Goal: Task Accomplishment & Management: Manage account settings

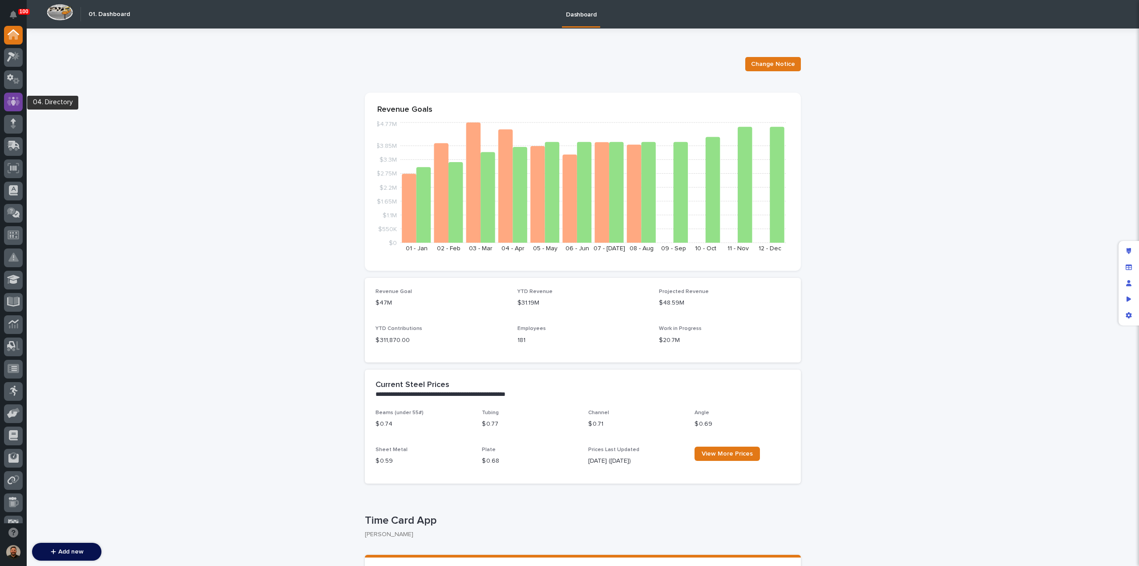
click at [19, 102] on icon at bounding box center [13, 101] width 13 height 10
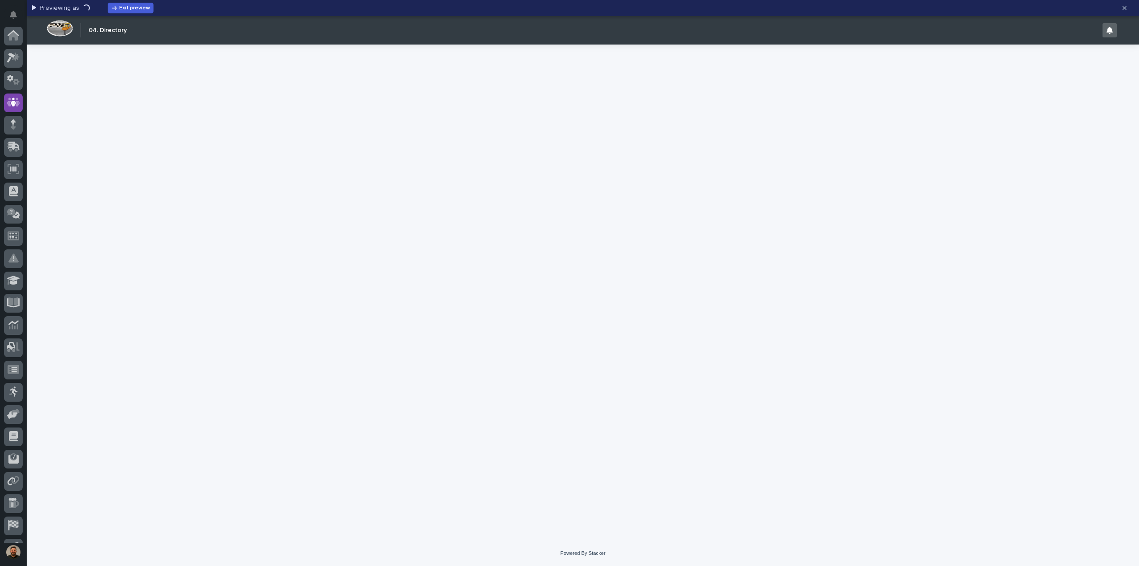
scroll to position [62, 0]
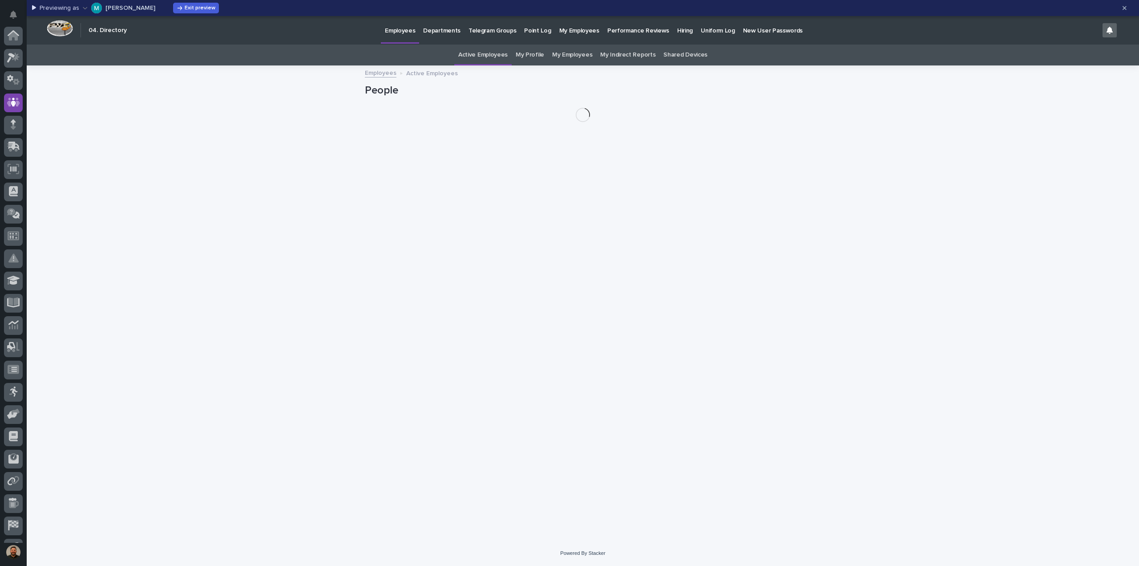
scroll to position [62, 0]
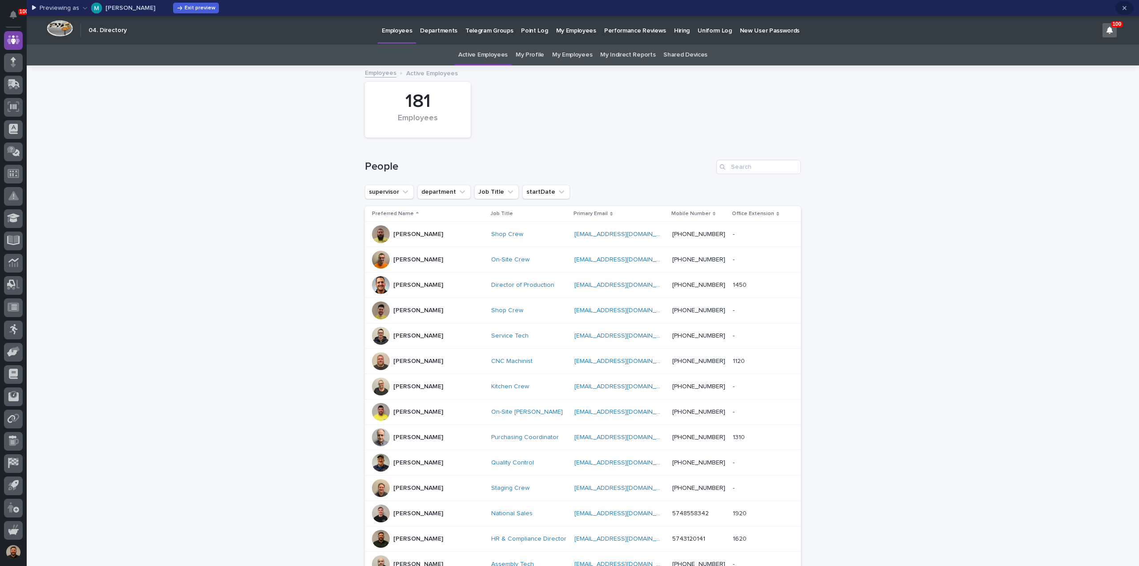
click at [1122, 8] on button "button" at bounding box center [1125, 8] width 18 height 14
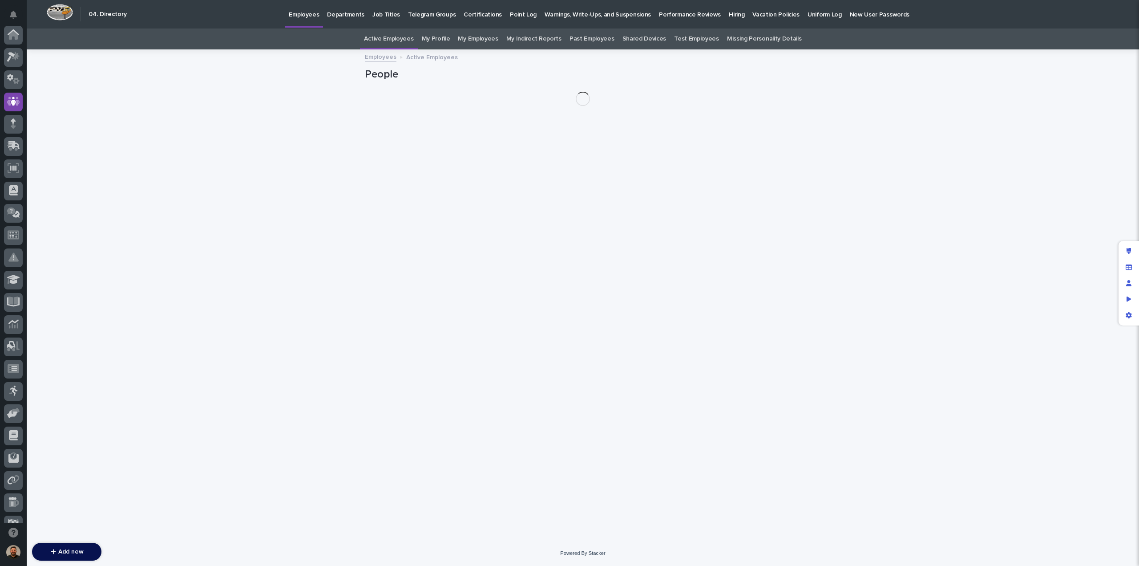
scroll to position [67, 0]
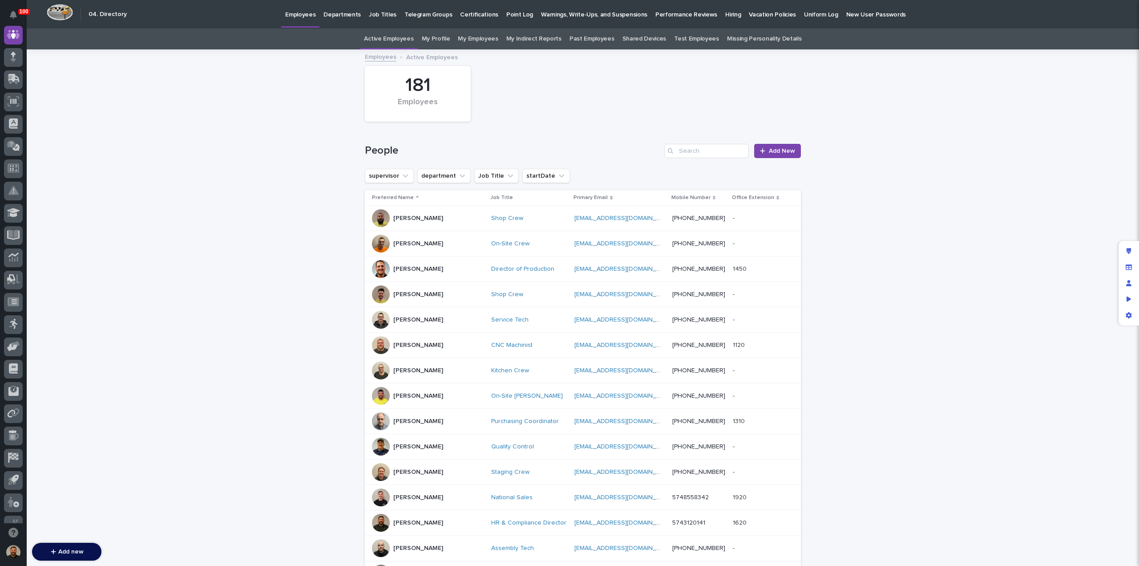
click at [725, 15] on p "Hiring" at bounding box center [733, 9] width 16 height 19
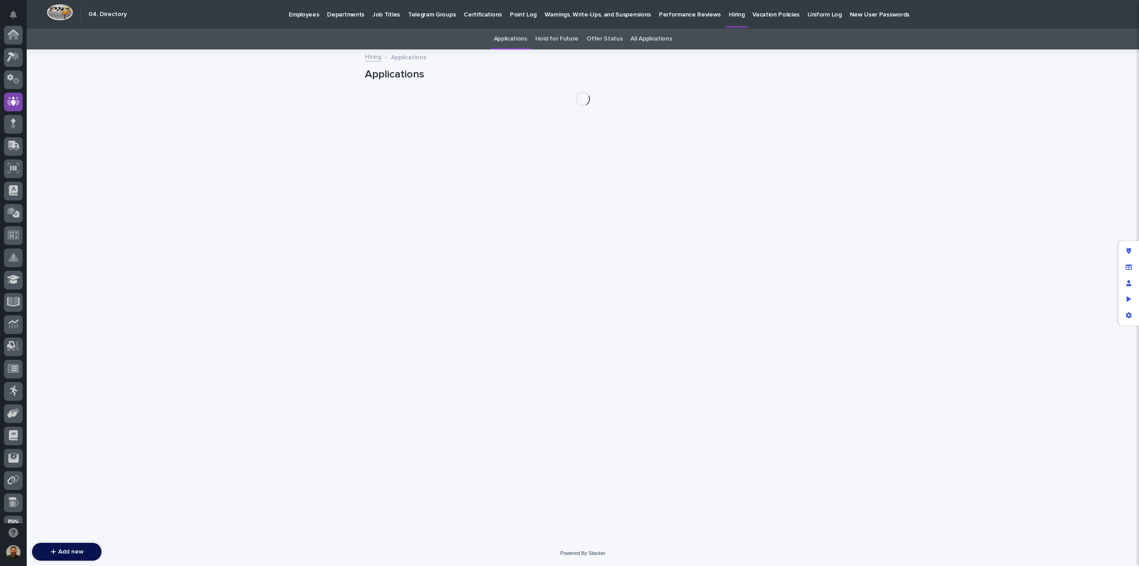
scroll to position [67, 0]
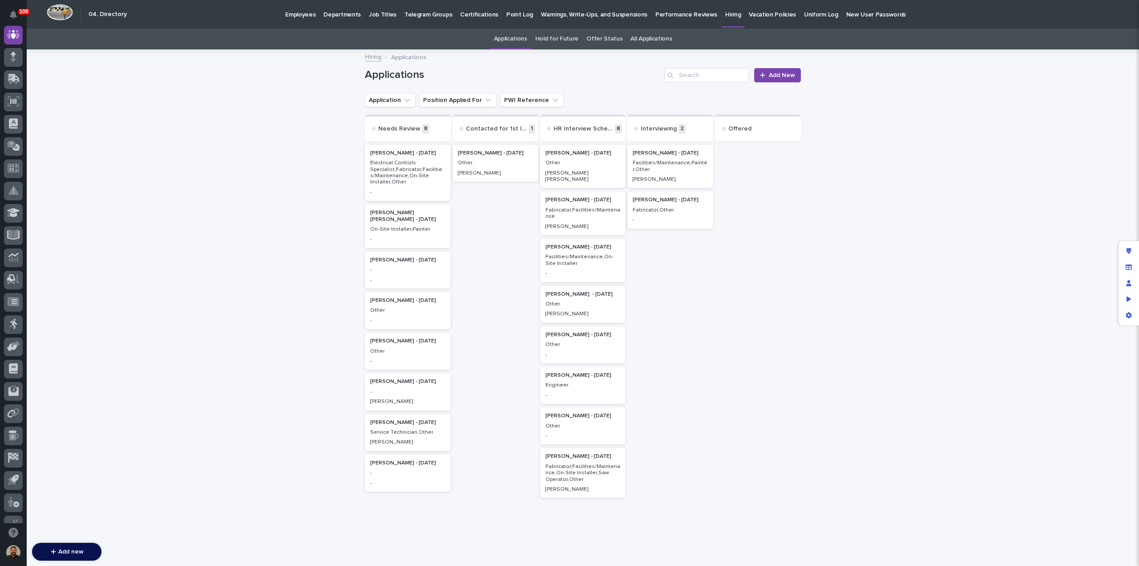
click at [669, 175] on div "David Alexander" at bounding box center [670, 178] width 75 height 8
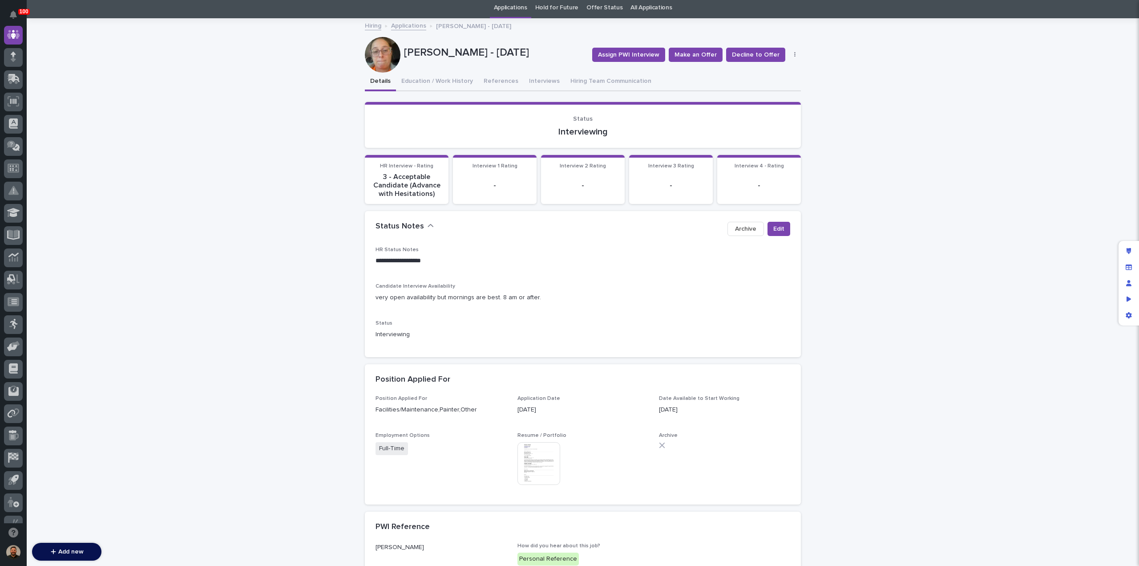
scroll to position [31, 0]
click at [404, 28] on link "Applications" at bounding box center [408, 25] width 35 height 10
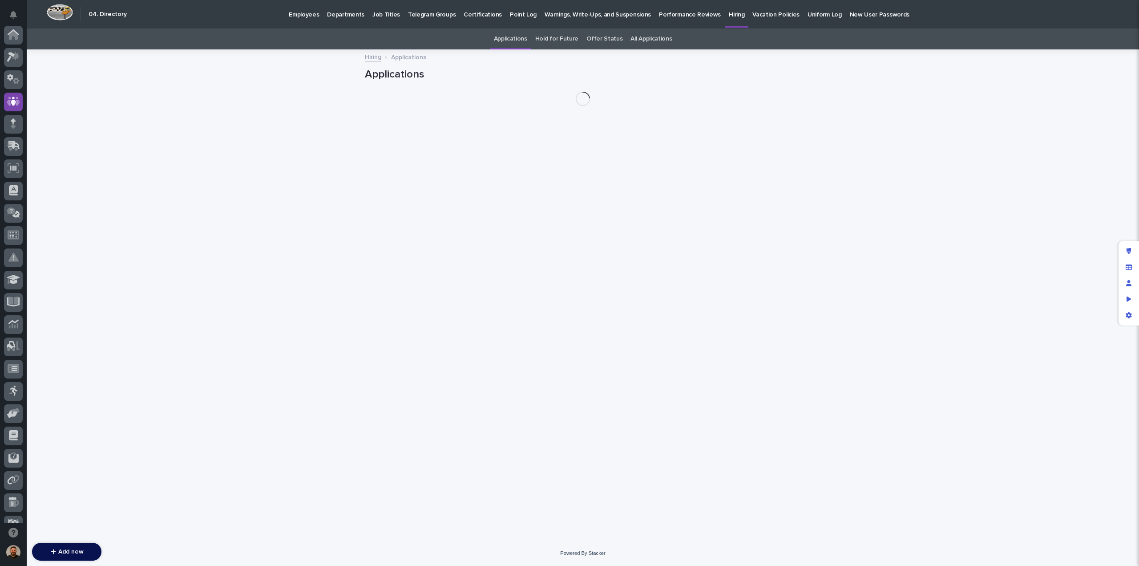
scroll to position [67, 0]
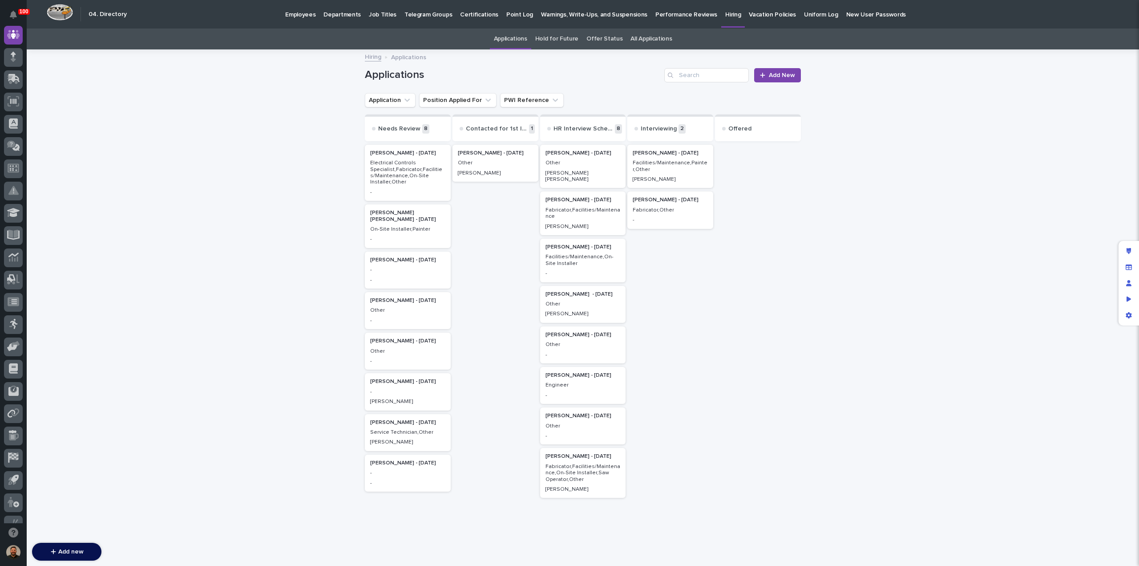
click at [483, 170] on p "Branson Martin" at bounding box center [495, 173] width 75 height 6
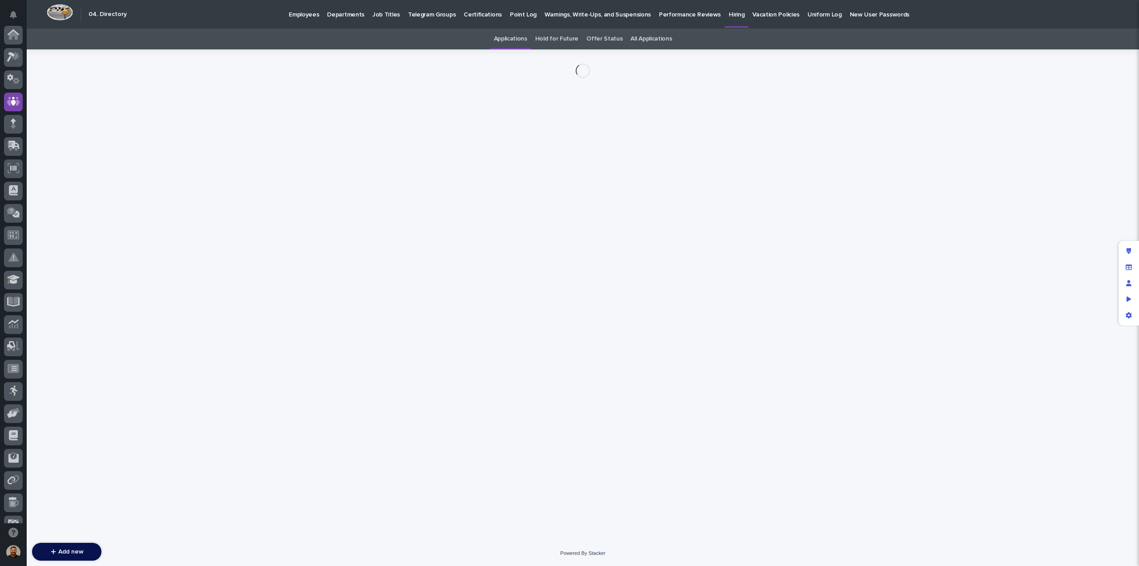
scroll to position [67, 0]
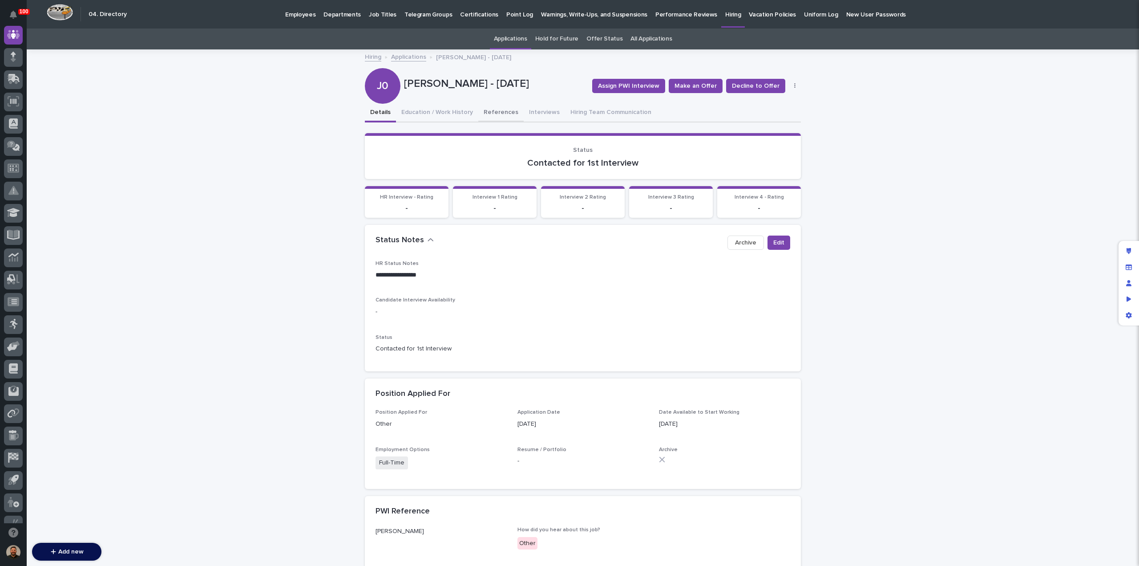
click at [496, 115] on button "References" at bounding box center [500, 113] width 45 height 19
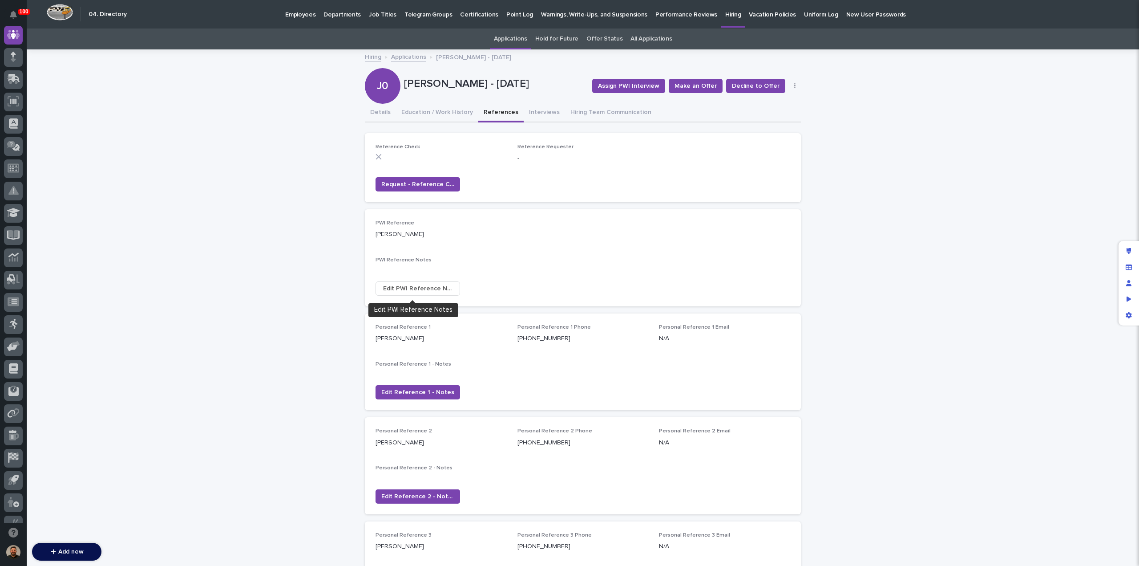
click at [404, 287] on span "Edit PWI Reference Notes" at bounding box center [417, 288] width 69 height 9
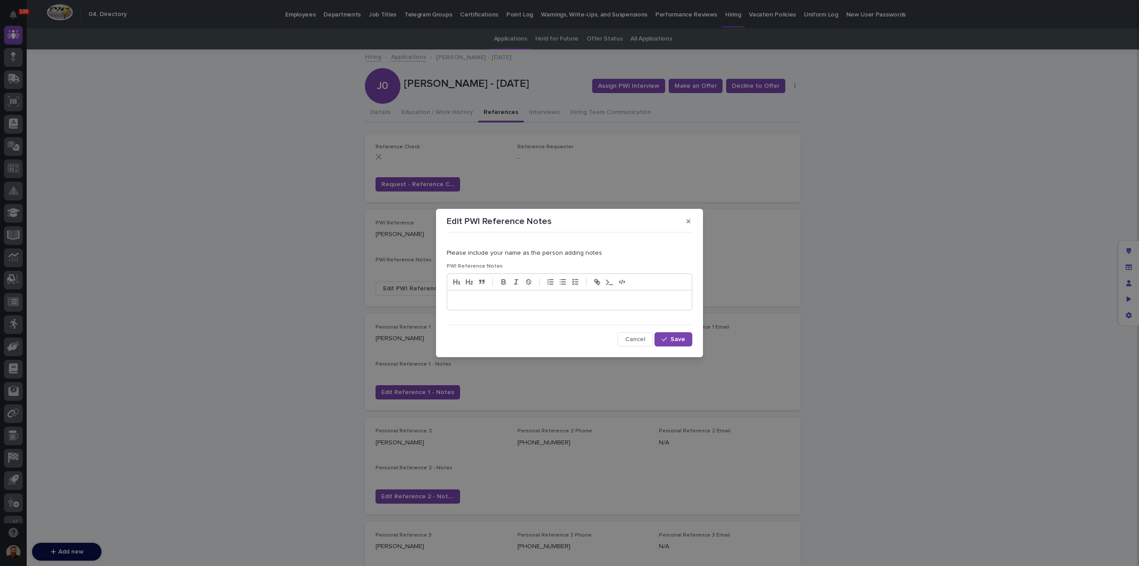
click at [519, 299] on p at bounding box center [569, 299] width 231 height 9
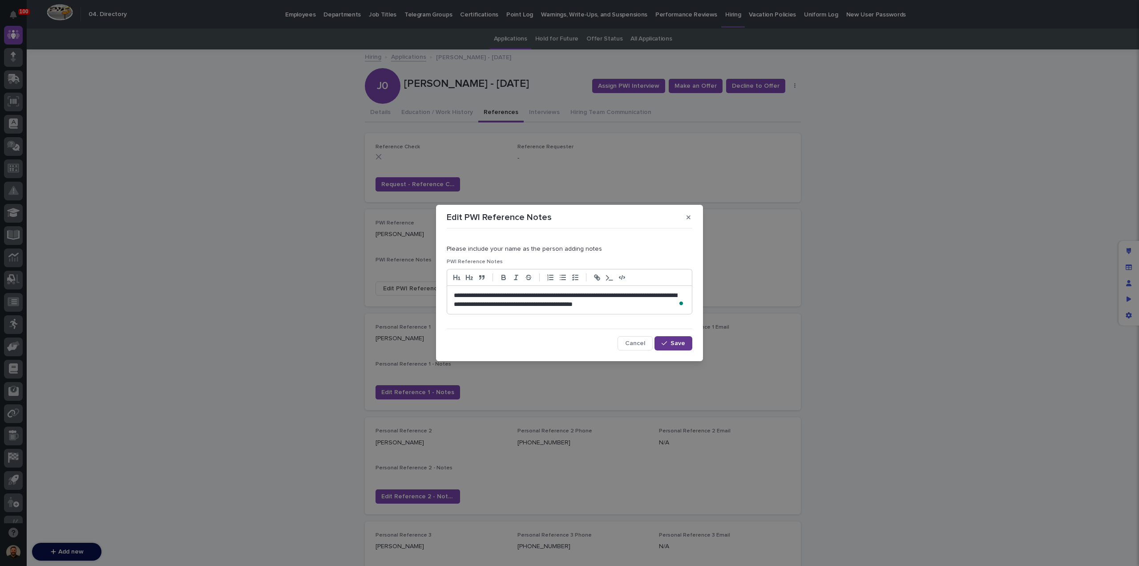
click at [679, 340] on span "Save" at bounding box center [678, 343] width 15 height 6
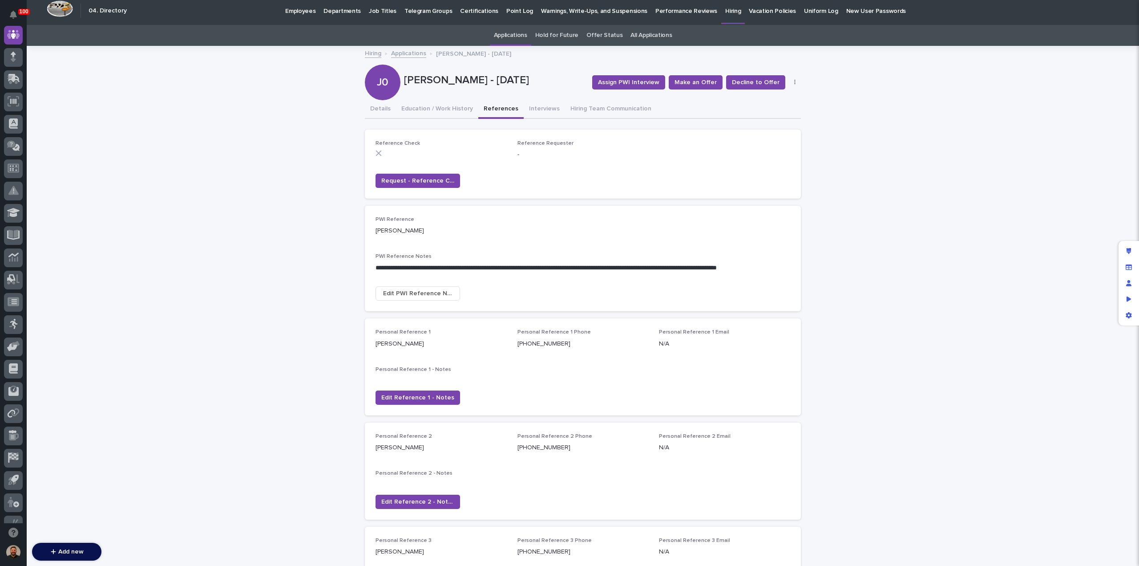
scroll to position [4, 0]
click at [400, 54] on link "Applications" at bounding box center [408, 52] width 35 height 10
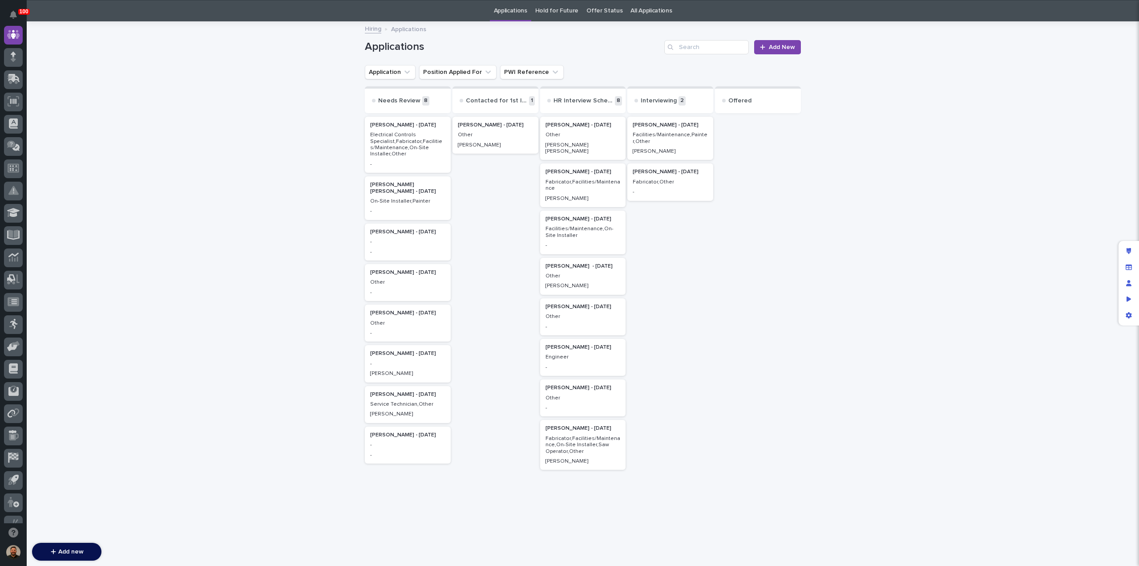
scroll to position [28, 0]
click at [660, 134] on p "Facilities/Maintenance,Painter,Other" at bounding box center [670, 137] width 75 height 13
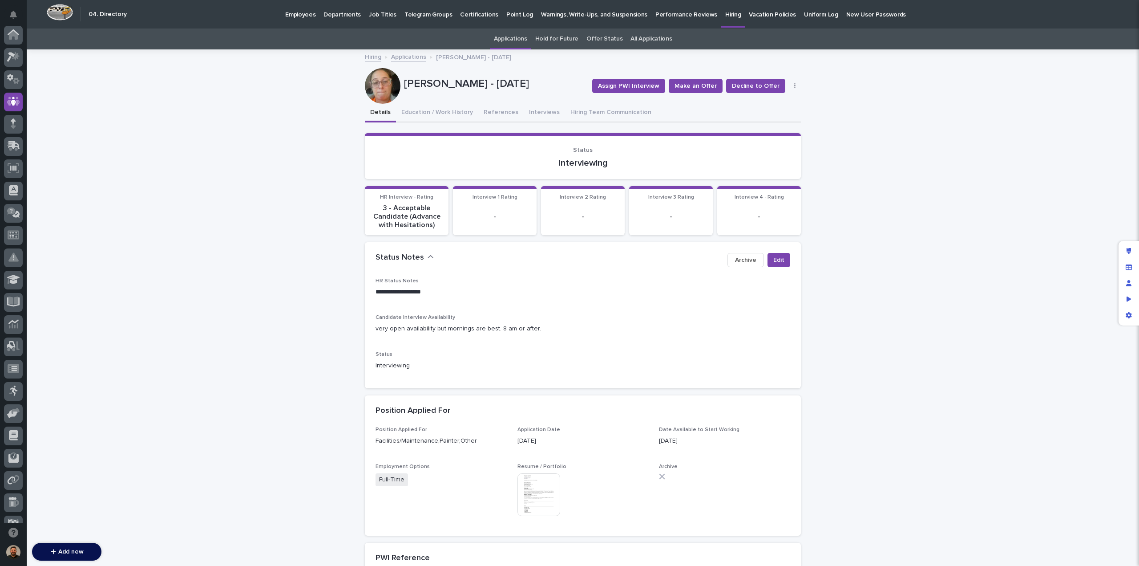
scroll to position [67, 0]
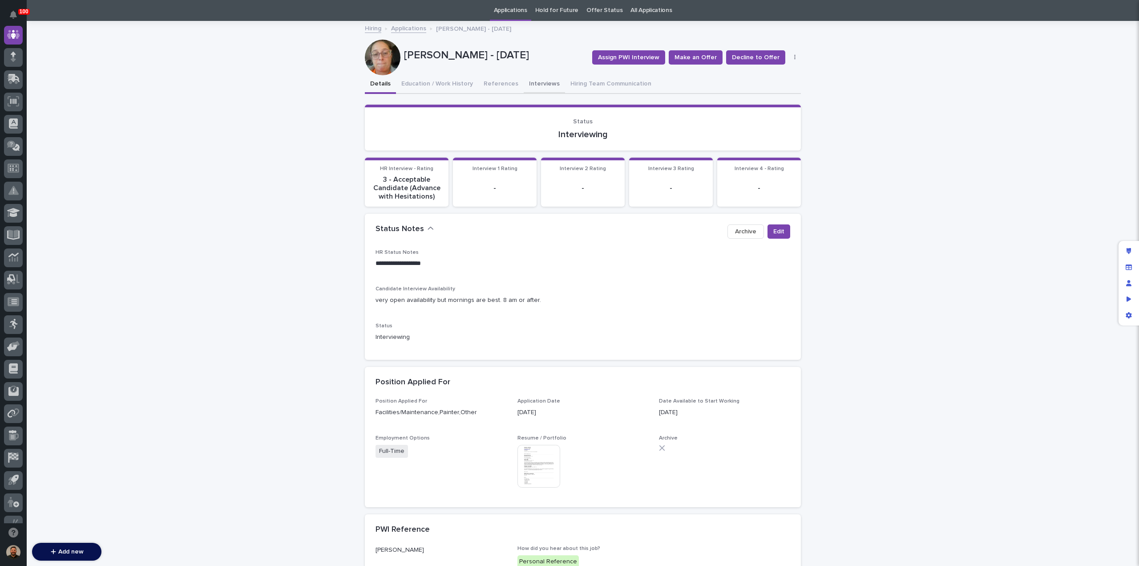
click at [534, 81] on button "Interviews" at bounding box center [544, 84] width 41 height 19
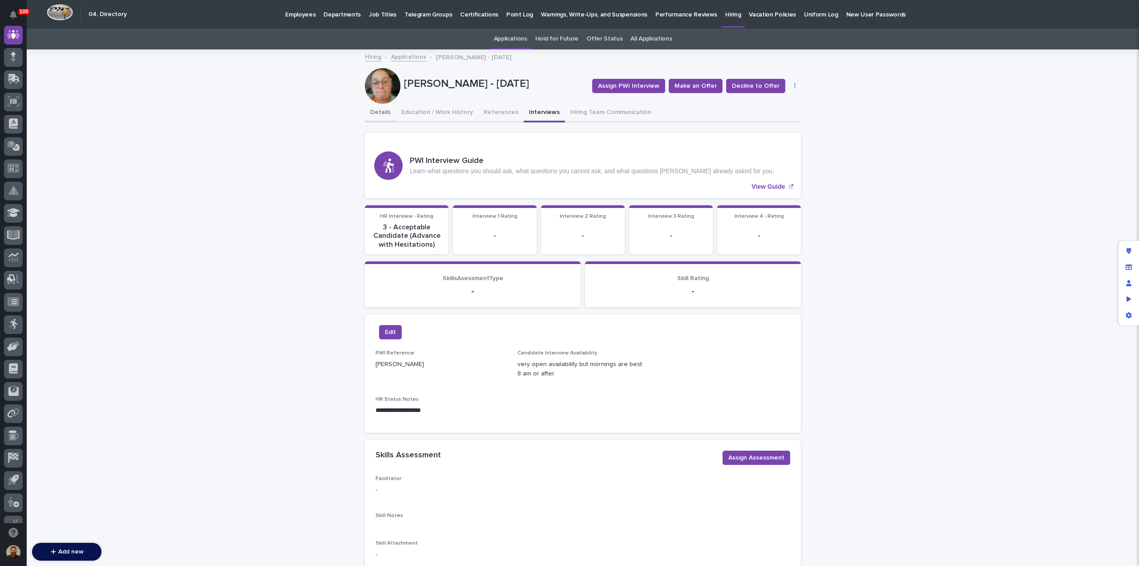
drag, startPoint x: 383, startPoint y: 112, endPoint x: 392, endPoint y: 115, distance: 10.4
click at [383, 112] on button "Details" at bounding box center [380, 113] width 31 height 19
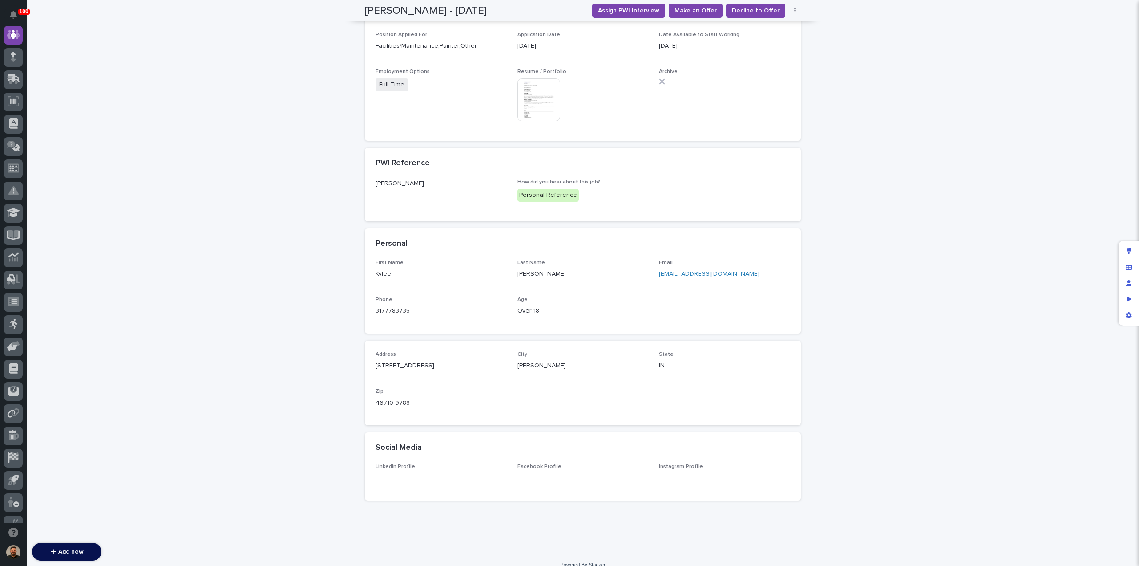
scroll to position [406, 0]
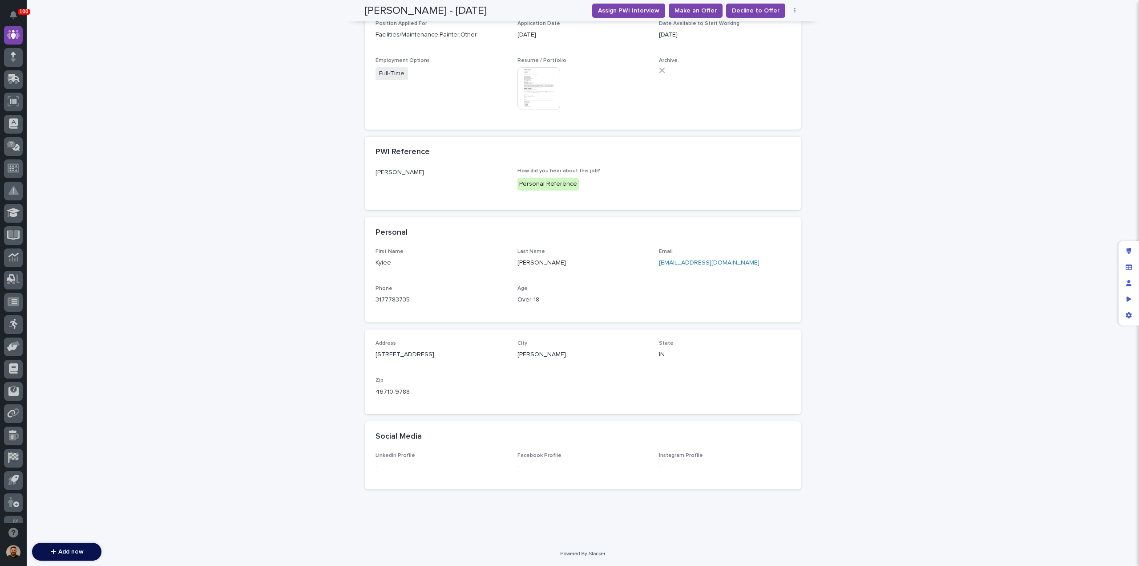
click at [664, 261] on link "kstat66@gmail.com" at bounding box center [709, 262] width 101 height 6
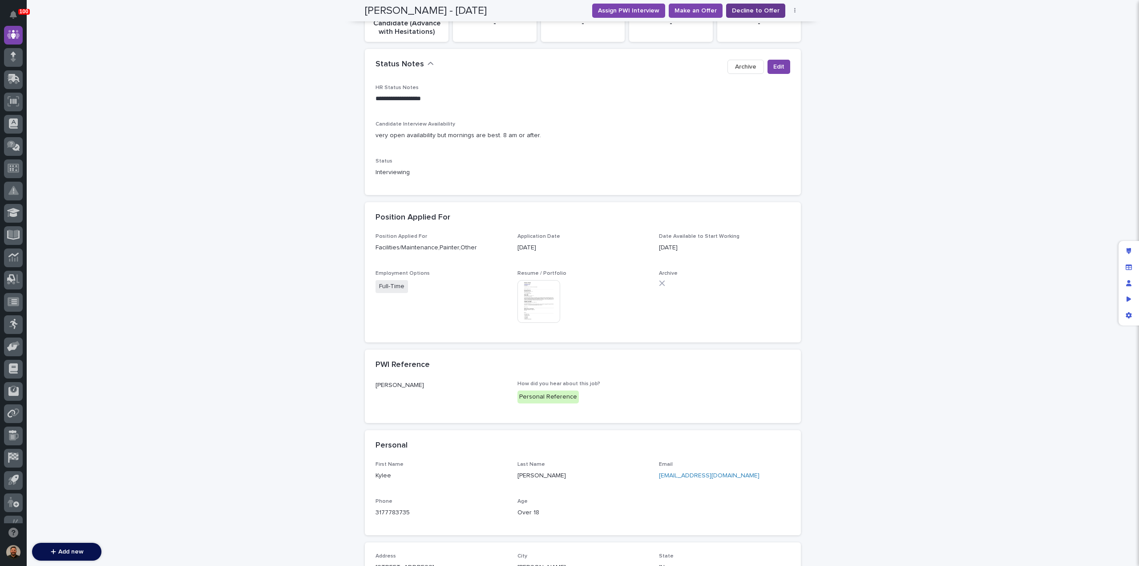
click at [752, 8] on span "Decline to Offer" at bounding box center [756, 10] width 48 height 9
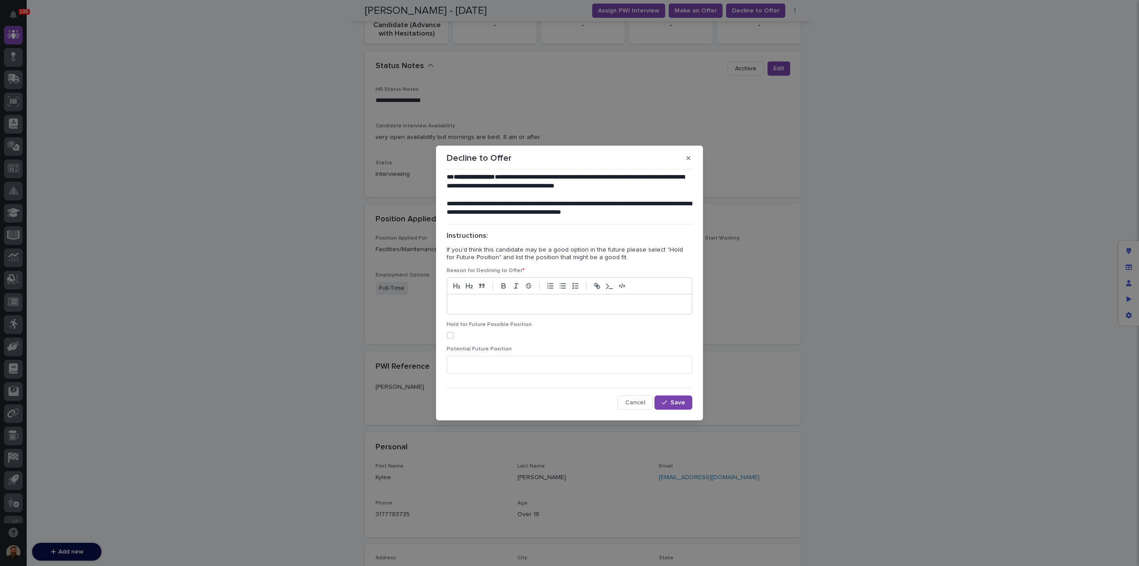
scroll to position [191, 0]
click at [469, 299] on div "To enrich screen reader interactions, please activate Accessibility in Grammarl…" at bounding box center [569, 304] width 245 height 20
click at [666, 404] on icon "button" at bounding box center [664, 402] width 5 height 4
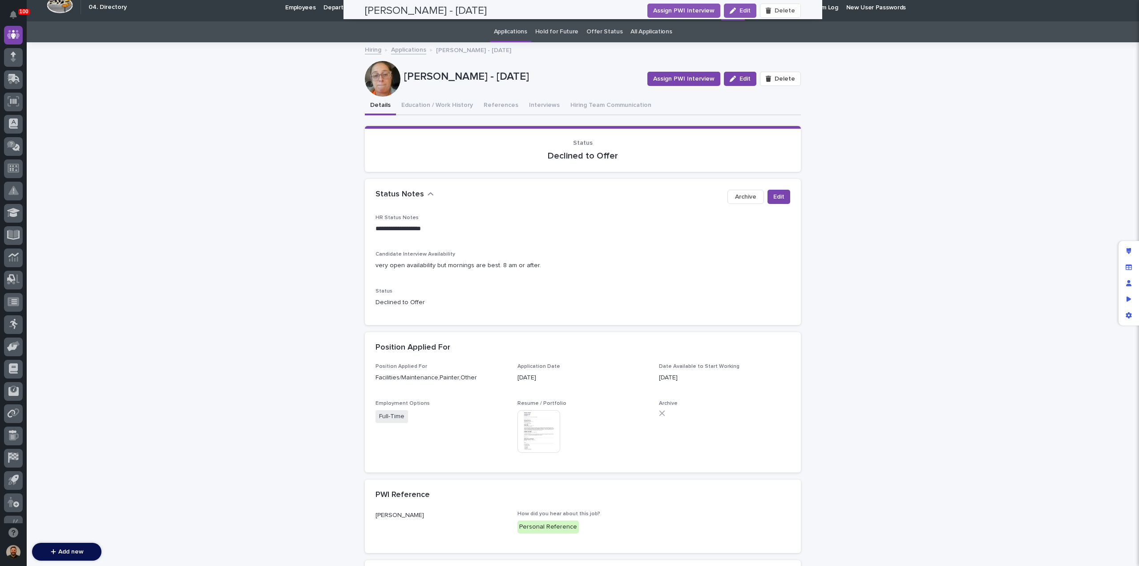
scroll to position [0, 0]
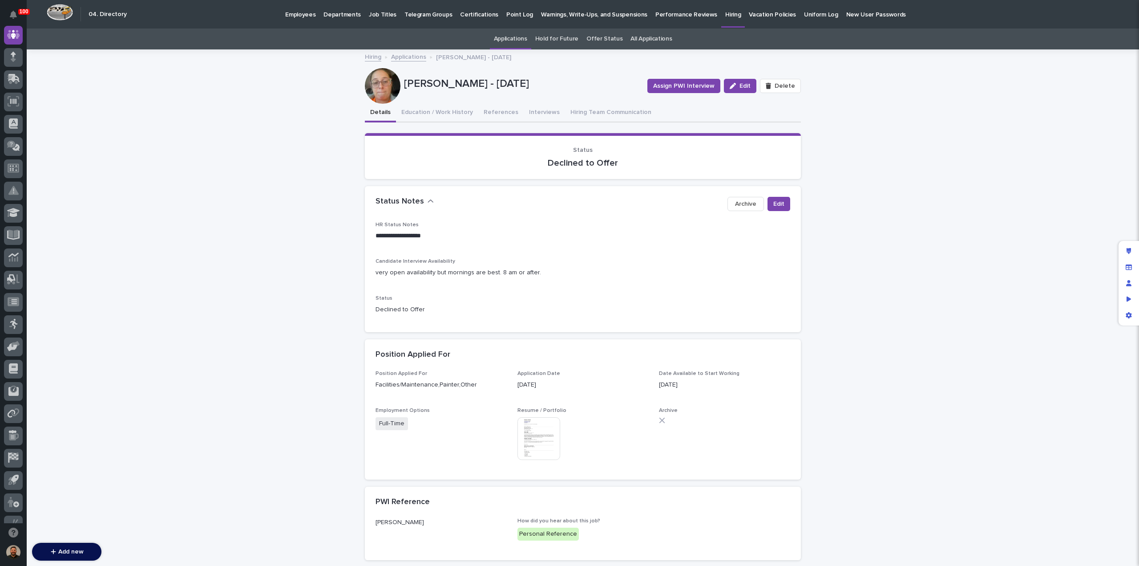
click at [399, 55] on link "Applications" at bounding box center [408, 56] width 35 height 10
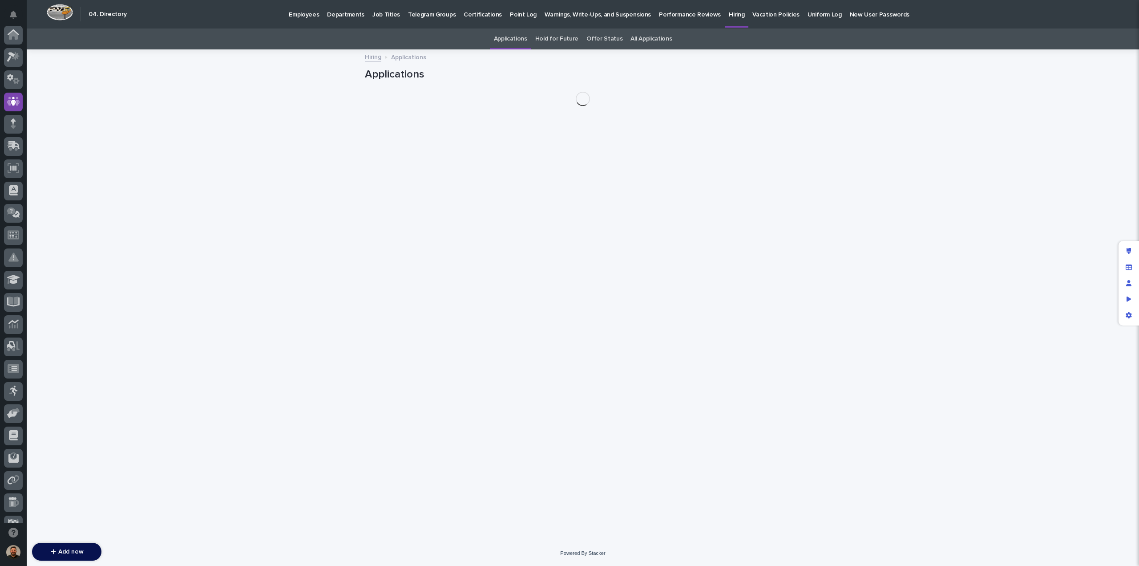
scroll to position [67, 0]
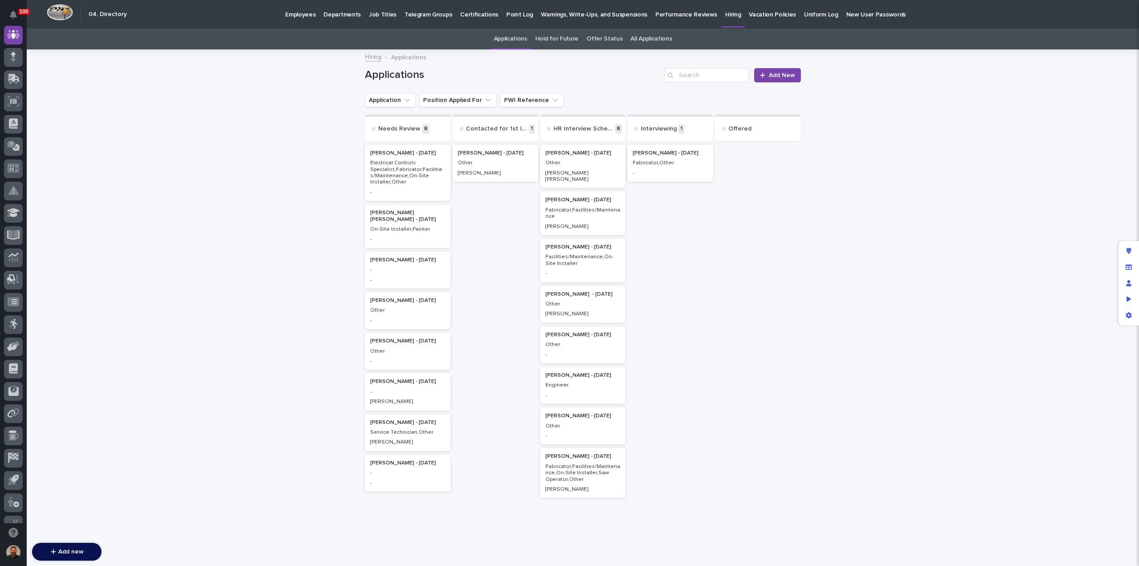
click at [411, 171] on p "Electrical Controls Specialist,Fabricator,Facilities/Maintenance,On-Site Instal…" at bounding box center [407, 173] width 75 height 26
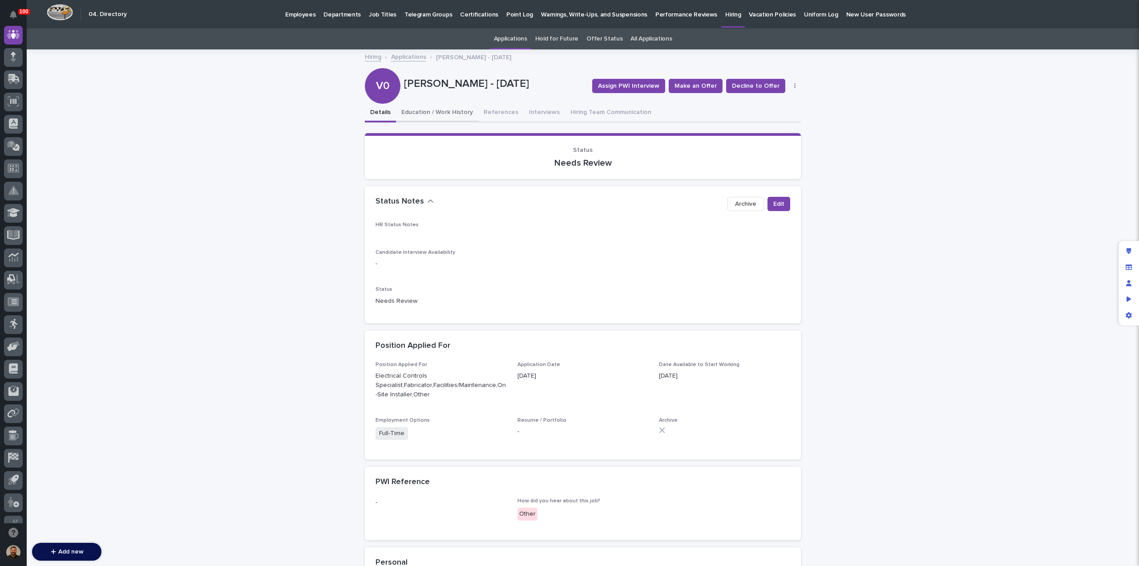
click at [431, 114] on button "Education / Work History" at bounding box center [437, 113] width 82 height 19
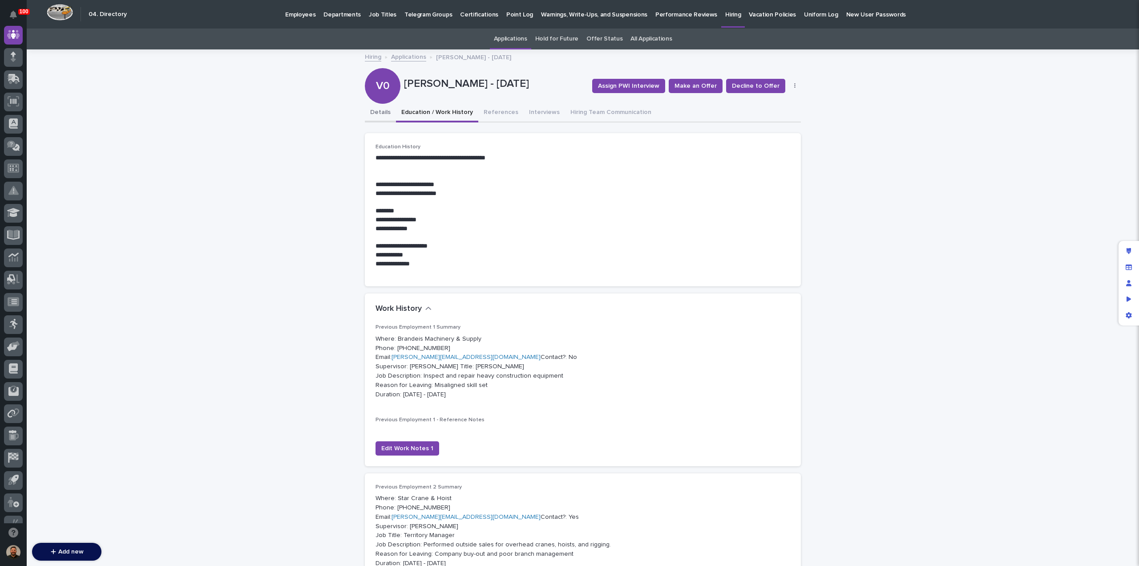
click at [374, 112] on button "Details" at bounding box center [380, 113] width 31 height 19
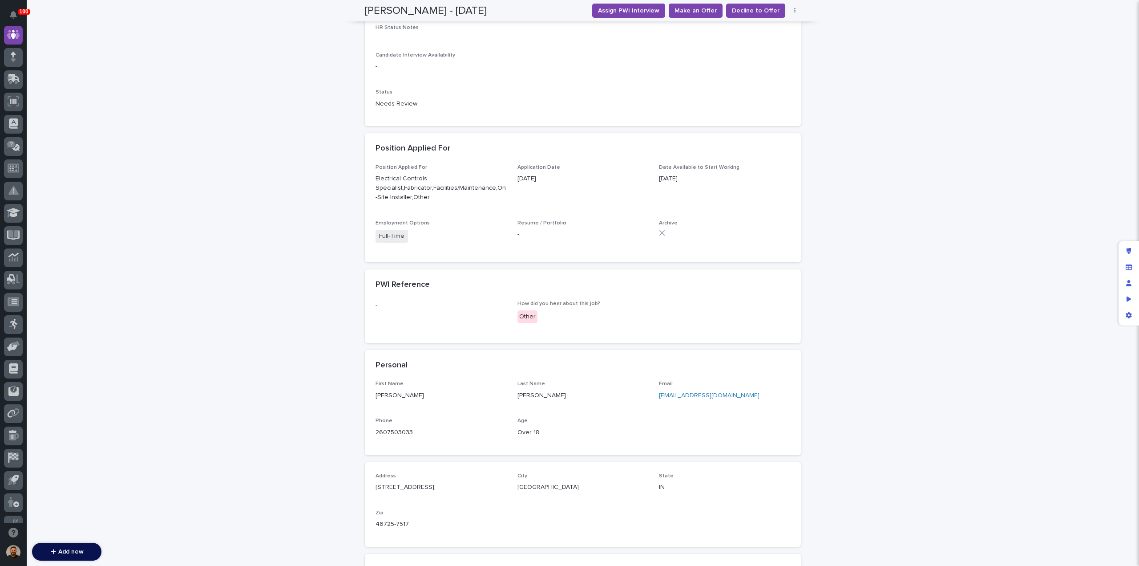
scroll to position [198, 0]
click at [668, 396] on link "vicmcn@live.com" at bounding box center [709, 395] width 101 height 6
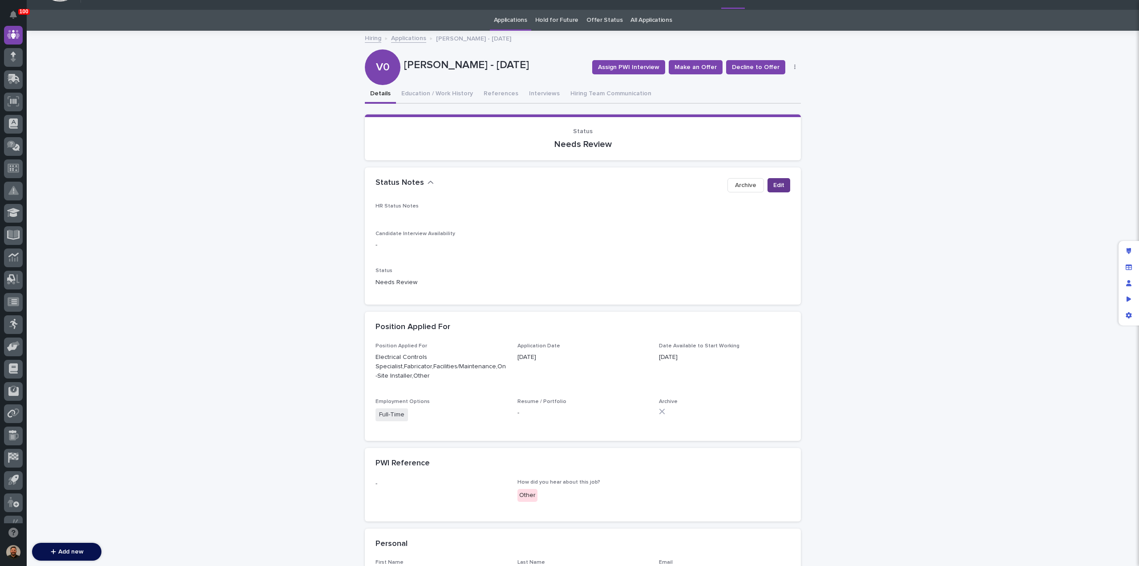
scroll to position [18, 0]
click at [780, 186] on span "Edit" at bounding box center [778, 185] width 11 height 9
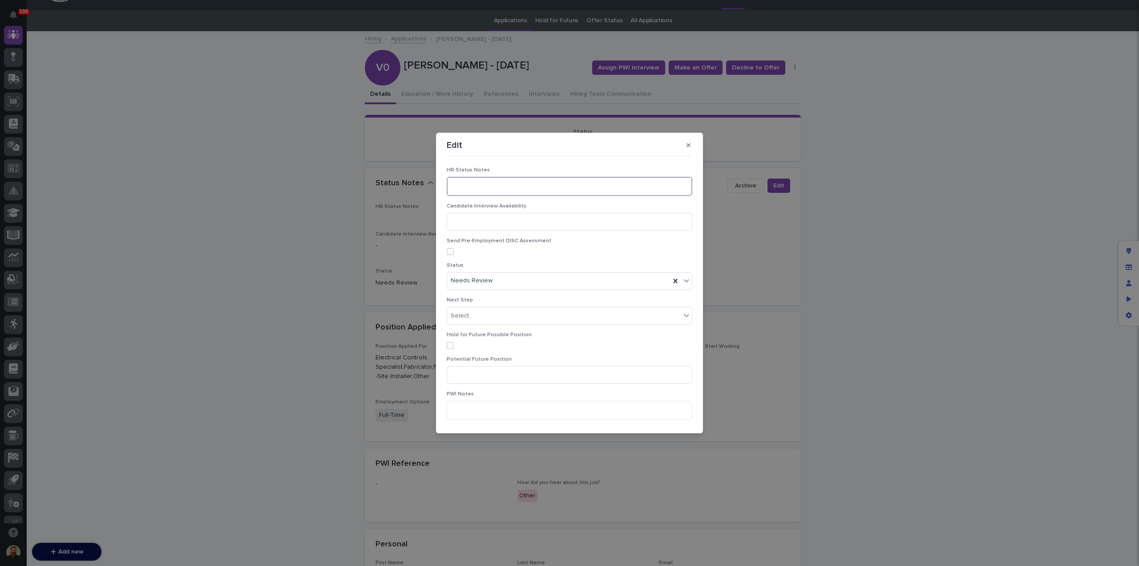
click at [459, 188] on textarea at bounding box center [570, 186] width 246 height 19
type textarea "**********"
click at [495, 281] on div "Needs Review" at bounding box center [558, 280] width 223 height 15
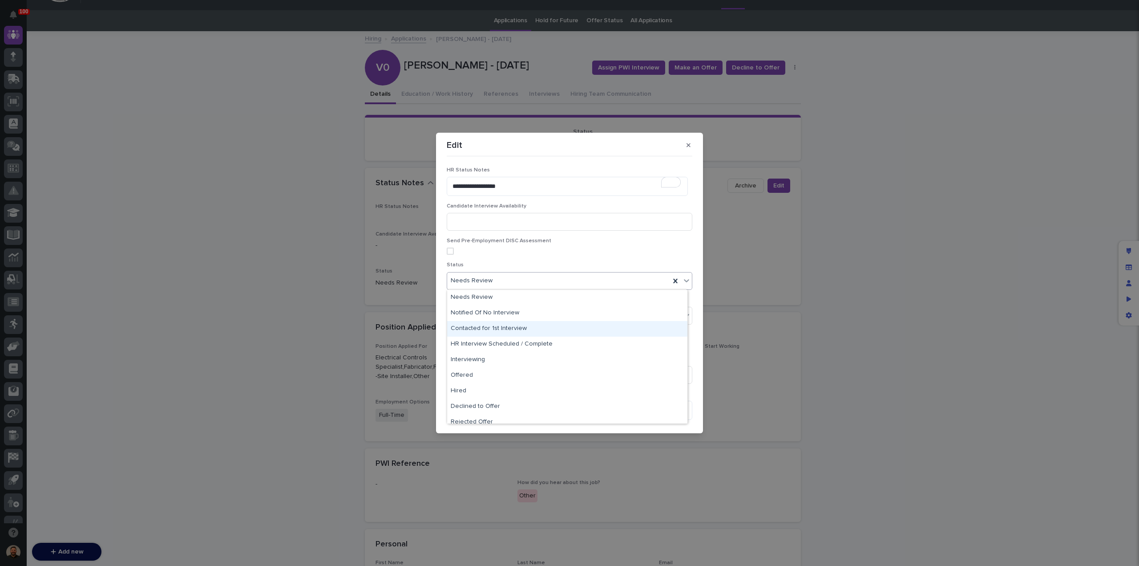
click at [526, 325] on div "Contacted for 1st Interview" at bounding box center [567, 329] width 240 height 16
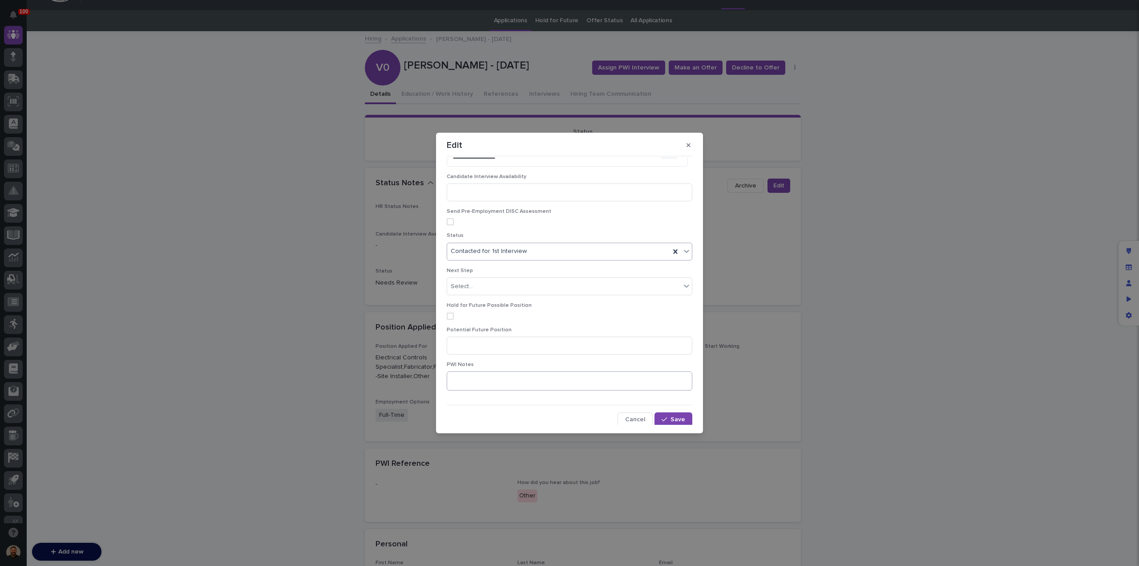
scroll to position [30, 0]
click at [662, 417] on icon "button" at bounding box center [664, 418] width 5 height 6
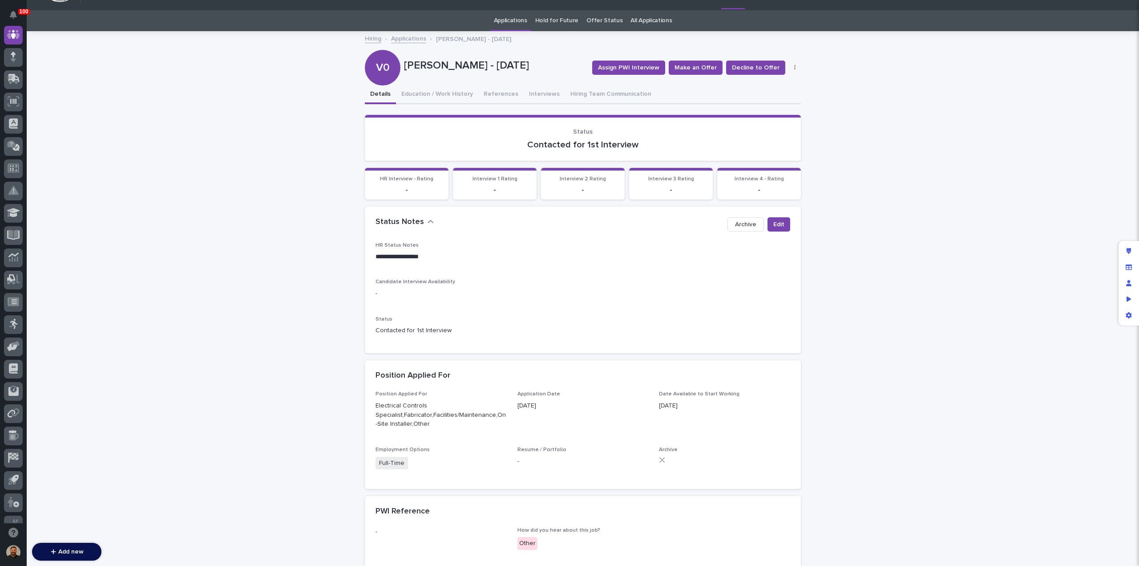
click at [399, 38] on link "Applications" at bounding box center [408, 38] width 35 height 10
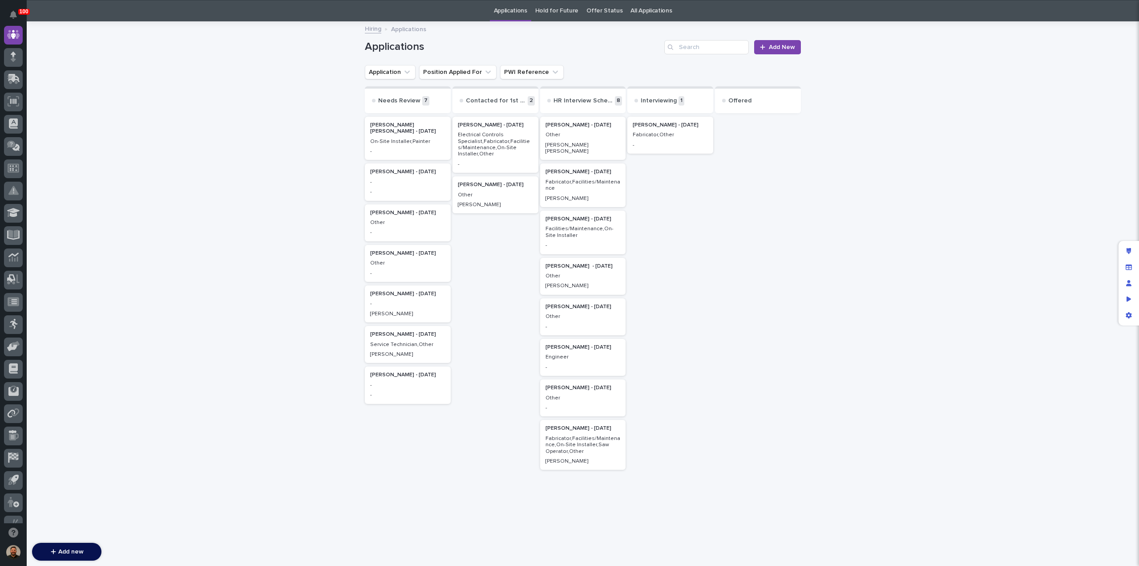
scroll to position [28, 0]
click at [586, 133] on p "Other" at bounding box center [583, 134] width 75 height 6
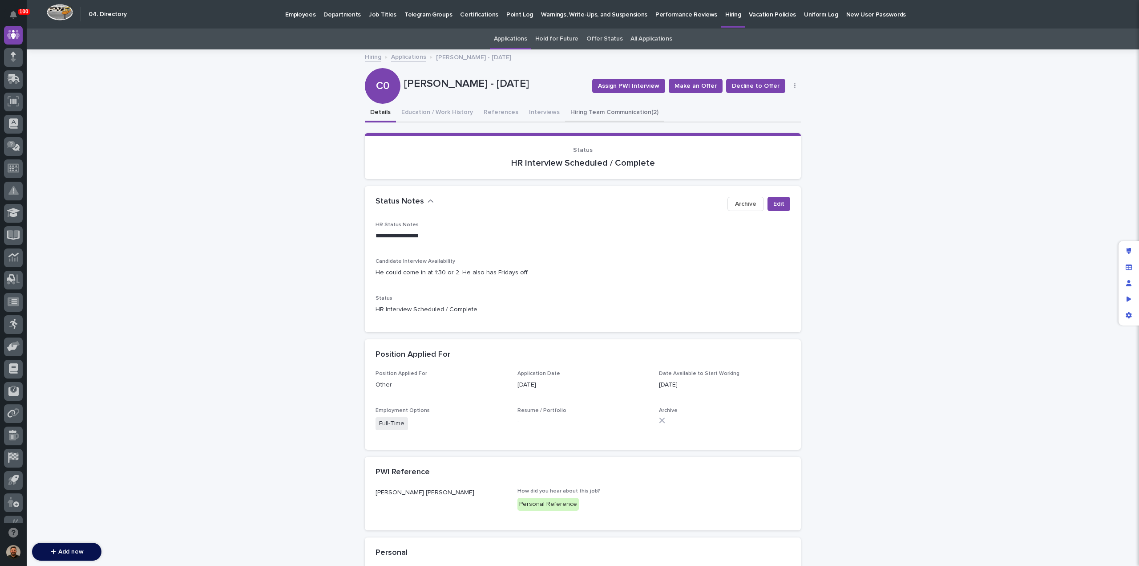
click at [590, 111] on button "Hiring Team Communication (2)" at bounding box center [614, 113] width 99 height 19
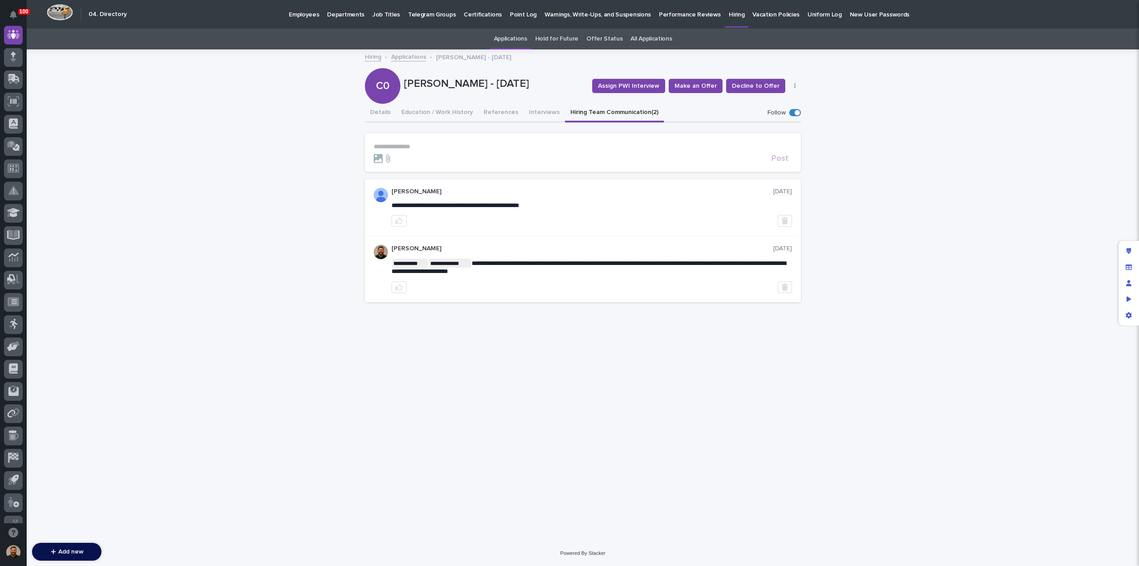
click at [420, 144] on p "**********" at bounding box center [583, 147] width 418 height 8
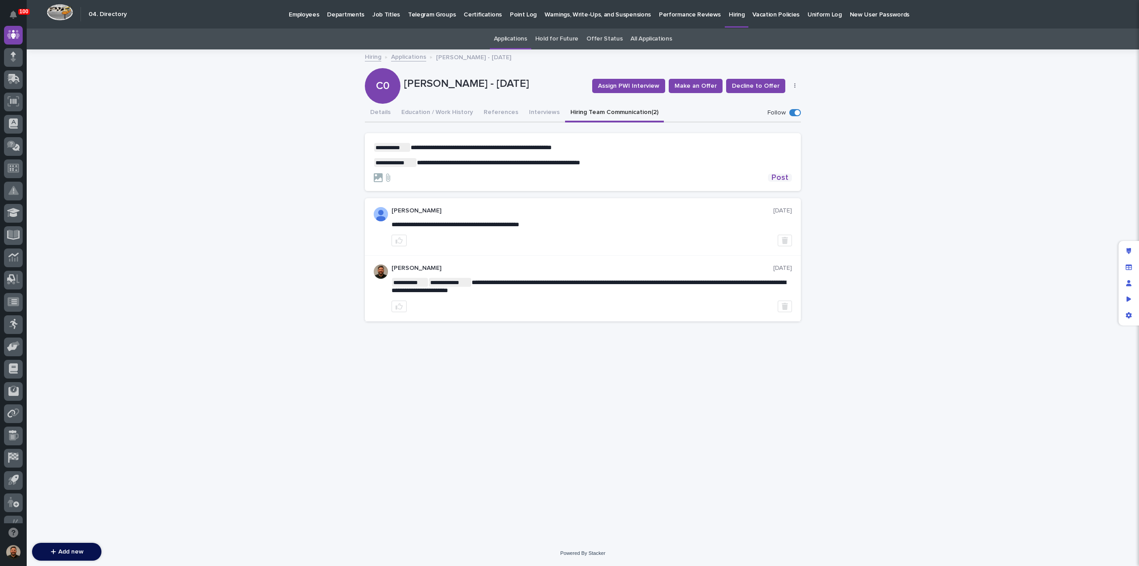
click at [780, 178] on span "Post" at bounding box center [780, 178] width 17 height 8
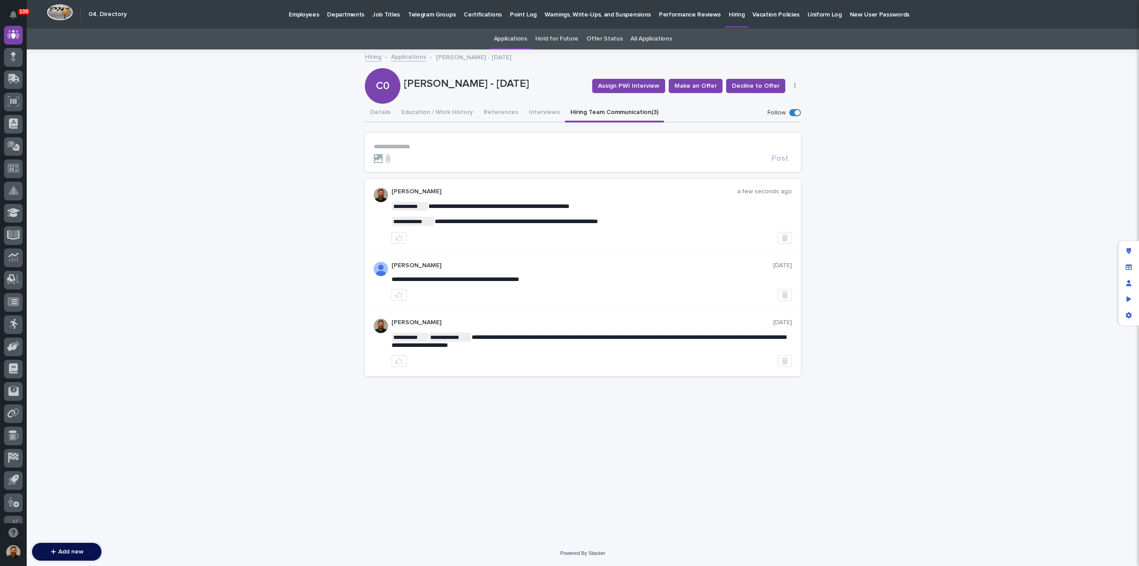
click at [415, 56] on link "Applications" at bounding box center [408, 56] width 35 height 10
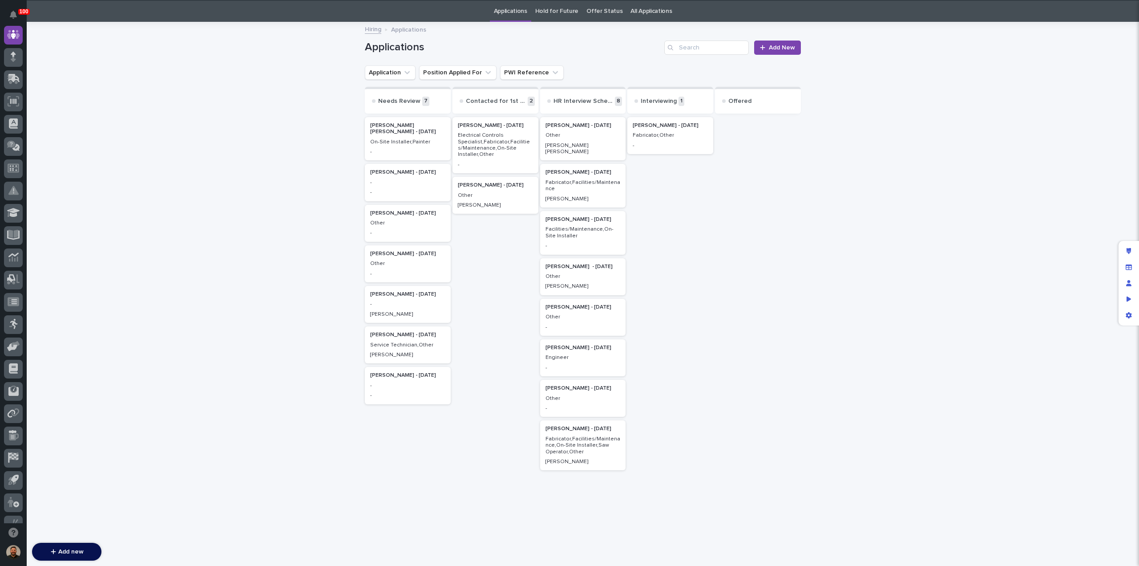
scroll to position [28, 0]
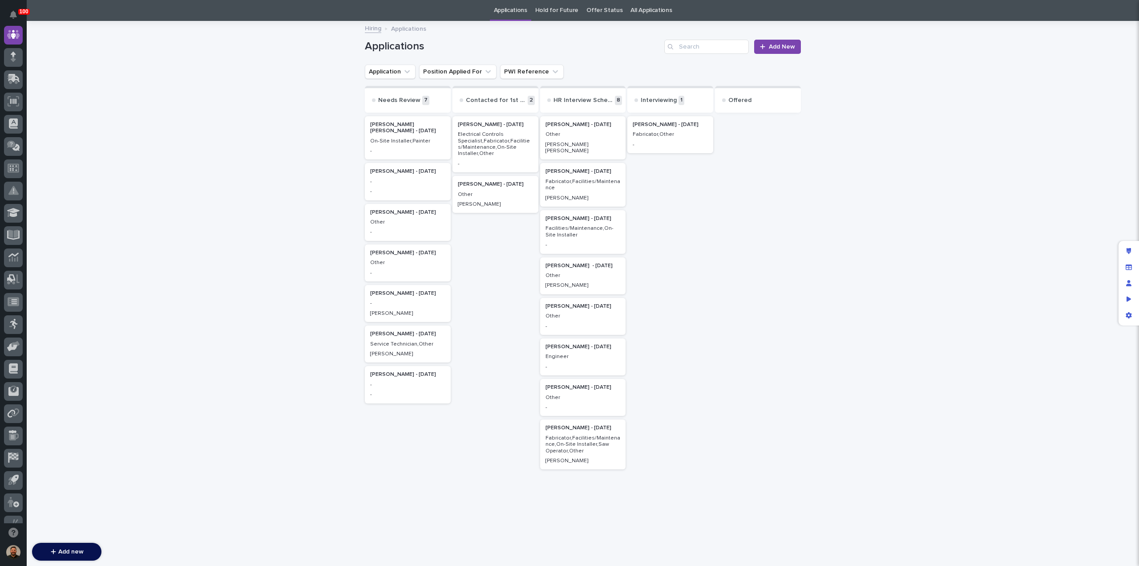
click at [587, 178] on p "Fabricator,Facilities/Maintenance" at bounding box center [583, 184] width 75 height 13
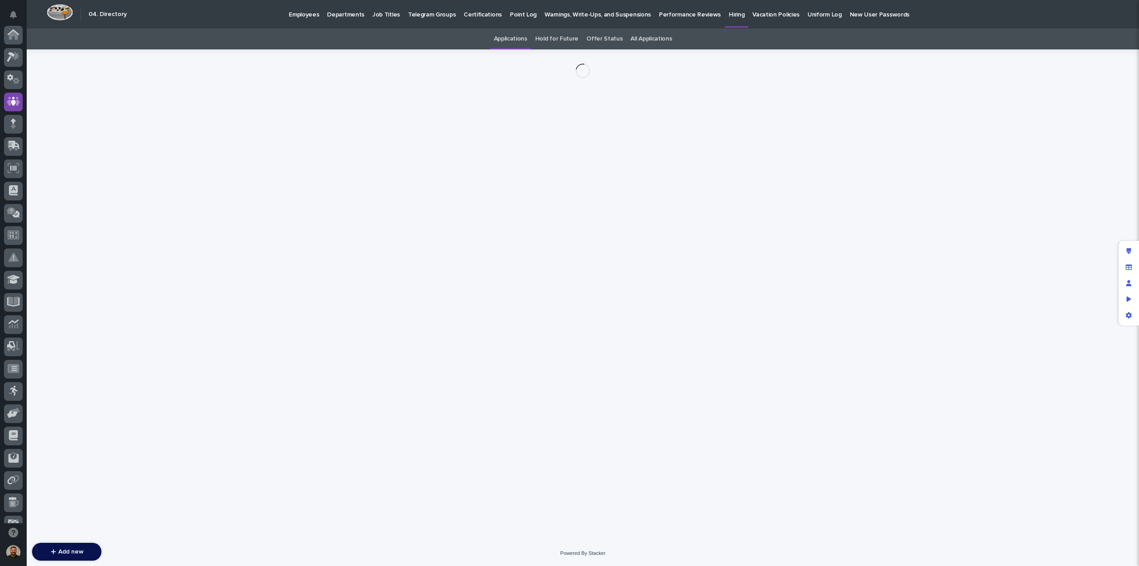
scroll to position [67, 0]
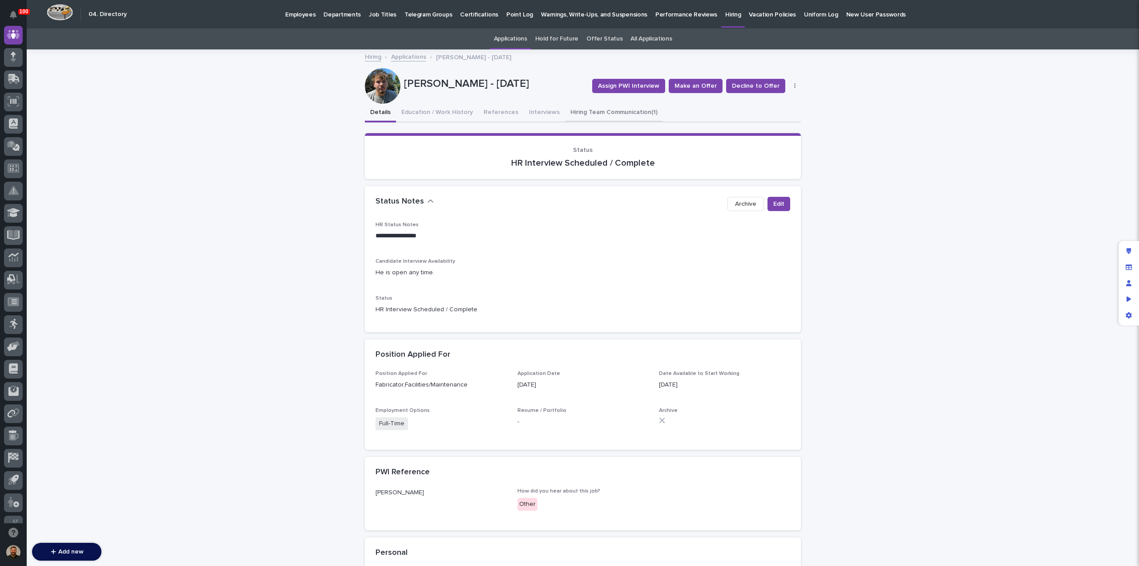
click at [592, 111] on button "Hiring Team Communication (1)" at bounding box center [614, 113] width 98 height 19
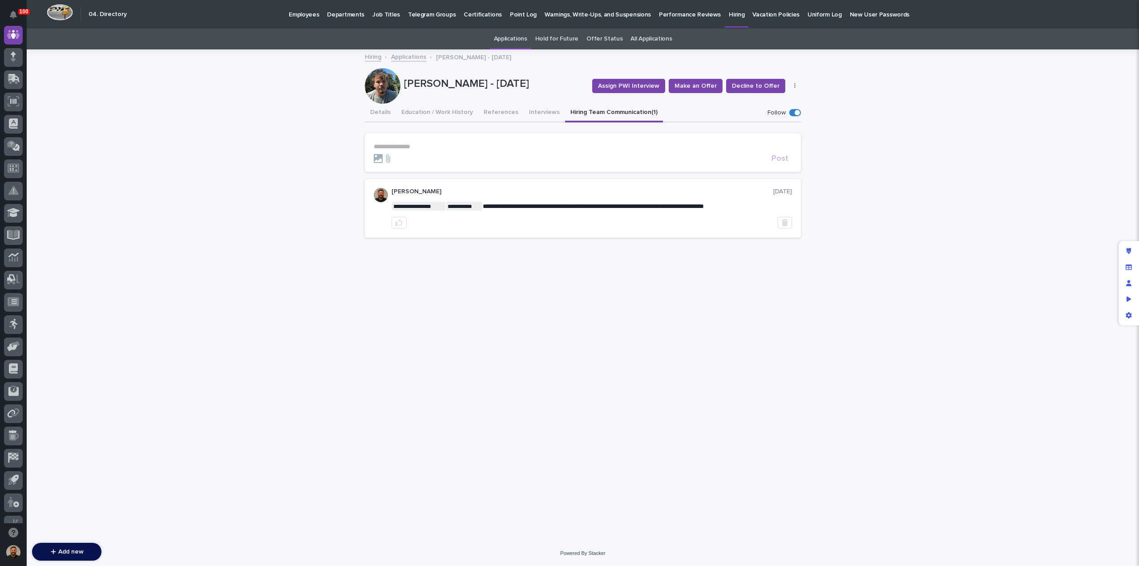
click at [420, 148] on p "**********" at bounding box center [583, 147] width 418 height 8
click at [776, 164] on span "Post" at bounding box center [780, 162] width 17 height 8
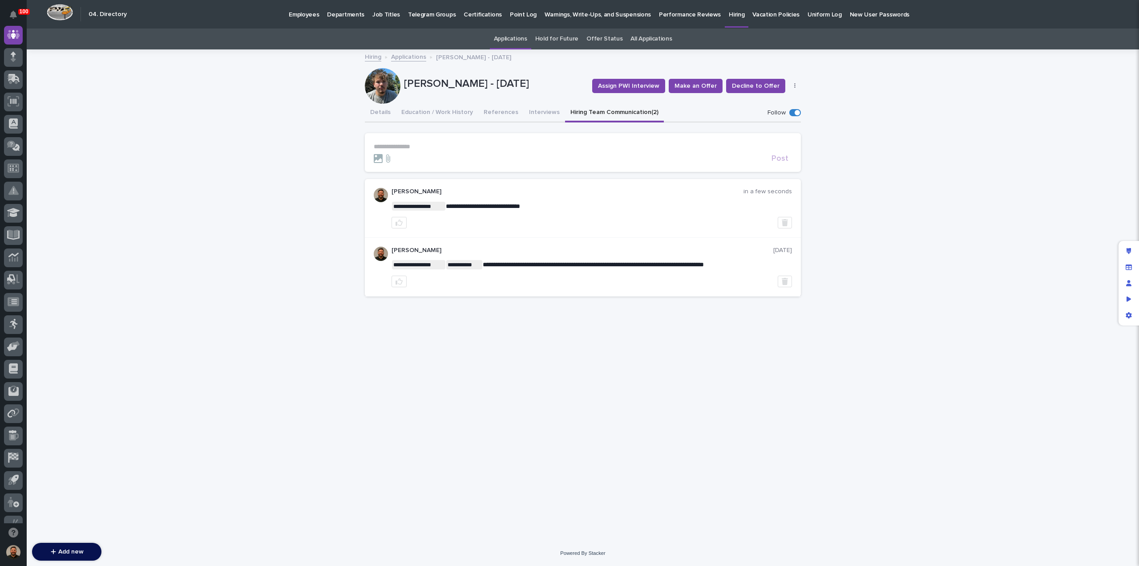
click at [402, 54] on link "Applications" at bounding box center [408, 56] width 35 height 10
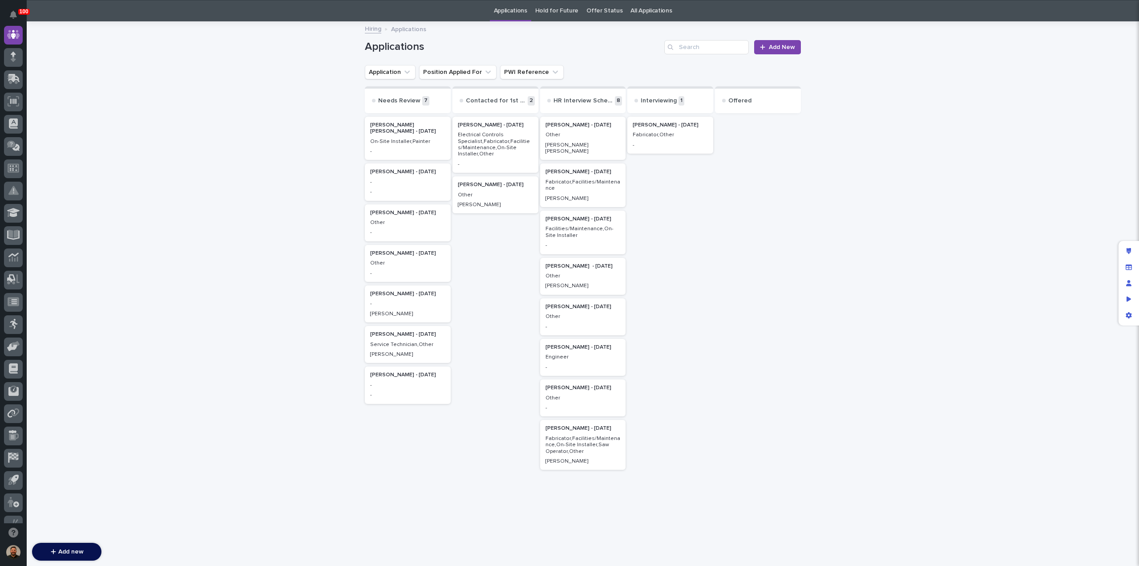
scroll to position [28, 0]
click at [577, 225] on p "Facilities/Maintenance,On-Site Installer" at bounding box center [583, 231] width 75 height 13
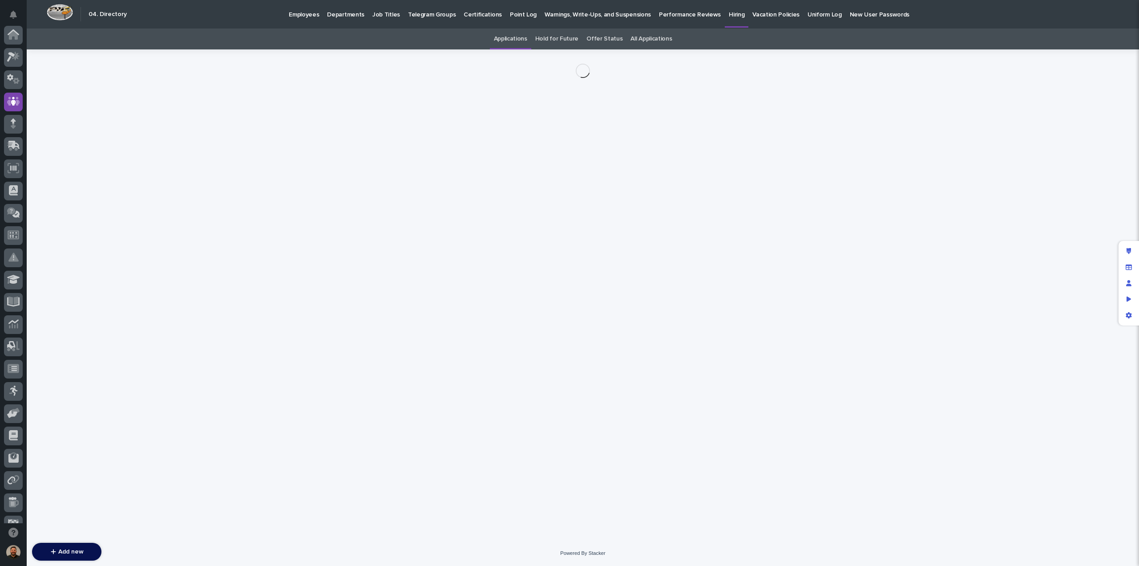
scroll to position [67, 0]
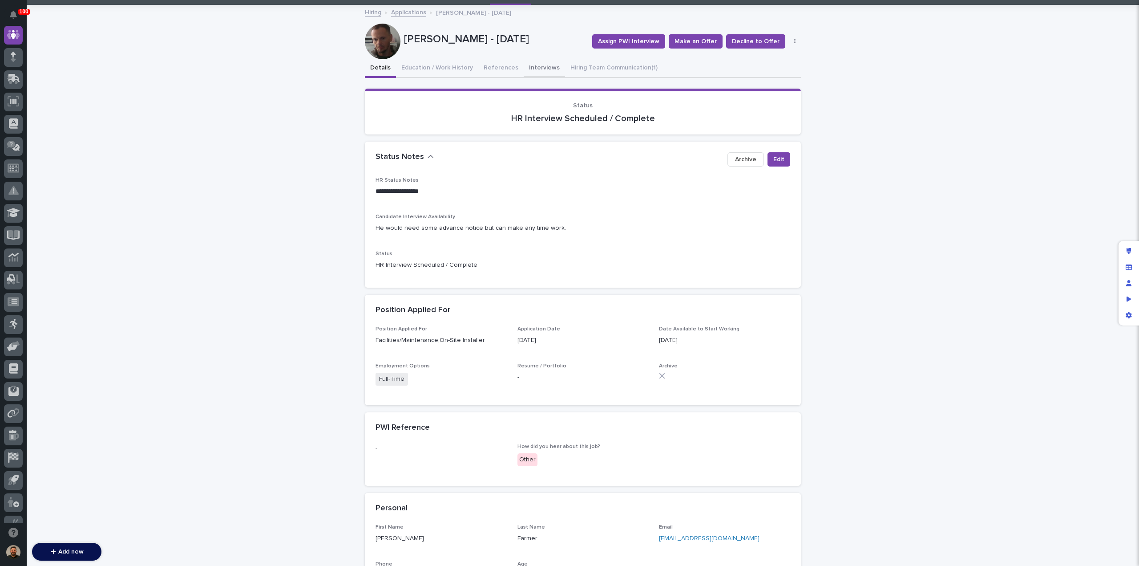
click at [525, 64] on button "Interviews" at bounding box center [544, 68] width 41 height 19
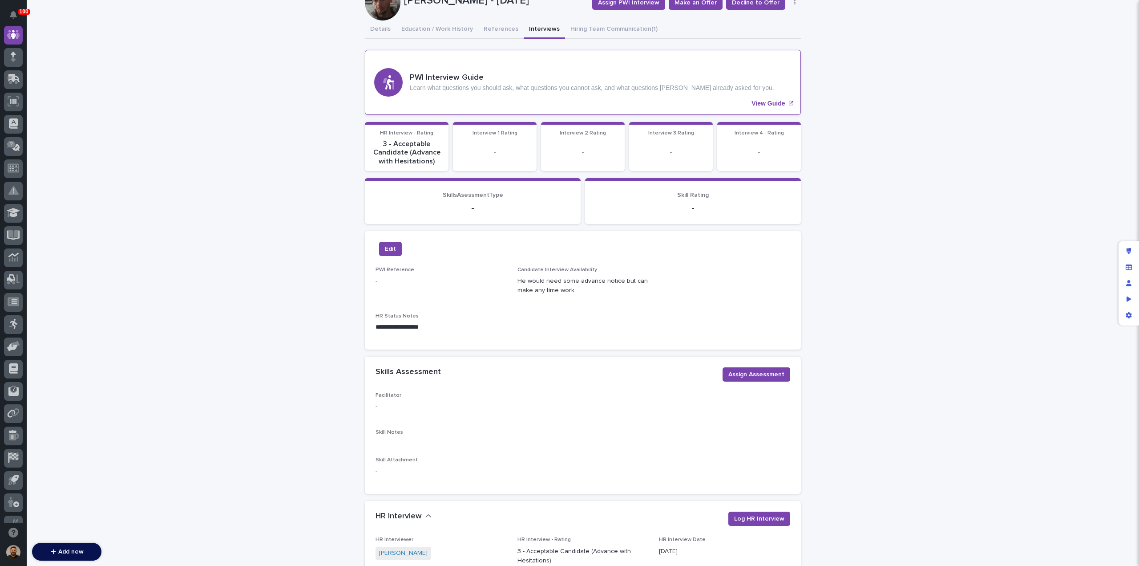
scroll to position [83, 0]
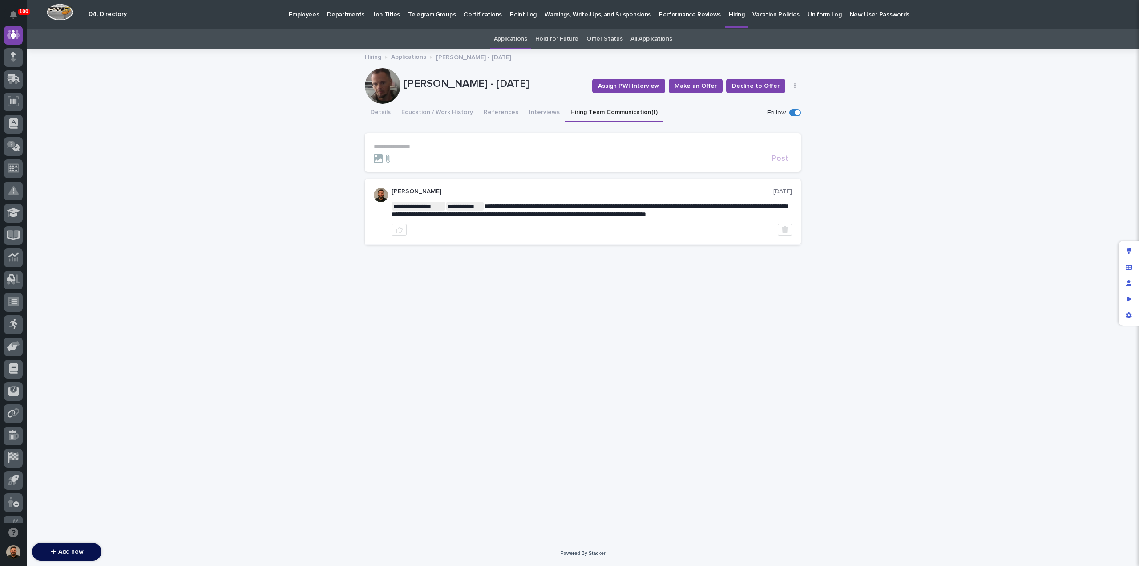
click at [429, 146] on p "**********" at bounding box center [583, 147] width 418 height 8
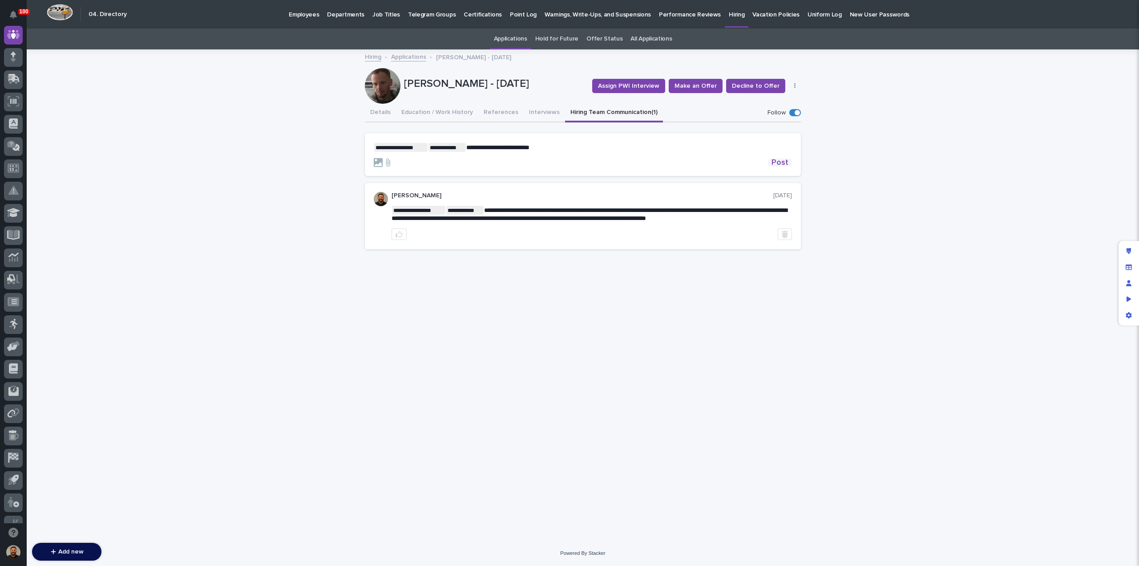
click at [774, 161] on span "Post" at bounding box center [780, 162] width 17 height 8
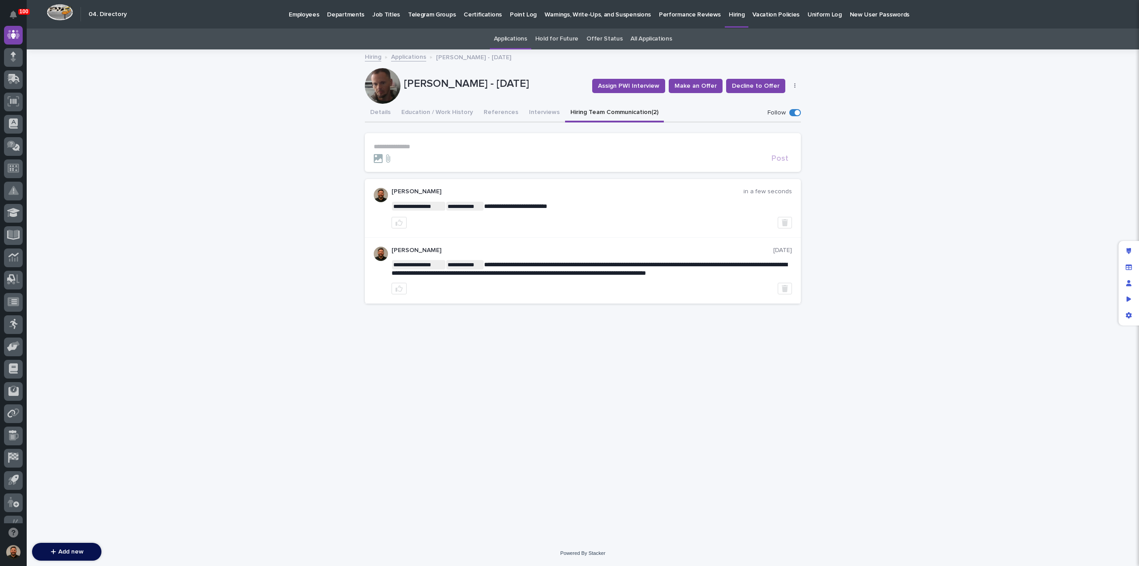
click at [403, 54] on link "Applications" at bounding box center [408, 56] width 35 height 10
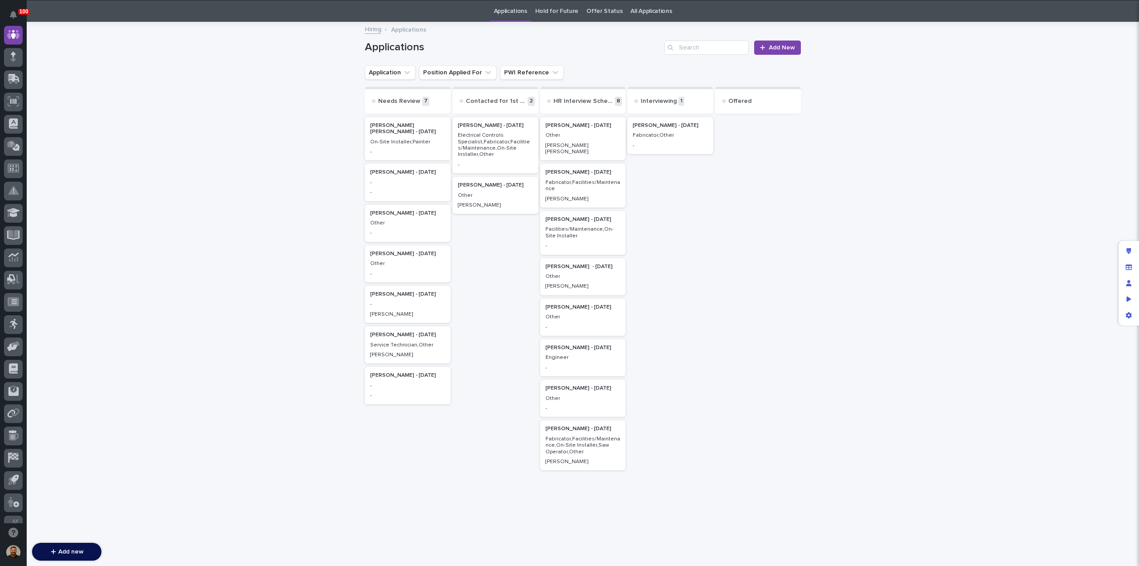
scroll to position [28, 0]
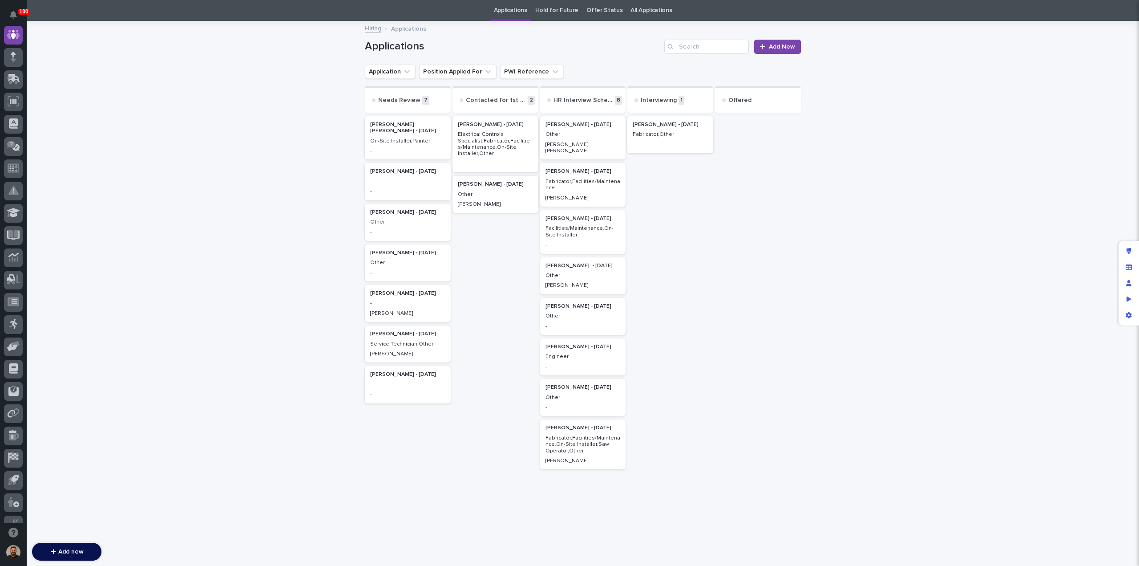
click at [564, 263] on h2 "Robert Lafollette - 07/14/25" at bounding box center [583, 266] width 81 height 12
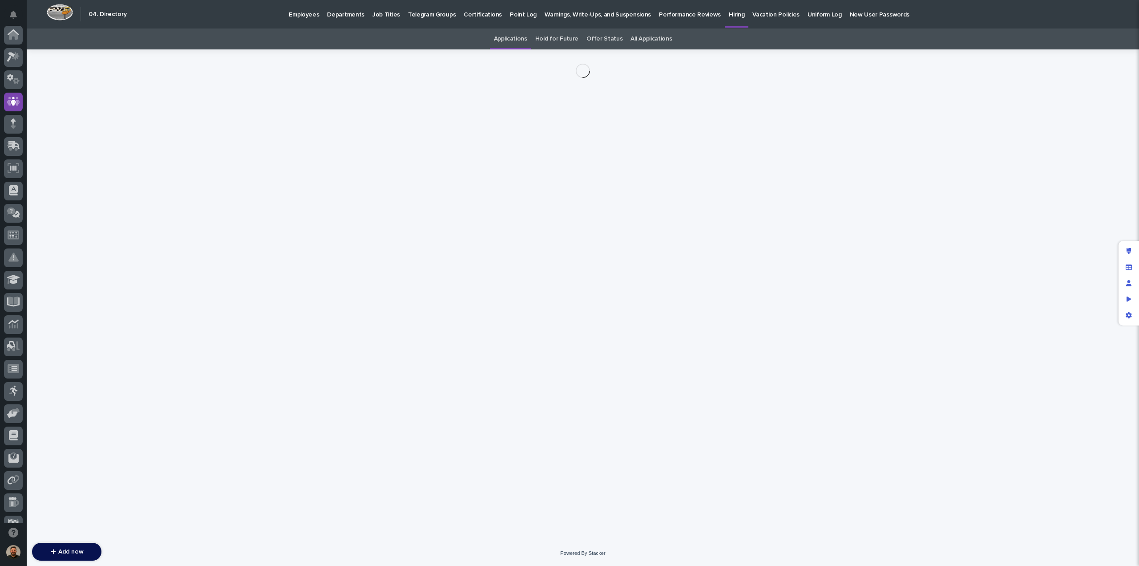
scroll to position [67, 0]
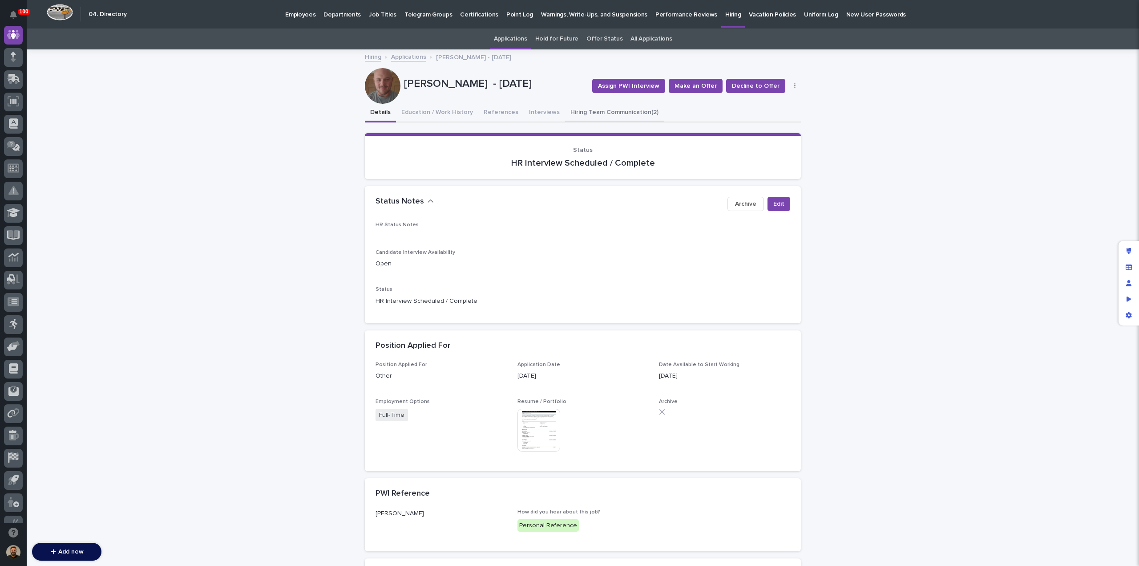
click at [584, 110] on button "Hiring Team Communication (2)" at bounding box center [614, 113] width 99 height 19
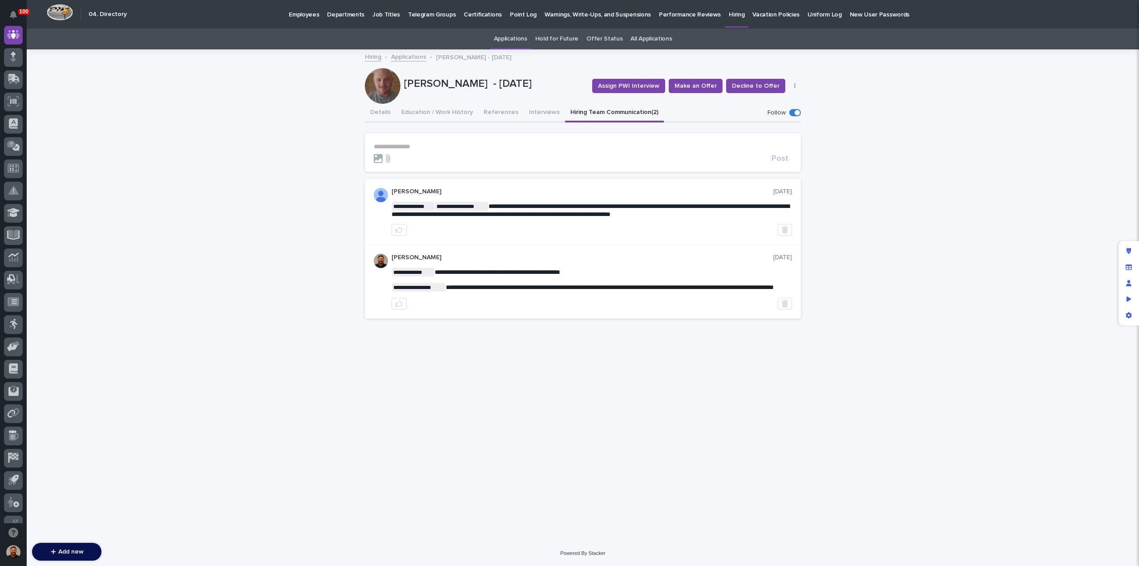
click at [445, 145] on p "**********" at bounding box center [583, 147] width 418 height 8
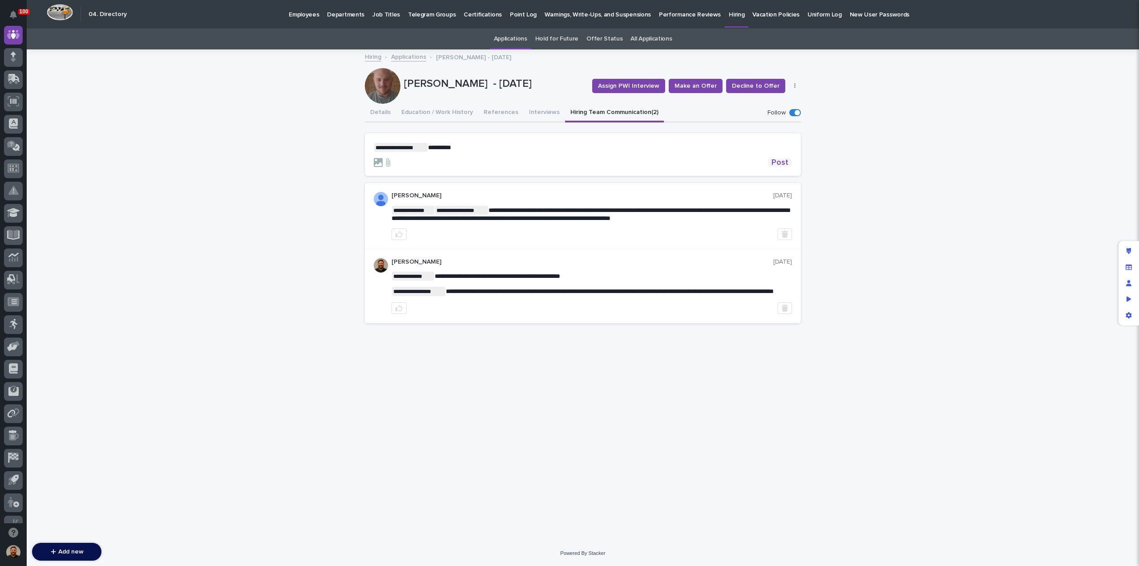
click at [777, 166] on span "Post" at bounding box center [780, 162] width 17 height 8
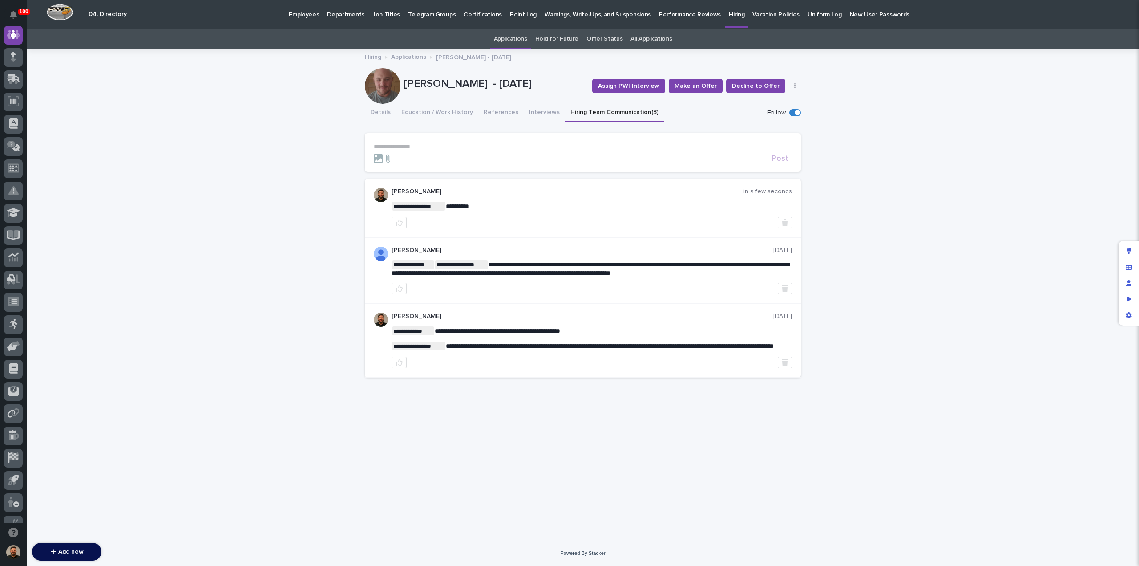
click at [417, 56] on link "Applications" at bounding box center [408, 56] width 35 height 10
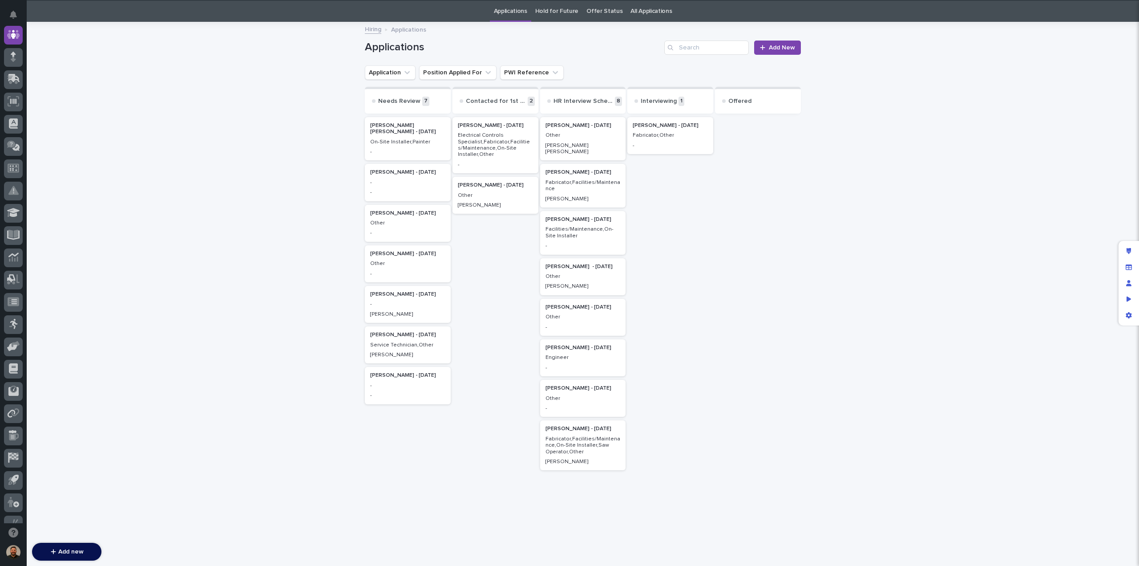
scroll to position [28, 0]
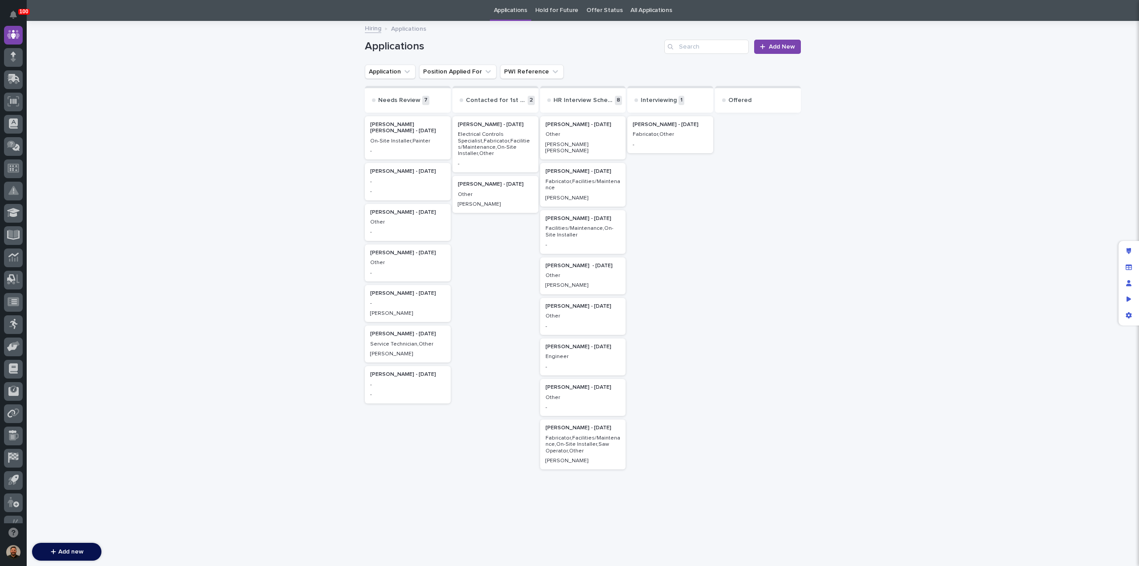
click at [554, 313] on p "Other" at bounding box center [583, 316] width 75 height 6
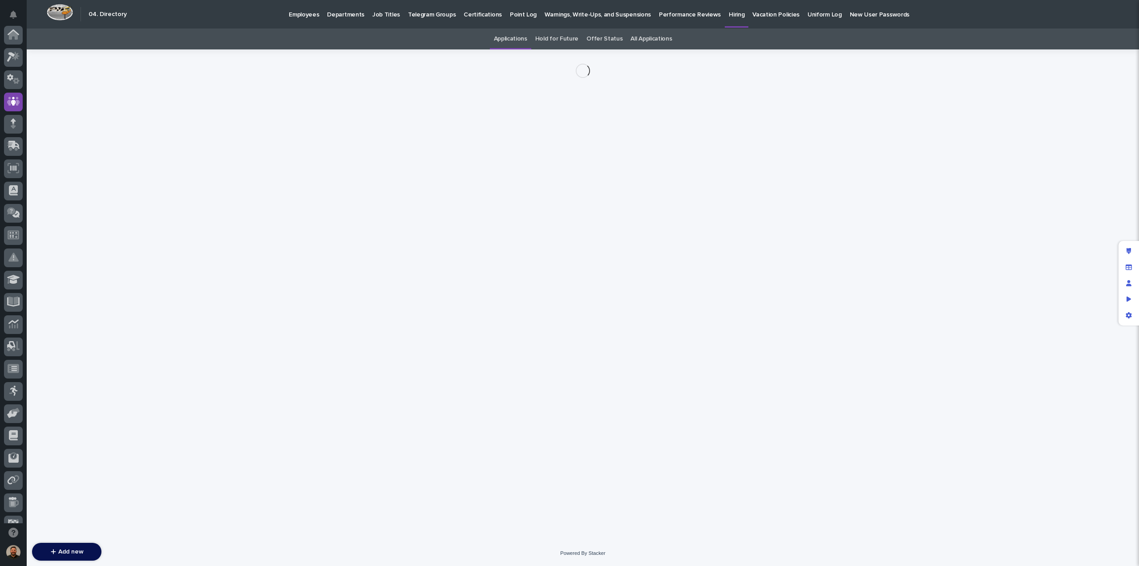
scroll to position [67, 0]
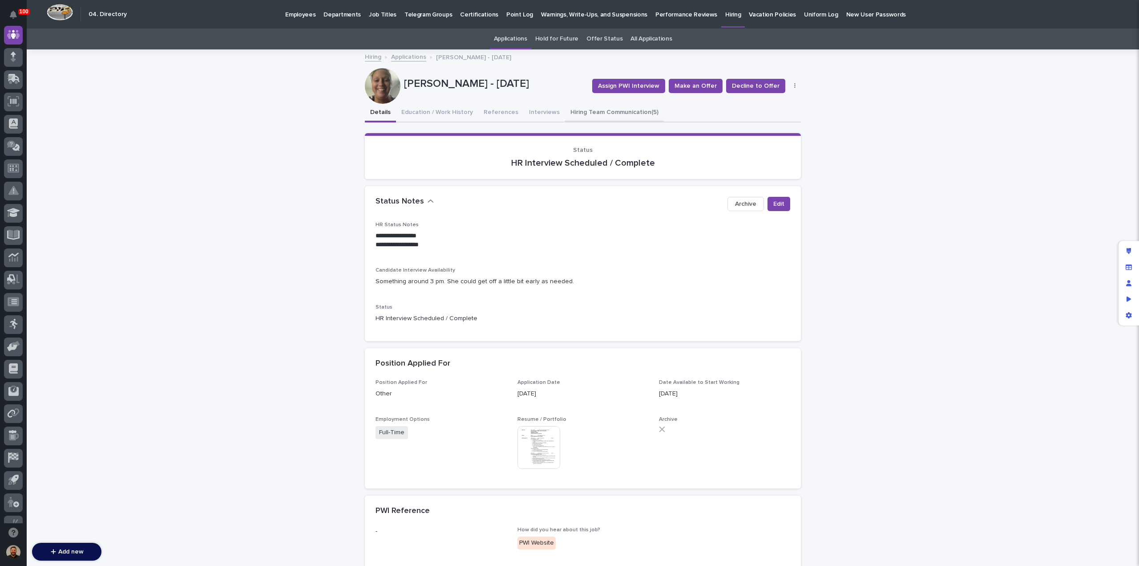
click at [602, 114] on button "Hiring Team Communication (5)" at bounding box center [614, 113] width 99 height 19
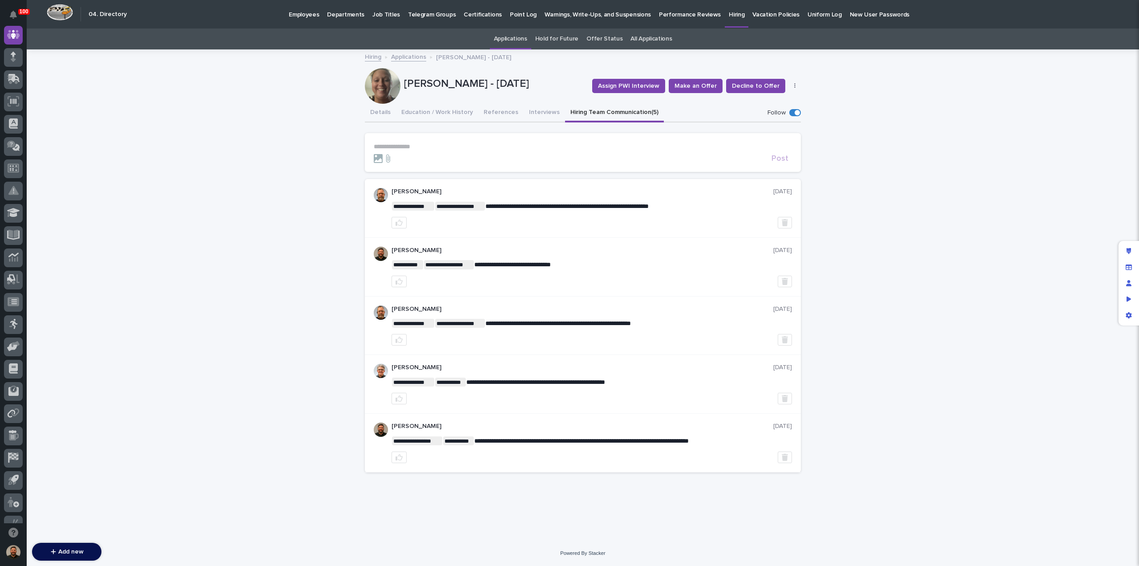
click at [997, 395] on div "**********" at bounding box center [583, 295] width 1112 height 490
click at [537, 116] on button "Interviews" at bounding box center [544, 113] width 41 height 19
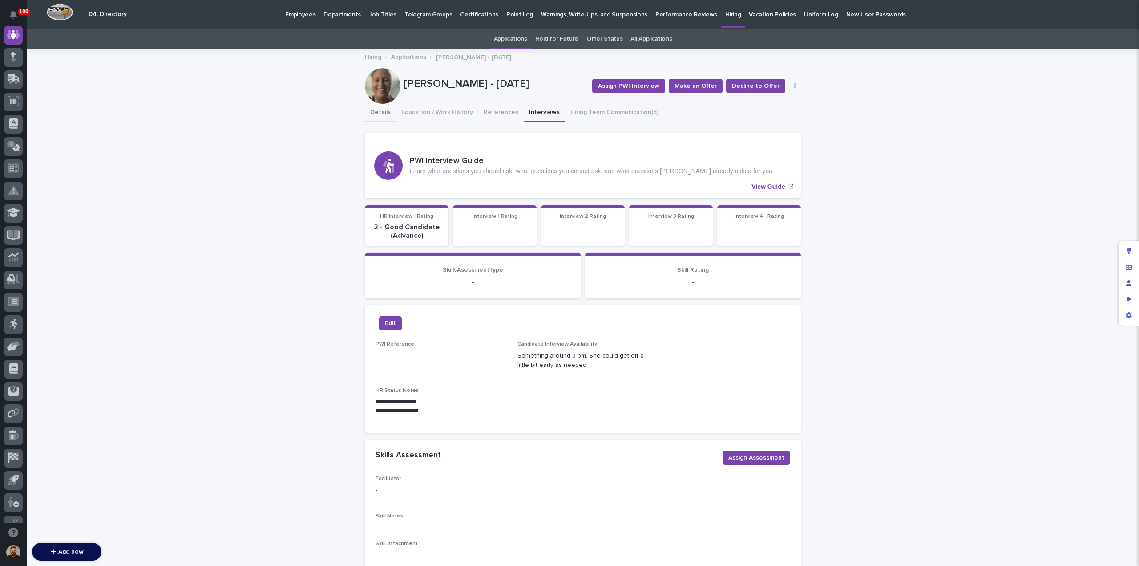
click at [375, 114] on button "Details" at bounding box center [380, 113] width 31 height 19
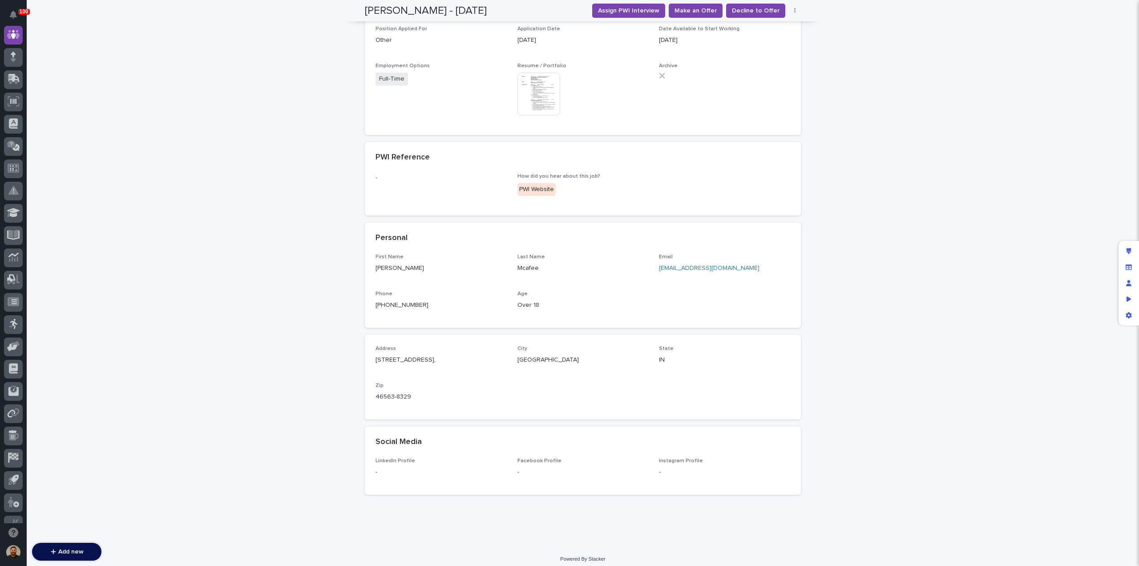
scroll to position [359, 0]
click at [674, 260] on link "jennifermcafee88@yahoo.com" at bounding box center [709, 262] width 101 height 6
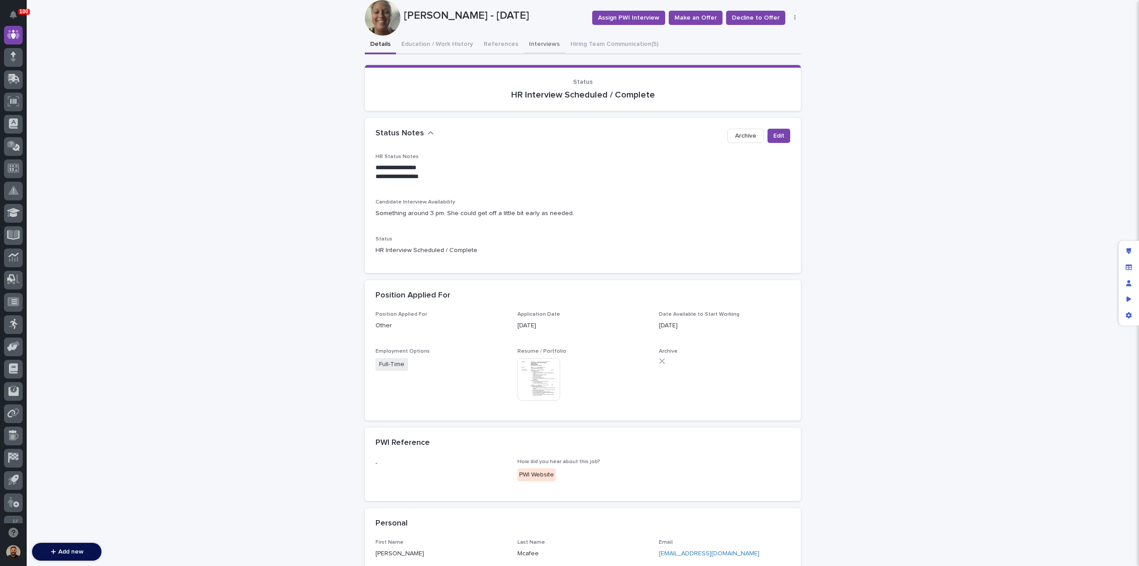
click at [536, 44] on div "**********" at bounding box center [583, 411] width 436 height 751
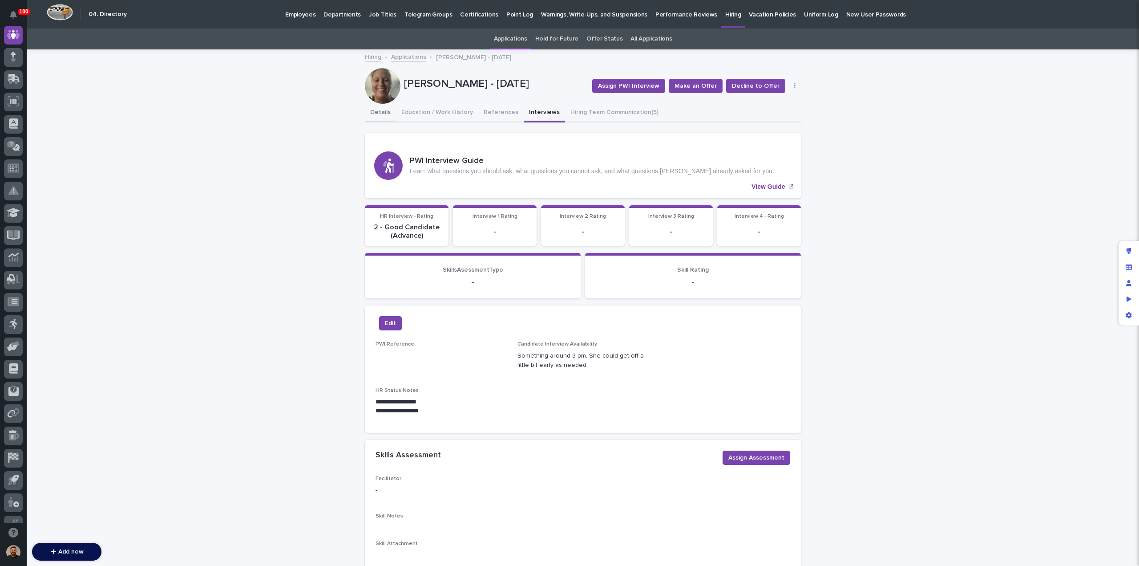
click at [375, 110] on button "Details" at bounding box center [380, 113] width 31 height 19
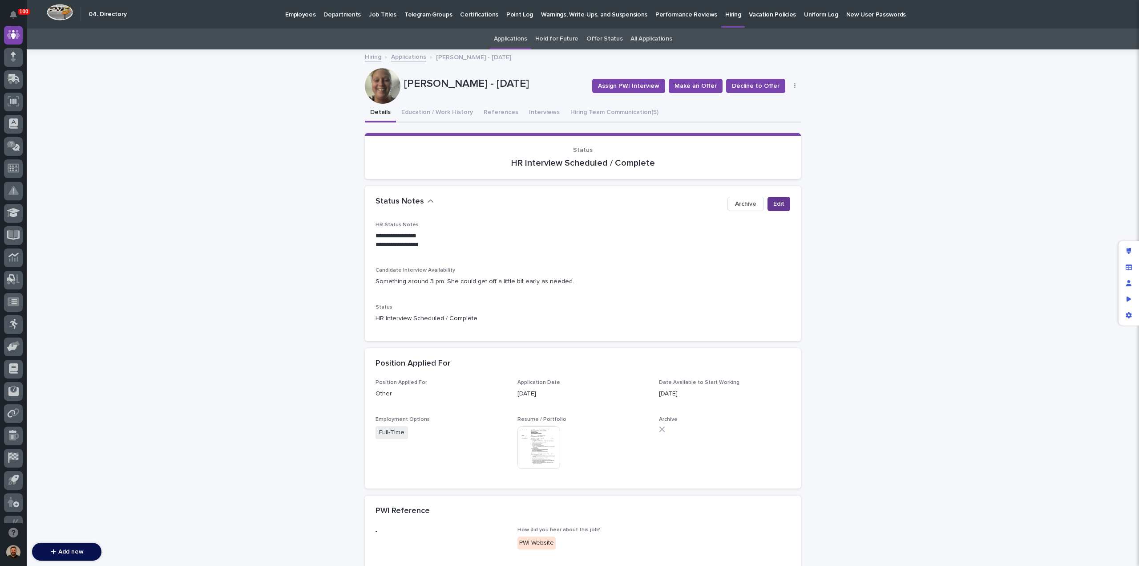
click at [776, 206] on span "Edit" at bounding box center [778, 203] width 11 height 9
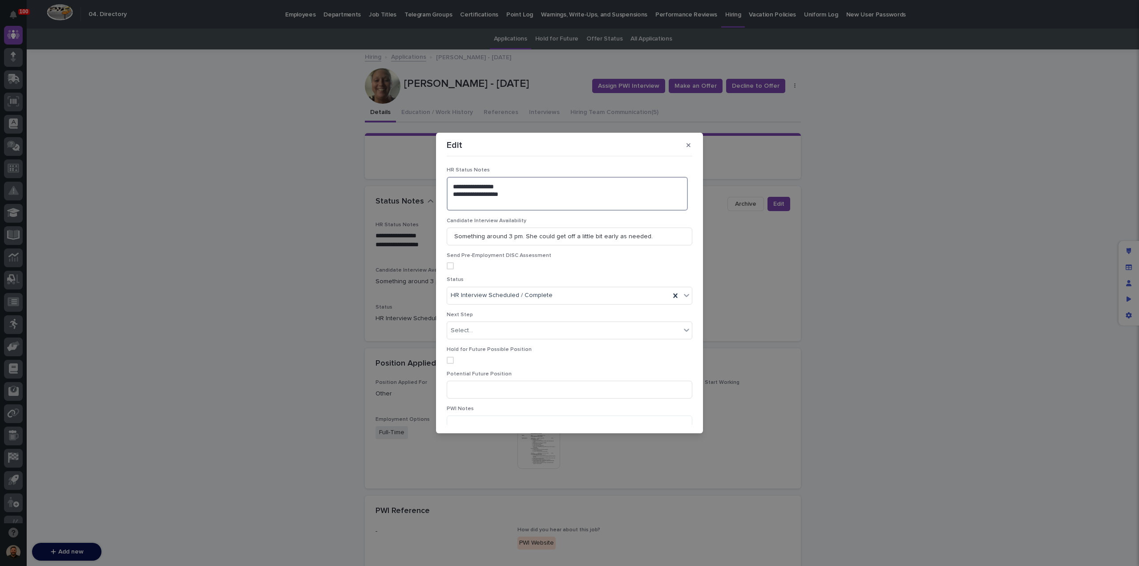
click at [458, 202] on textarea "**********" at bounding box center [567, 193] width 241 height 33
type textarea "**********"
click at [690, 144] on icon "button" at bounding box center [689, 145] width 4 height 4
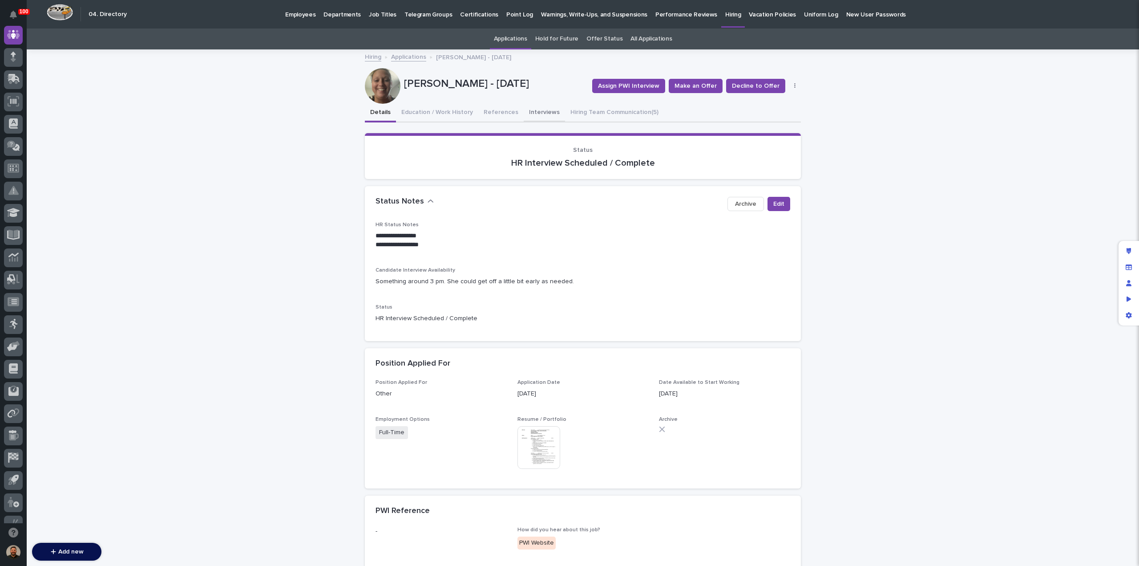
click at [533, 113] on button "Interviews" at bounding box center [544, 113] width 41 height 19
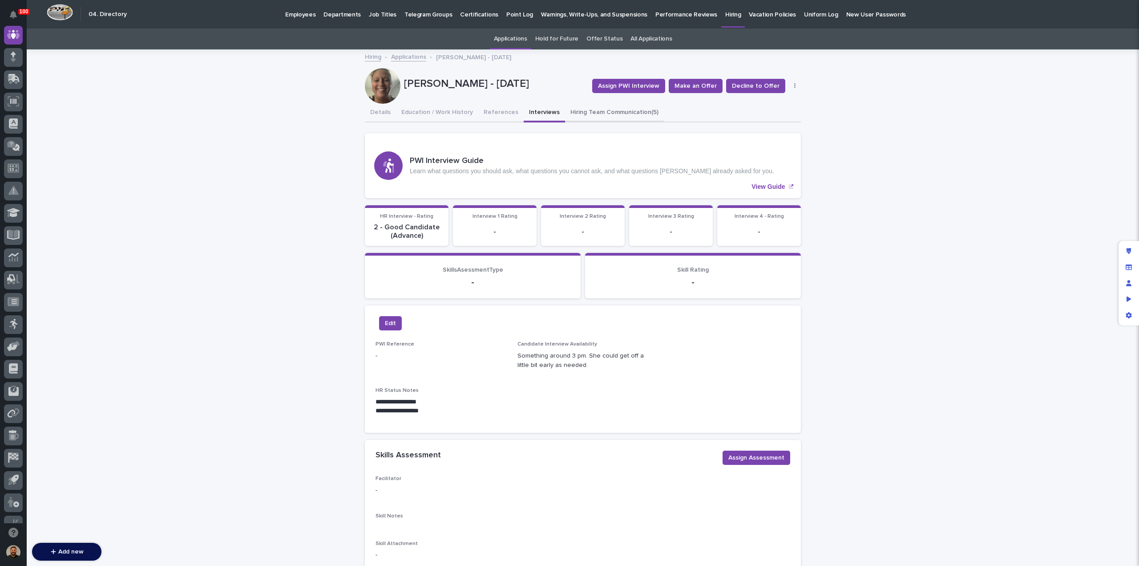
drag, startPoint x: 594, startPoint y: 110, endPoint x: 600, endPoint y: 119, distance: 10.6
click at [594, 110] on button "Hiring Team Communication (5)" at bounding box center [614, 113] width 99 height 19
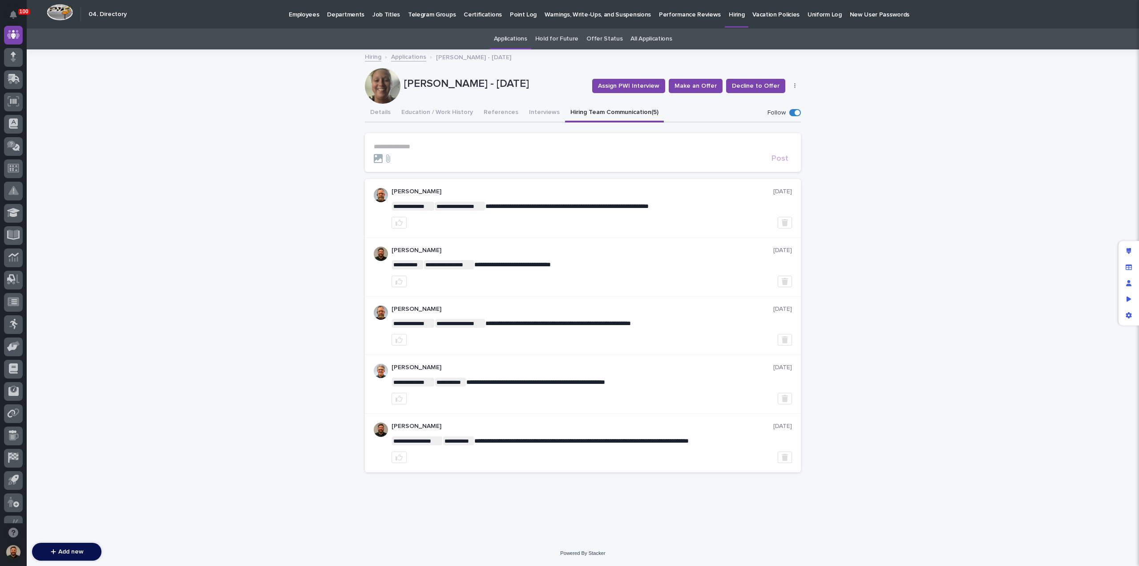
click at [408, 146] on p "**********" at bounding box center [583, 147] width 418 height 8
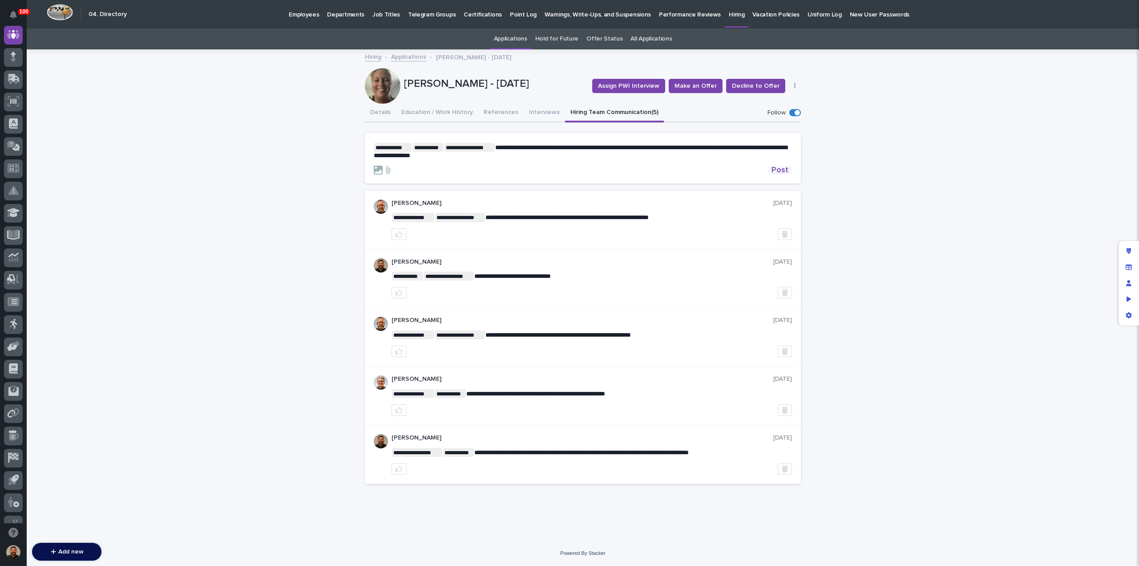
click at [782, 170] on span "Post" at bounding box center [780, 170] width 17 height 8
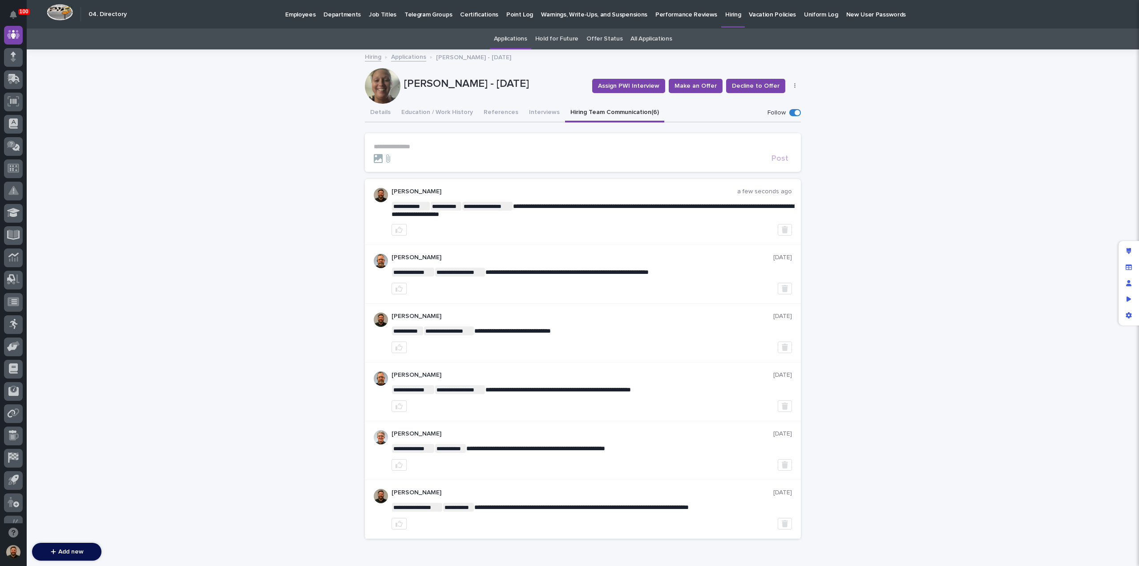
click at [397, 57] on link "Applications" at bounding box center [408, 56] width 35 height 10
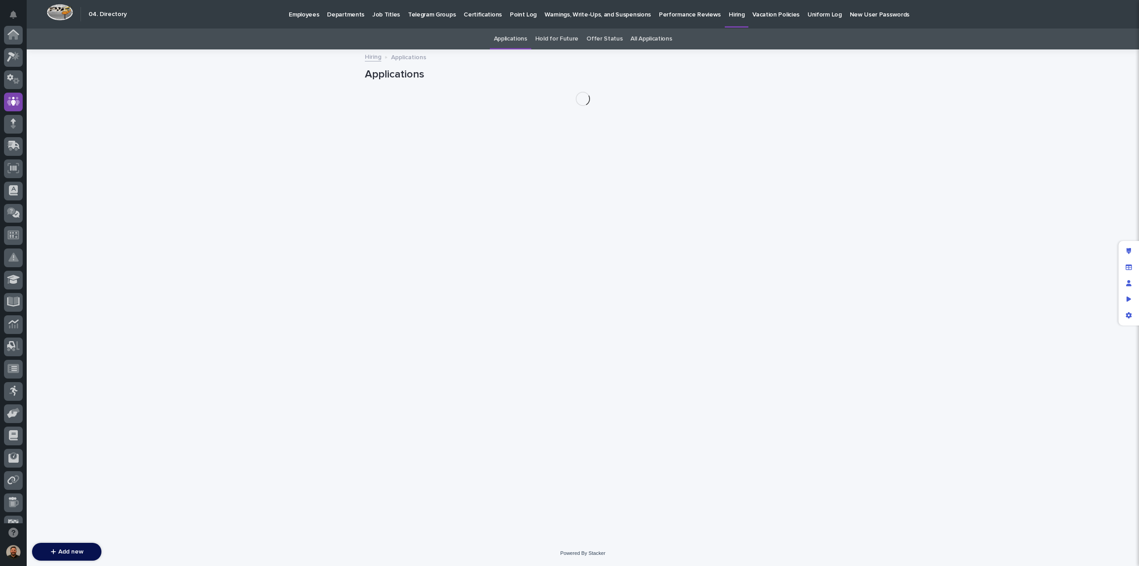
scroll to position [67, 0]
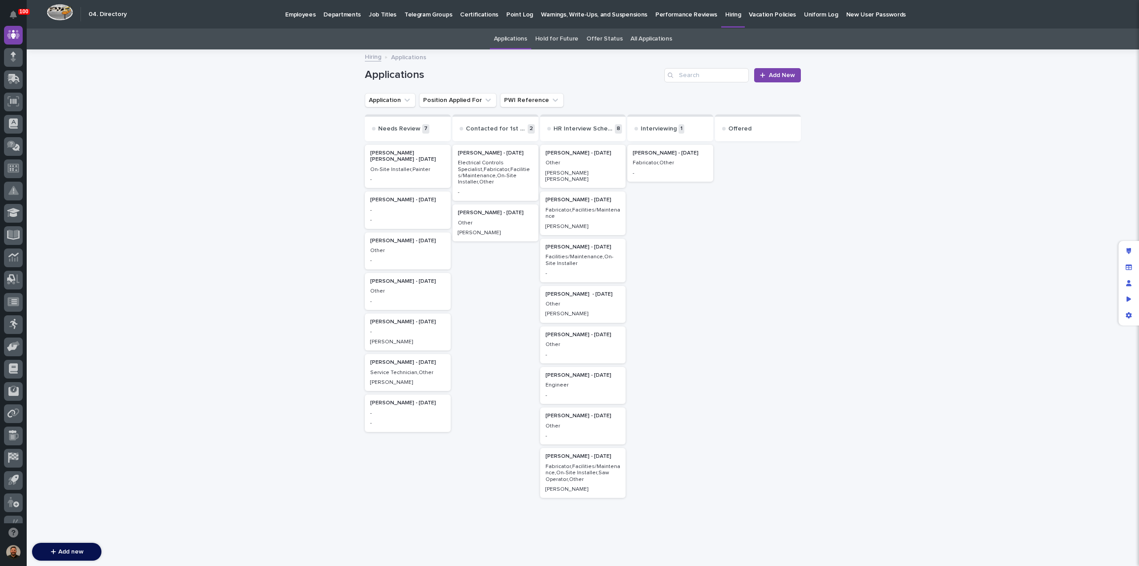
click at [570, 380] on div "Engineer" at bounding box center [583, 384] width 75 height 8
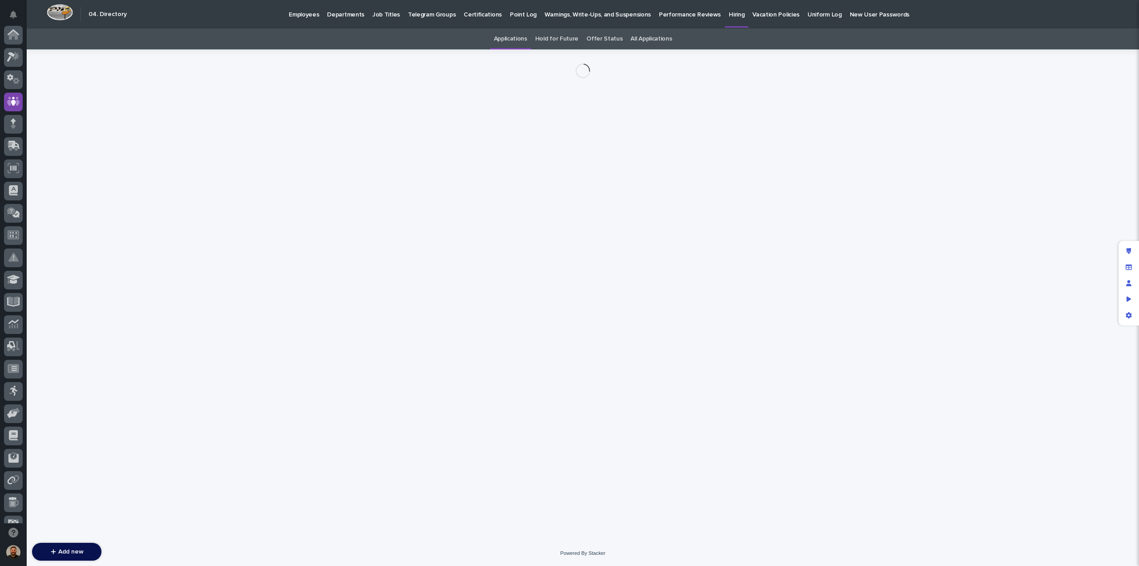
scroll to position [67, 0]
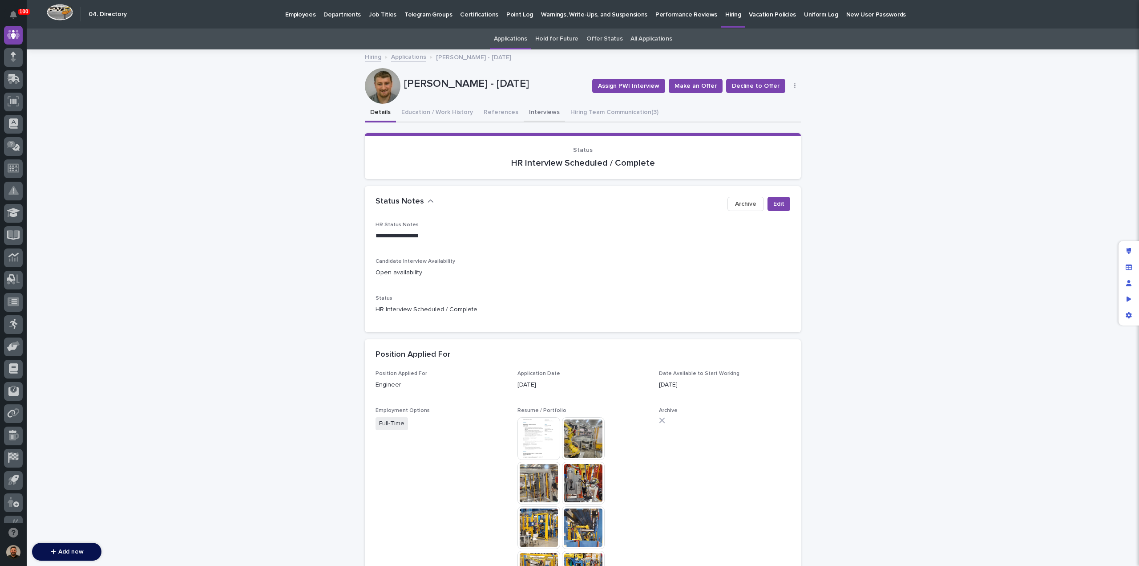
click at [531, 114] on button "Interviews" at bounding box center [544, 113] width 41 height 19
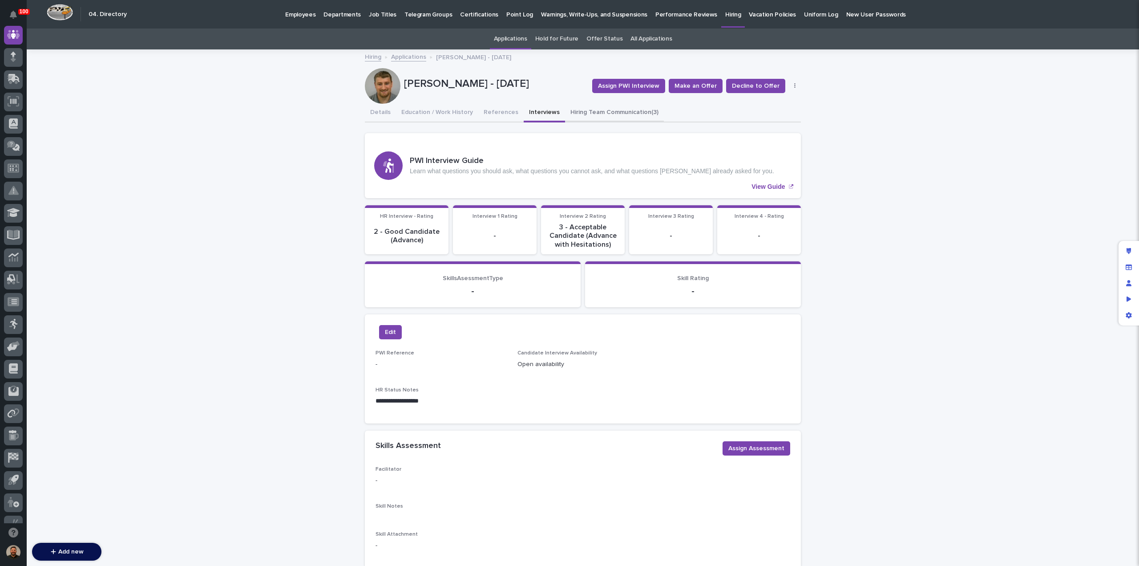
click at [590, 111] on button "Hiring Team Communication (3)" at bounding box center [614, 113] width 99 height 19
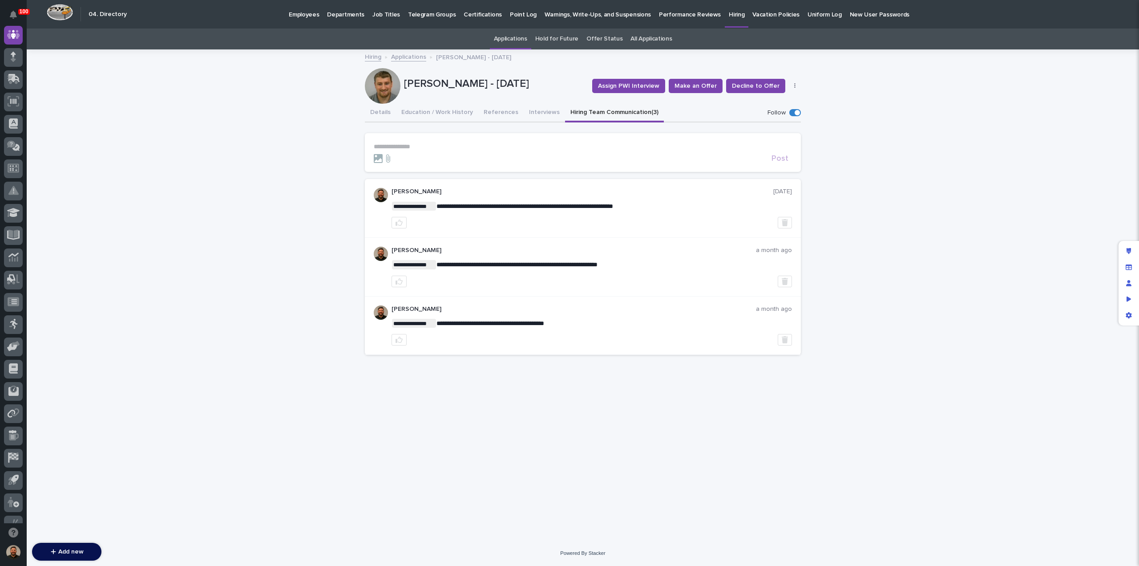
click at [408, 141] on section "**********" at bounding box center [583, 152] width 436 height 39
click at [408, 144] on p "**********" at bounding box center [583, 147] width 418 height 8
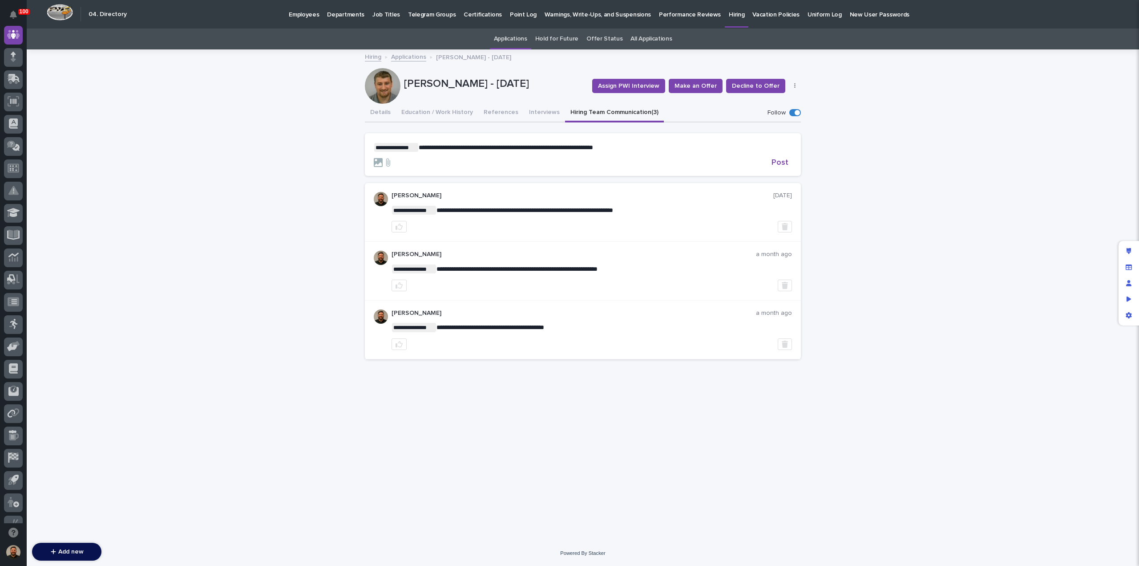
click at [985, 175] on div "**********" at bounding box center [583, 295] width 1112 height 490
click at [645, 146] on p "**********" at bounding box center [583, 147] width 418 height 9
click at [786, 161] on span "Post" at bounding box center [780, 162] width 17 height 8
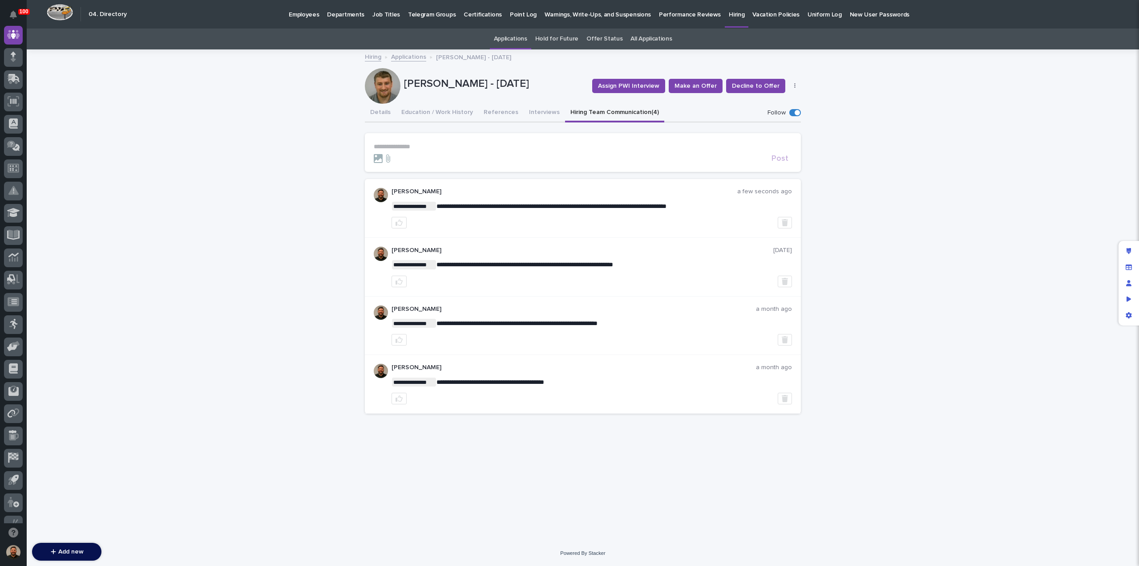
click at [410, 55] on link "Applications" at bounding box center [408, 56] width 35 height 10
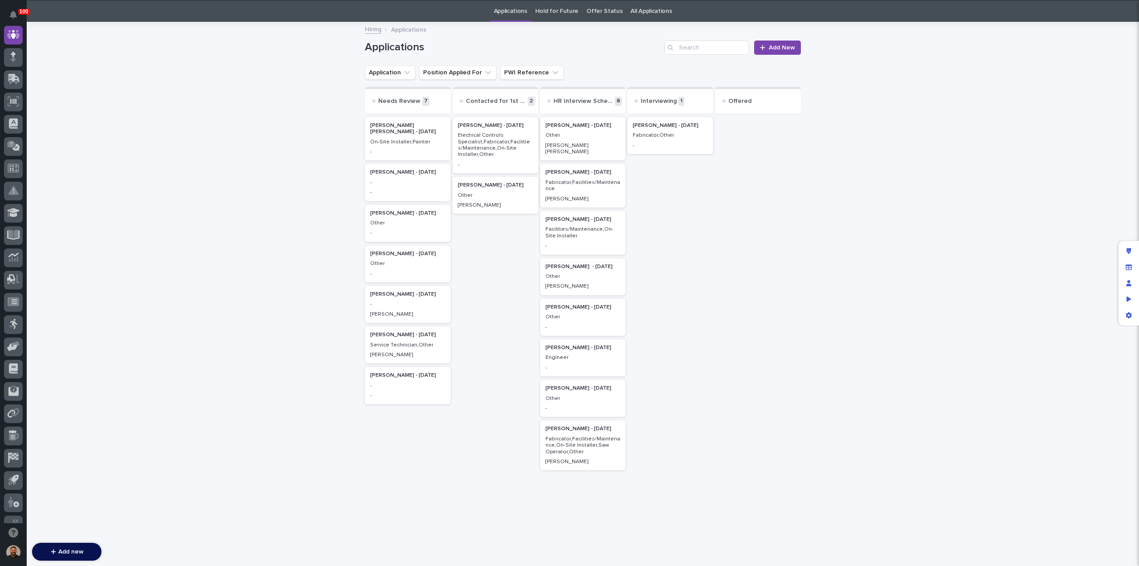
scroll to position [28, 0]
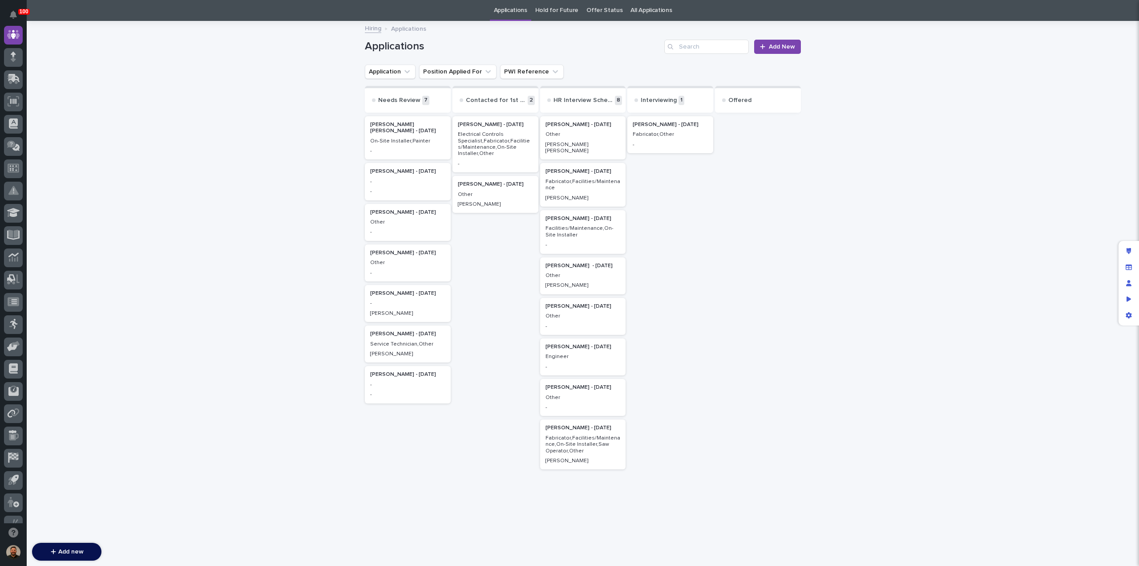
click at [577, 384] on p "Vanessa Kessler - 07/29/25" at bounding box center [583, 387] width 75 height 6
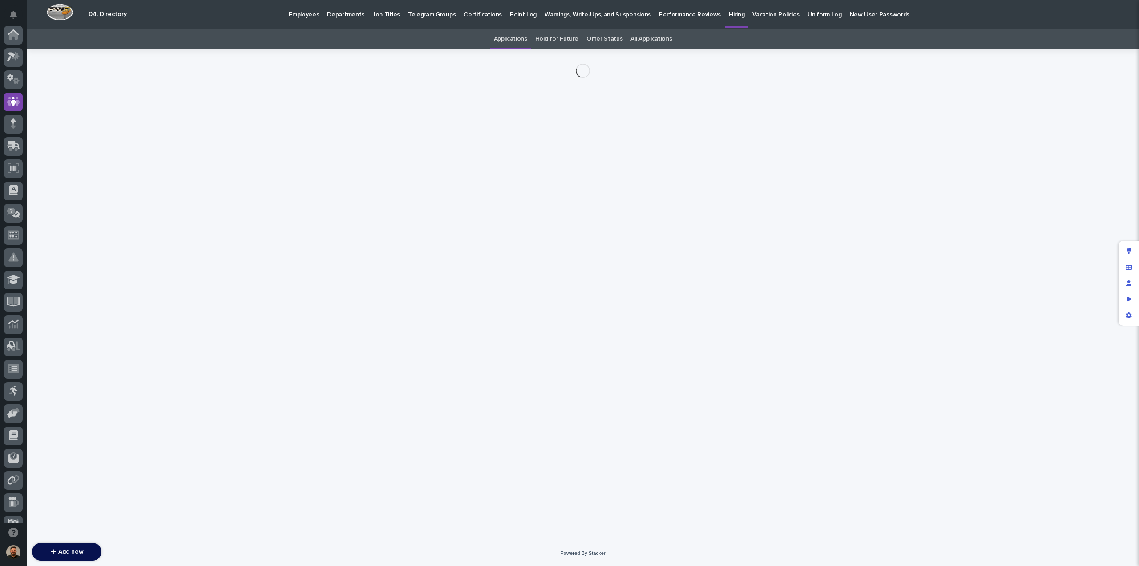
scroll to position [67, 0]
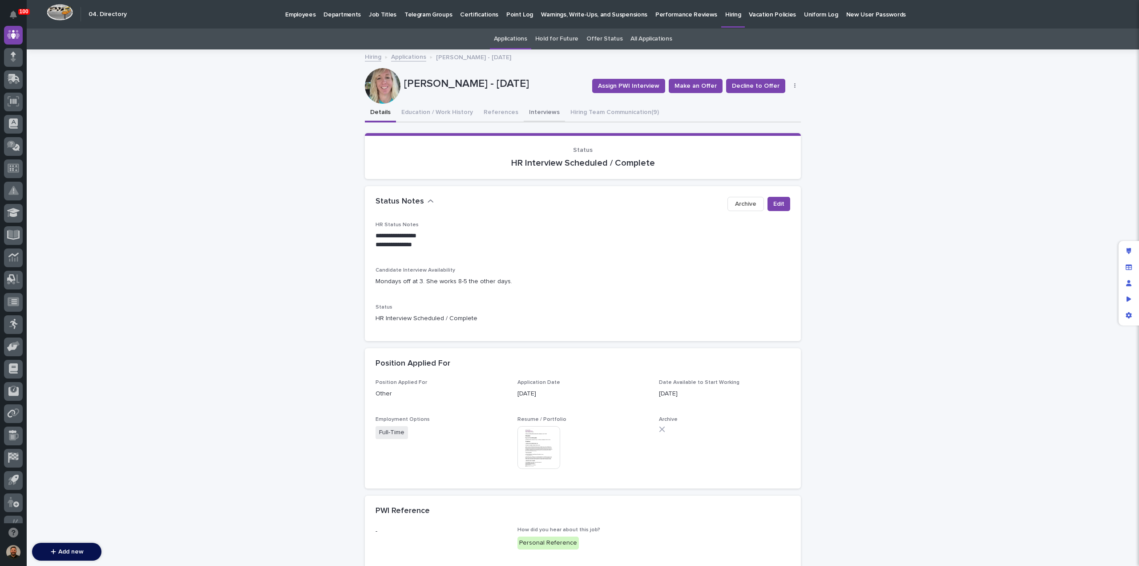
click at [528, 113] on button "Interviews" at bounding box center [544, 113] width 41 height 19
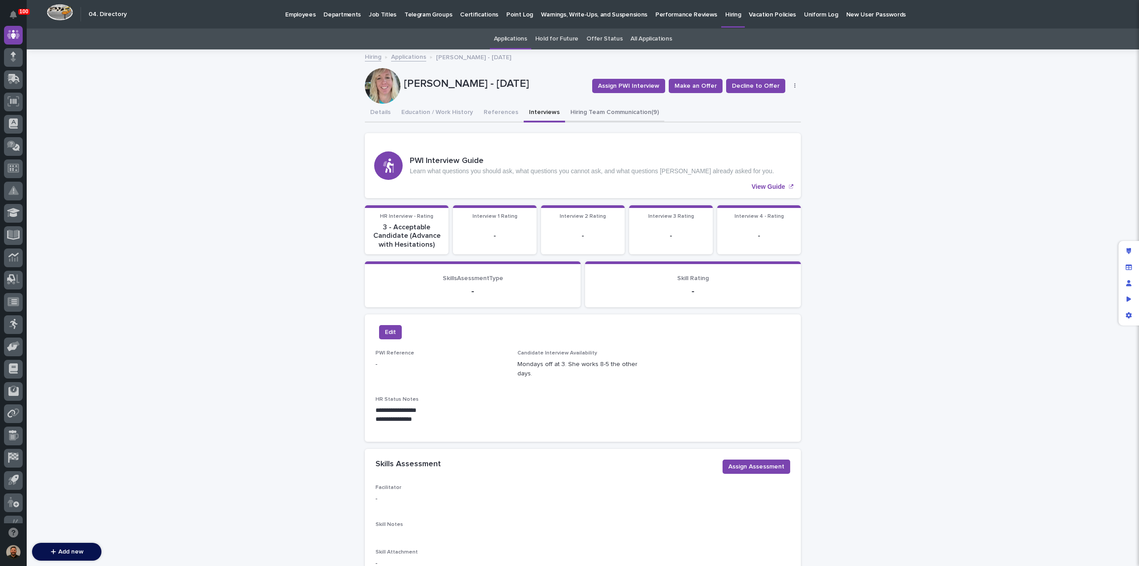
click at [574, 113] on button "Hiring Team Communication (9)" at bounding box center [614, 113] width 99 height 19
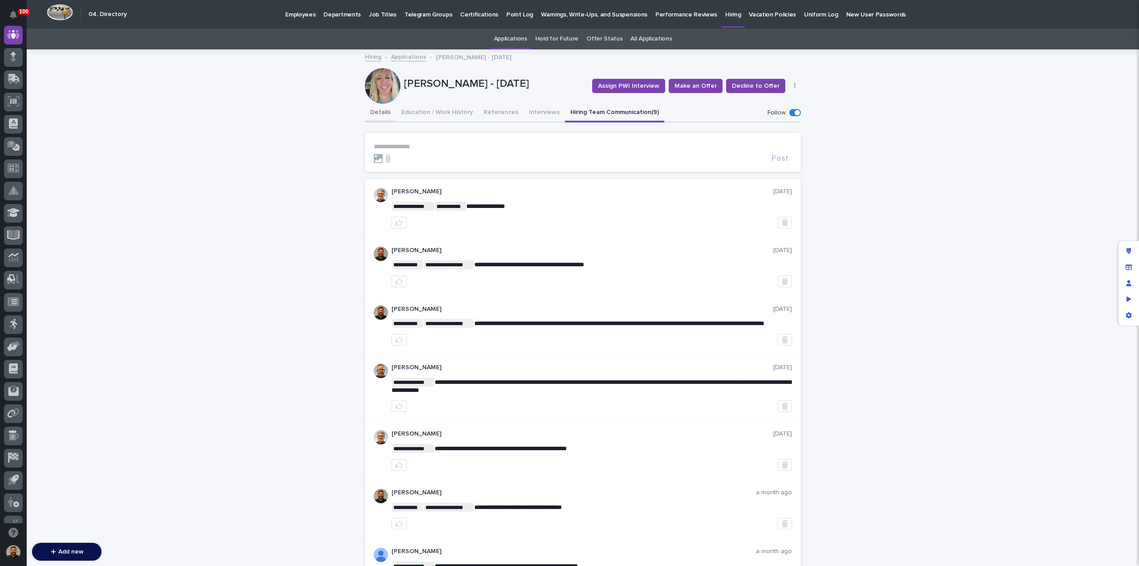
click at [380, 113] on button "Details" at bounding box center [380, 113] width 31 height 19
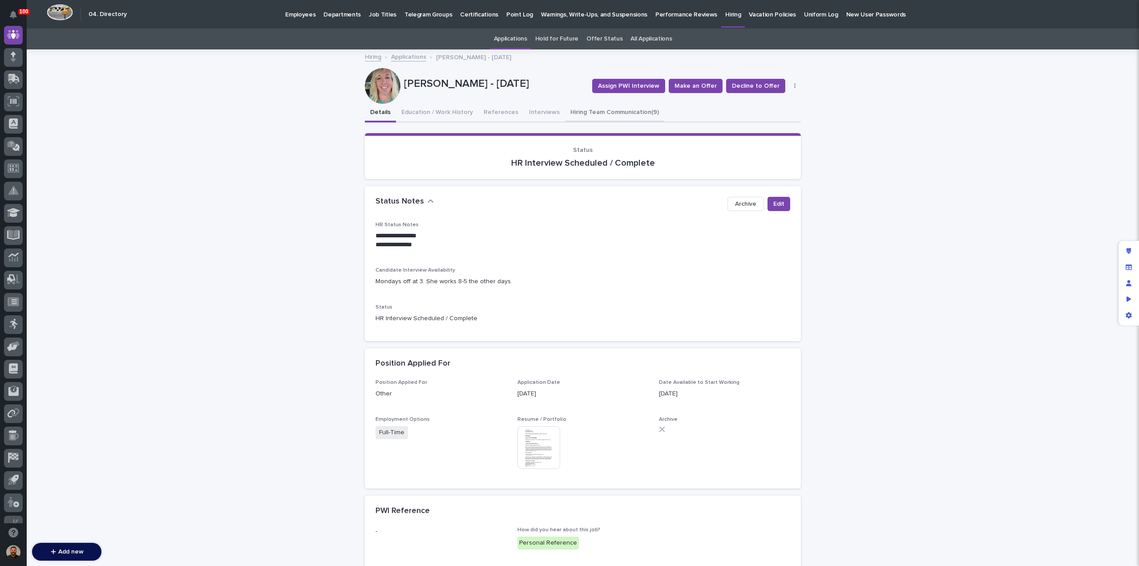
click at [585, 111] on button "Hiring Team Communication (9)" at bounding box center [614, 113] width 99 height 19
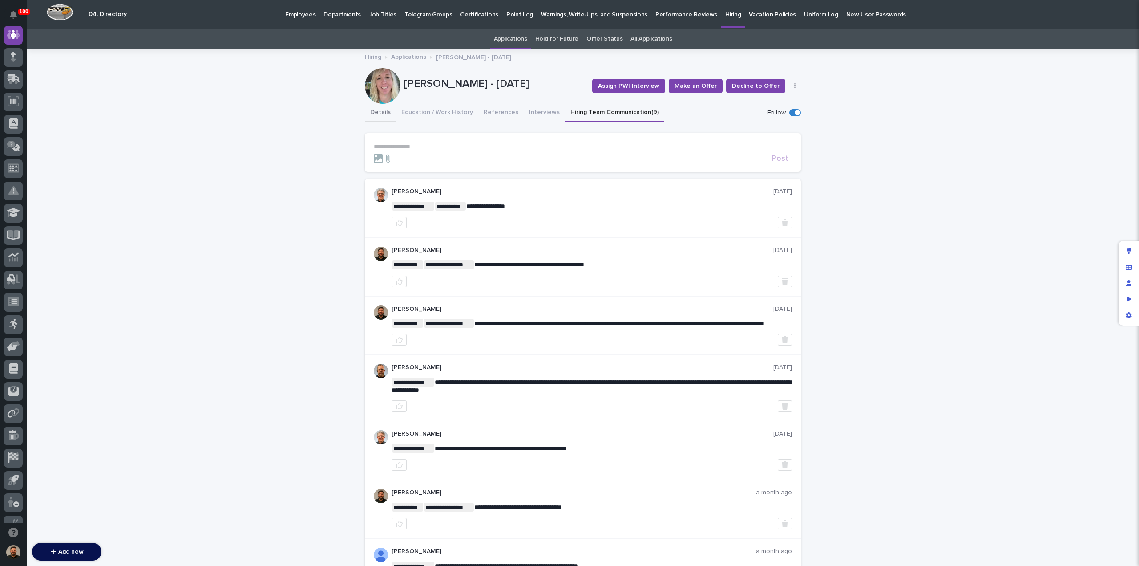
click at [373, 110] on button "Details" at bounding box center [380, 113] width 31 height 19
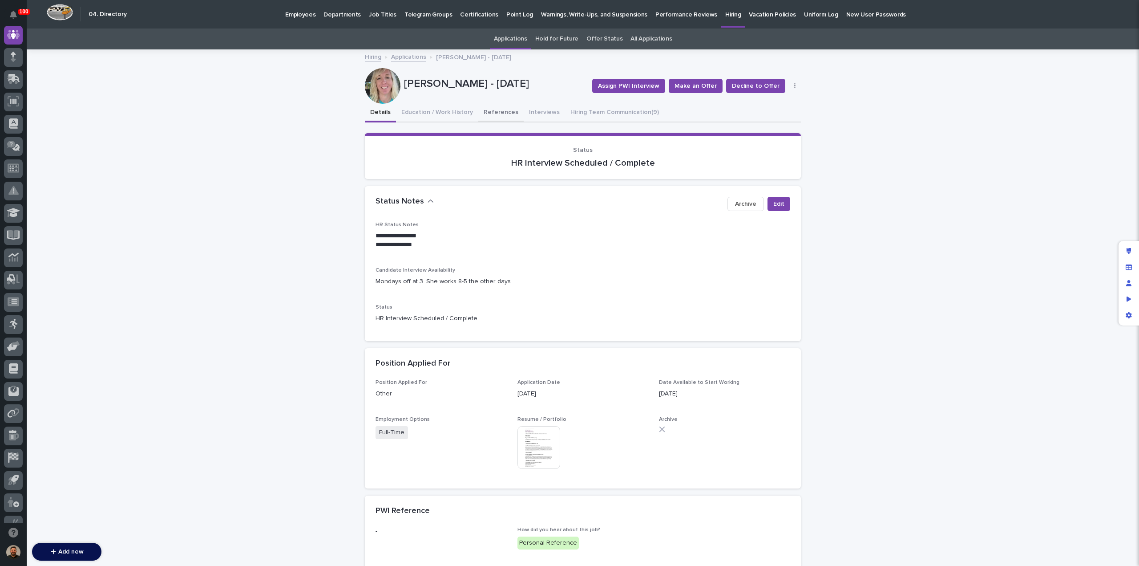
click at [495, 108] on button "References" at bounding box center [500, 113] width 45 height 19
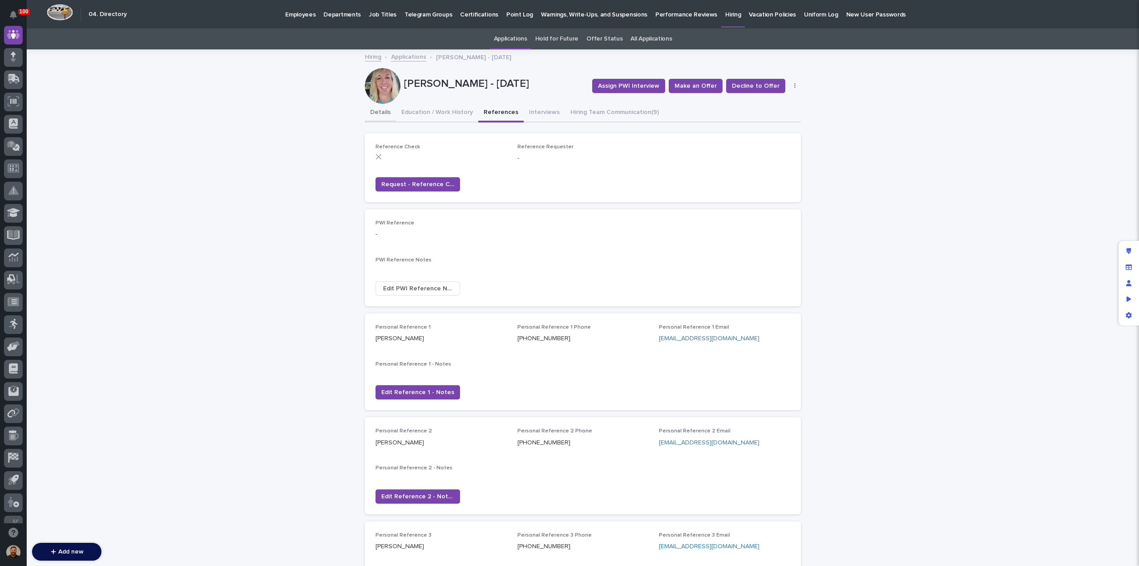
click at [374, 113] on button "Details" at bounding box center [380, 113] width 31 height 19
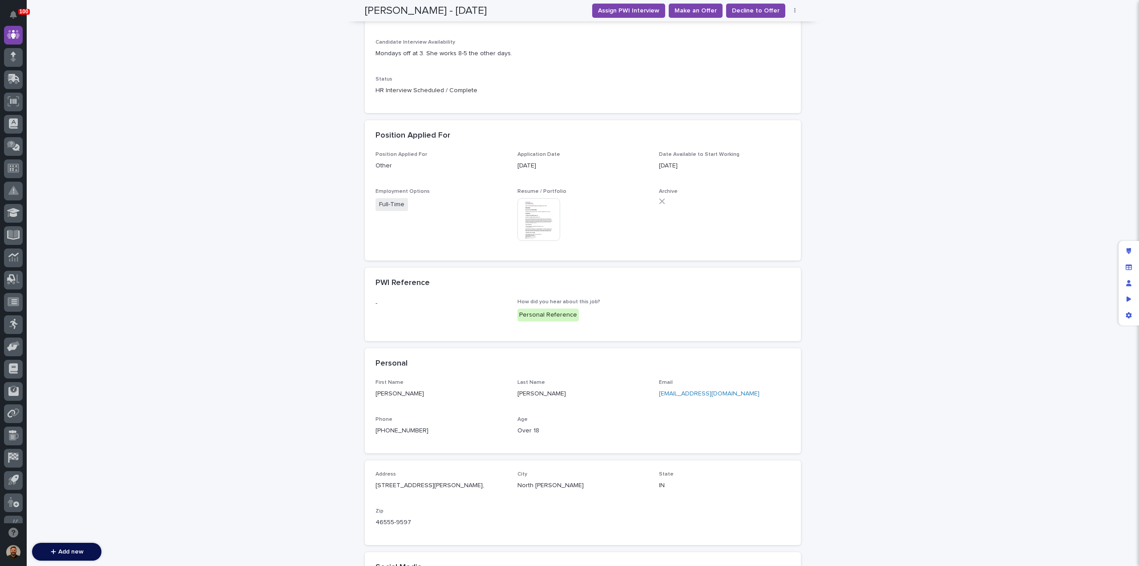
scroll to position [229, 0]
click at [749, 13] on span "Decline to Offer" at bounding box center [756, 10] width 48 height 9
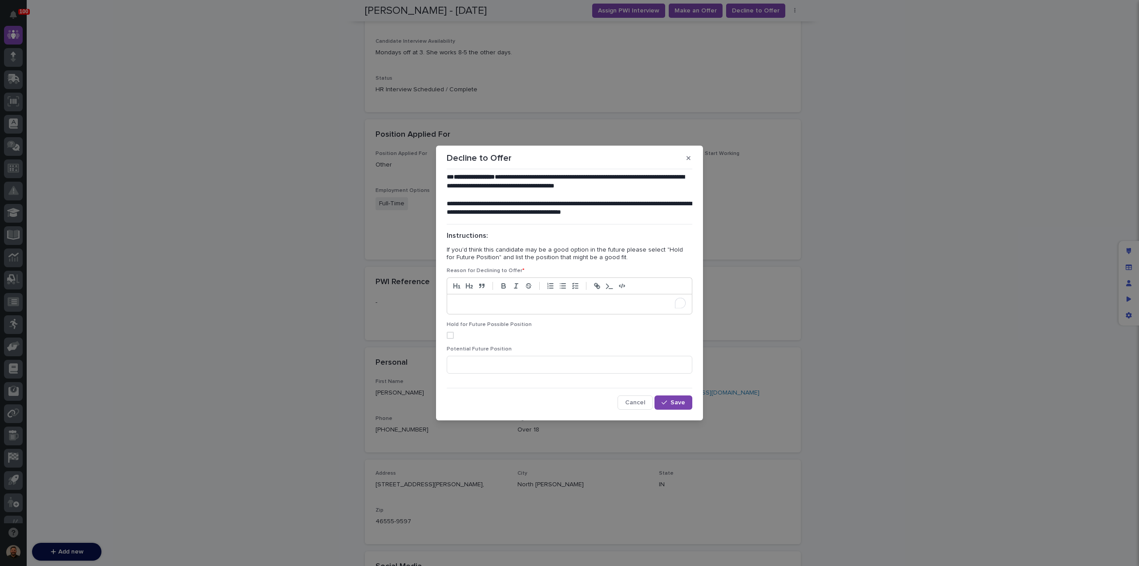
click at [473, 307] on div "To enrich screen reader interactions, please activate Accessibility in Grammarl…" at bounding box center [569, 304] width 245 height 20
click at [679, 402] on span "Save" at bounding box center [678, 402] width 15 height 6
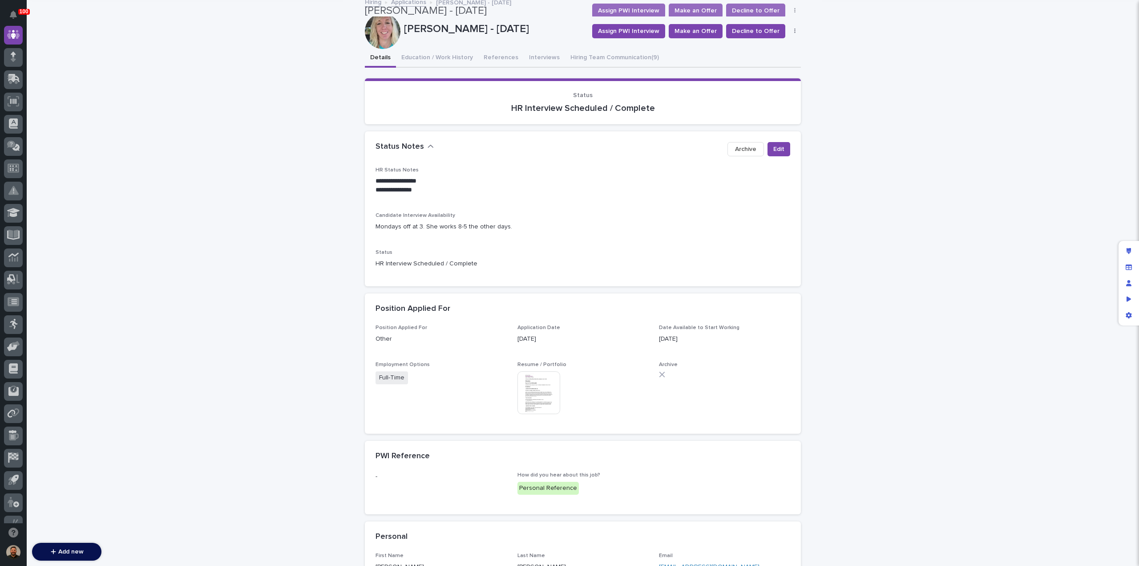
scroll to position [0, 0]
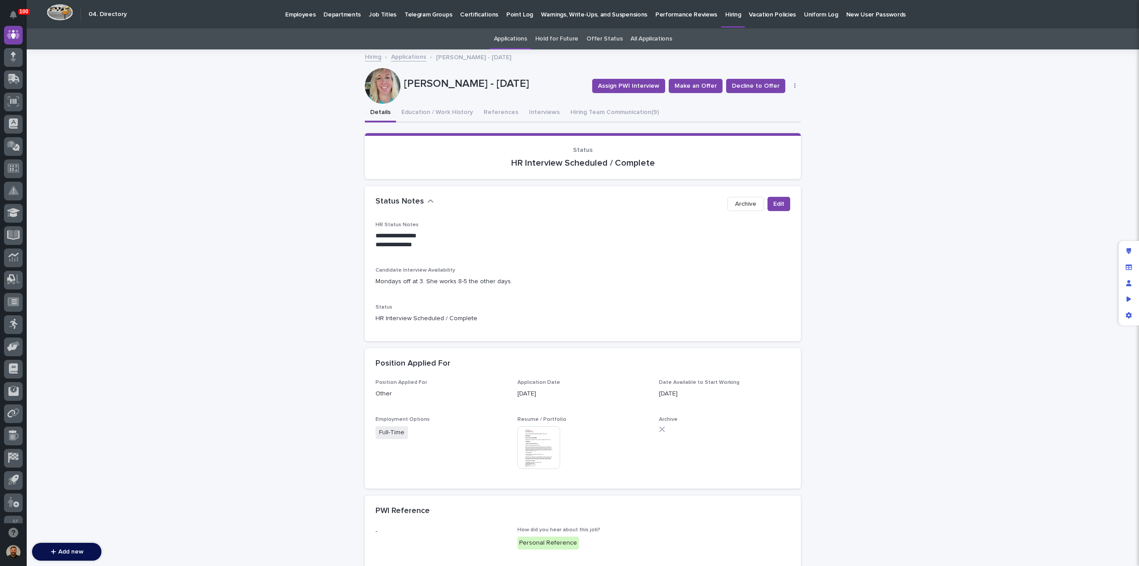
click at [406, 57] on link "Applications" at bounding box center [408, 56] width 35 height 10
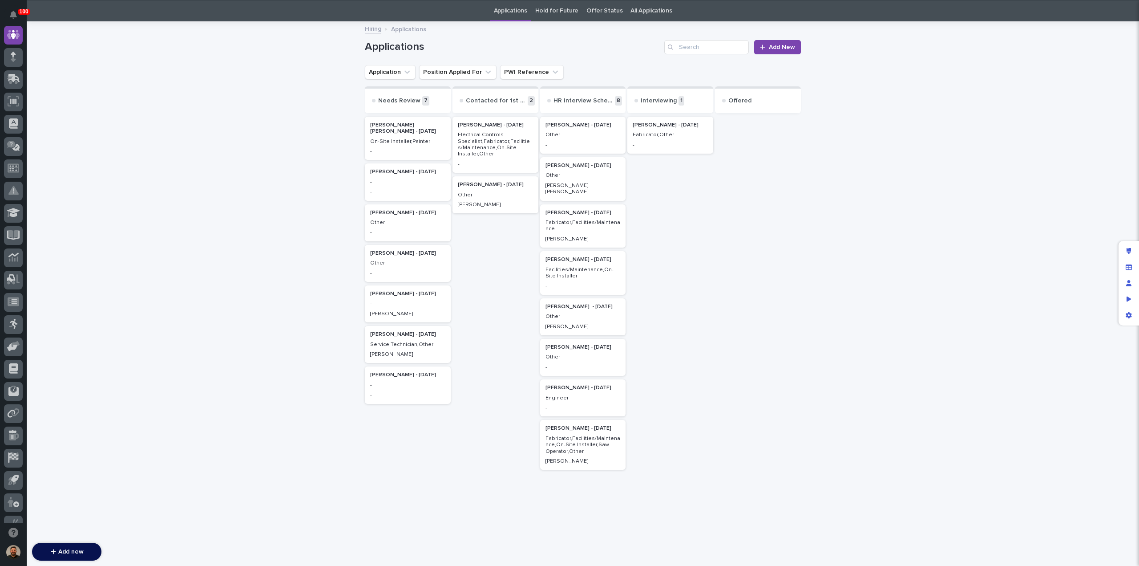
scroll to position [28, 0]
click at [395, 260] on p "Other" at bounding box center [407, 262] width 75 height 6
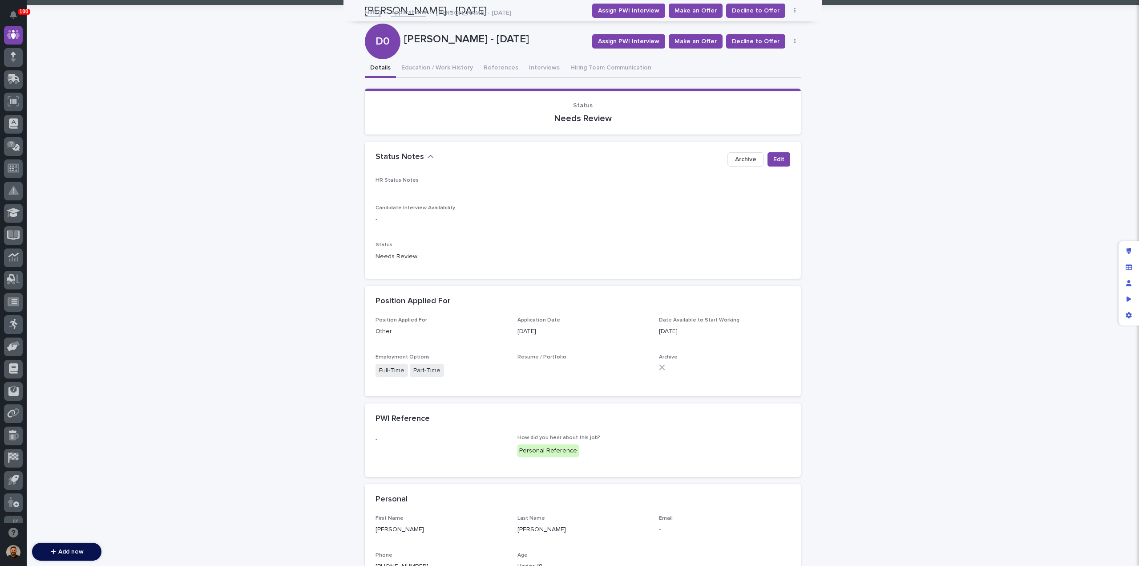
scroll to position [32, 0]
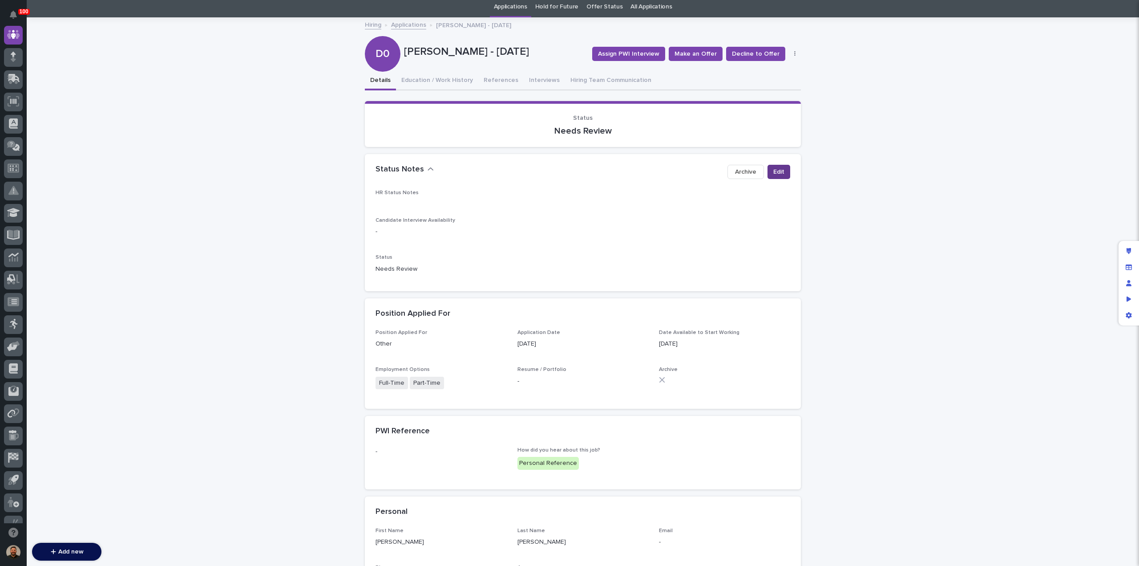
click at [774, 172] on span "Edit" at bounding box center [778, 171] width 11 height 9
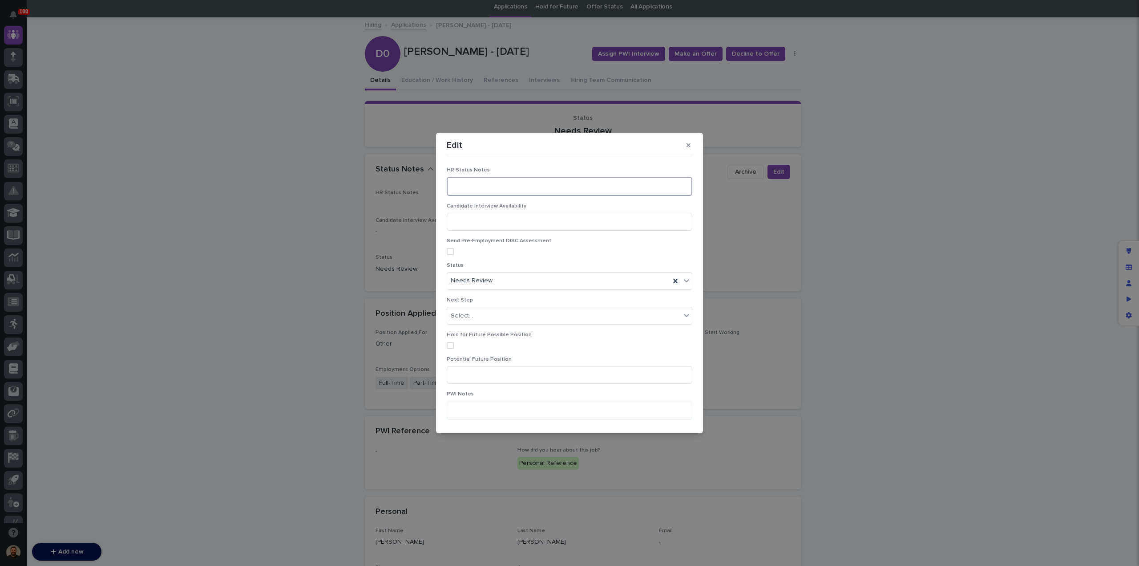
click at [458, 186] on textarea at bounding box center [570, 186] width 246 height 19
type textarea "**********"
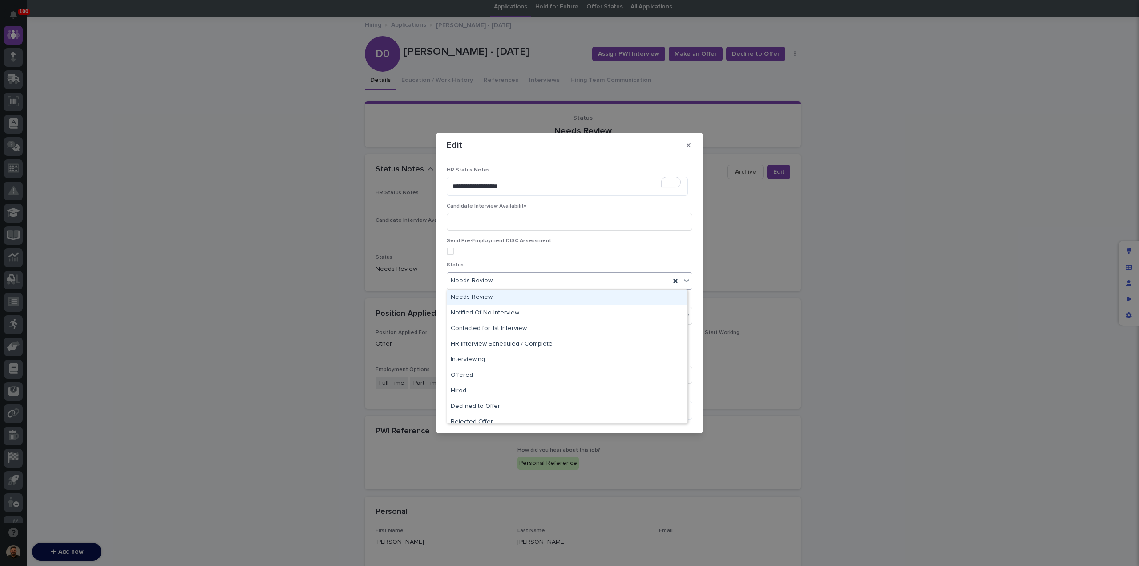
click at [522, 277] on div "Needs Review" at bounding box center [558, 280] width 223 height 15
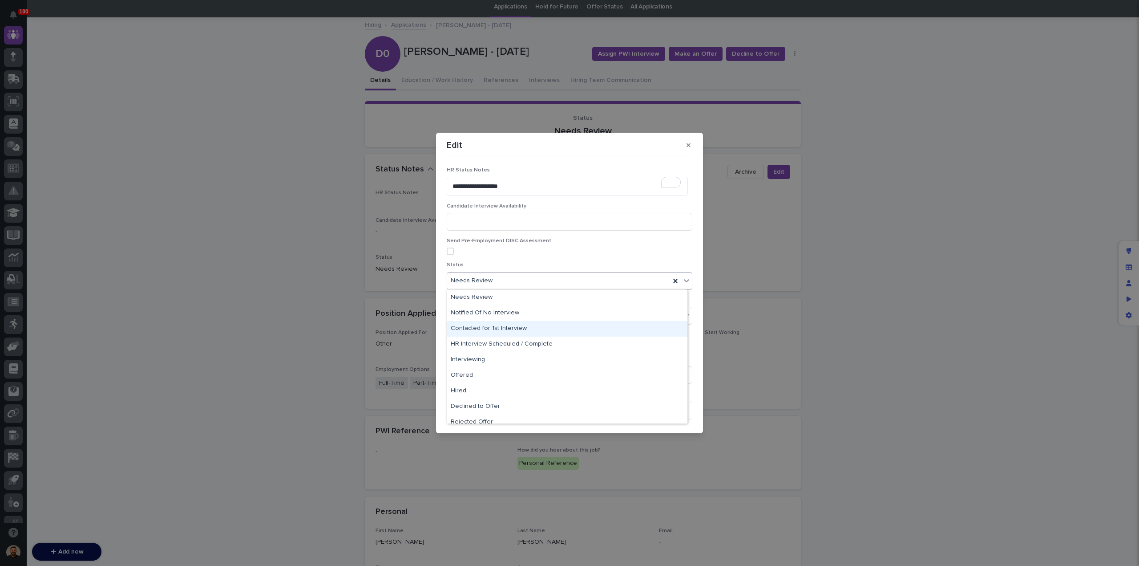
click at [553, 327] on div "Contacted for 1st Interview" at bounding box center [567, 329] width 240 height 16
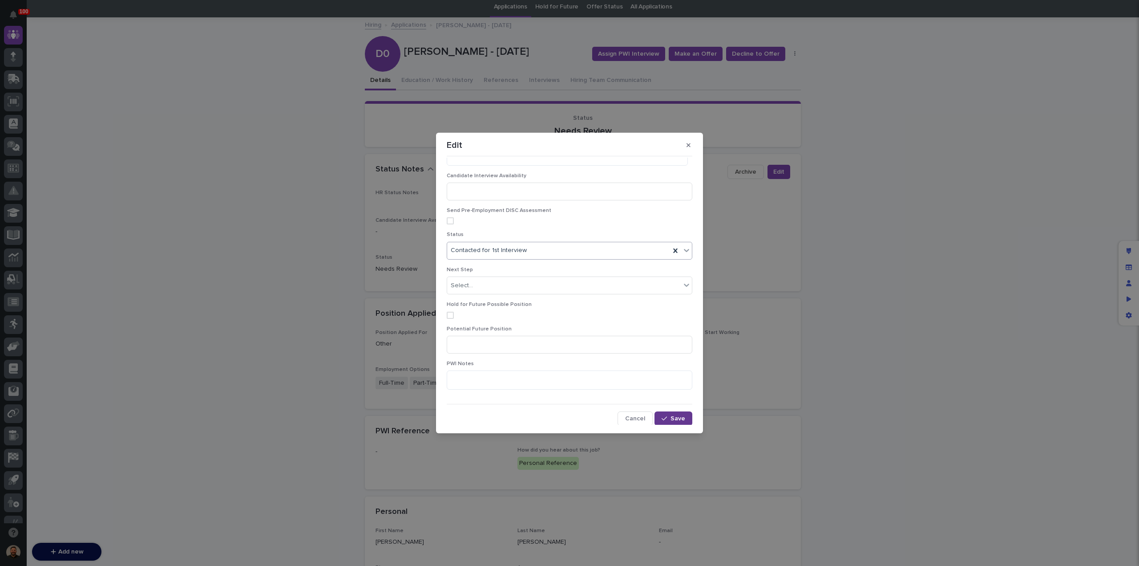
click at [673, 419] on span "Save" at bounding box center [678, 418] width 15 height 6
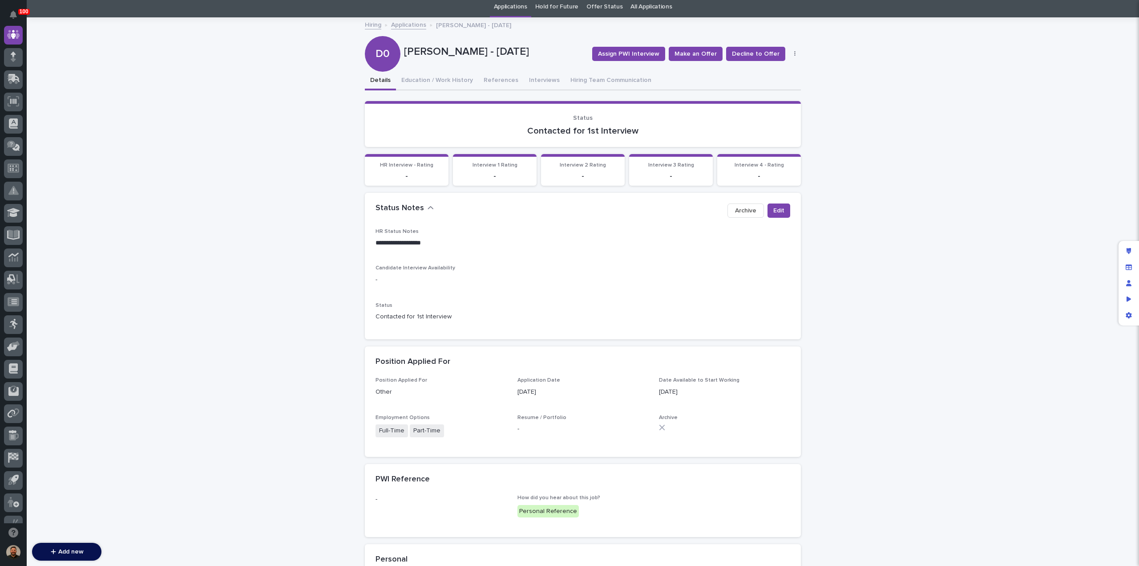
click at [407, 25] on link "Applications" at bounding box center [408, 24] width 35 height 10
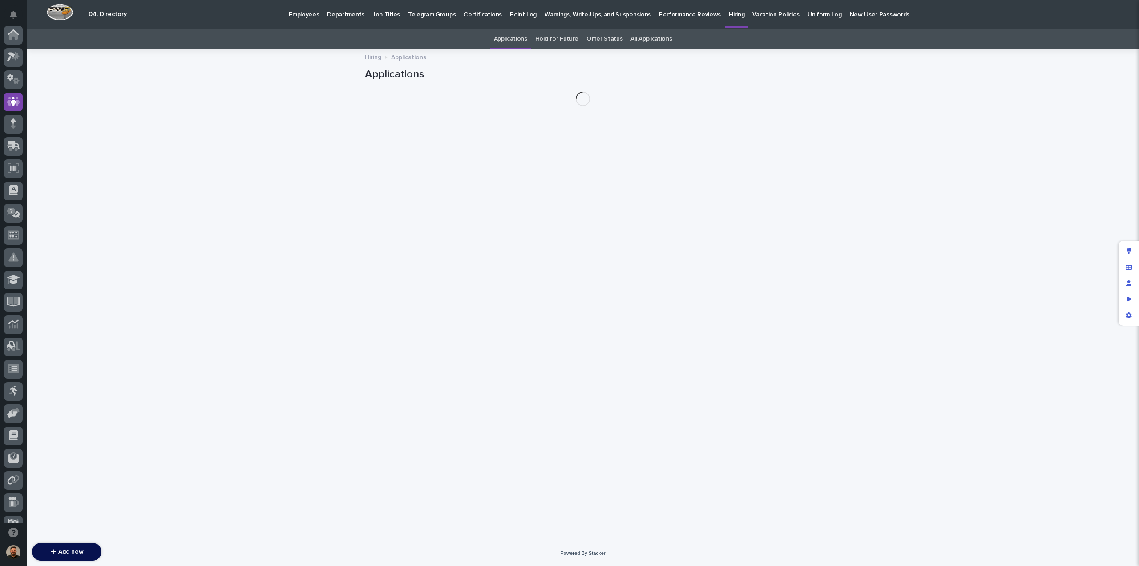
scroll to position [67, 0]
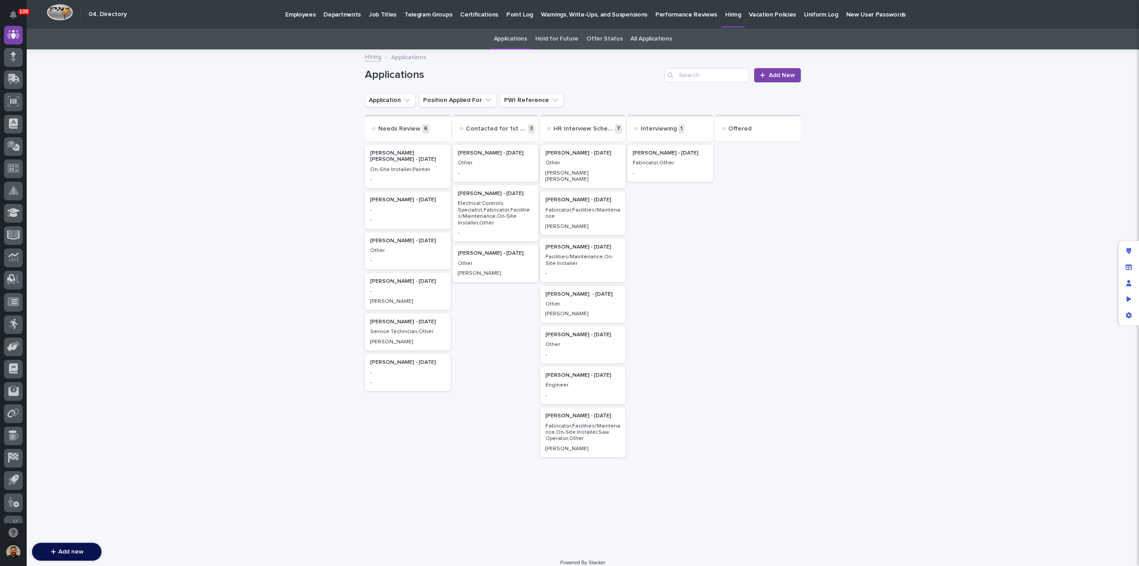
click at [485, 256] on p "Jessie Yoder - 09/06/25" at bounding box center [495, 253] width 75 height 6
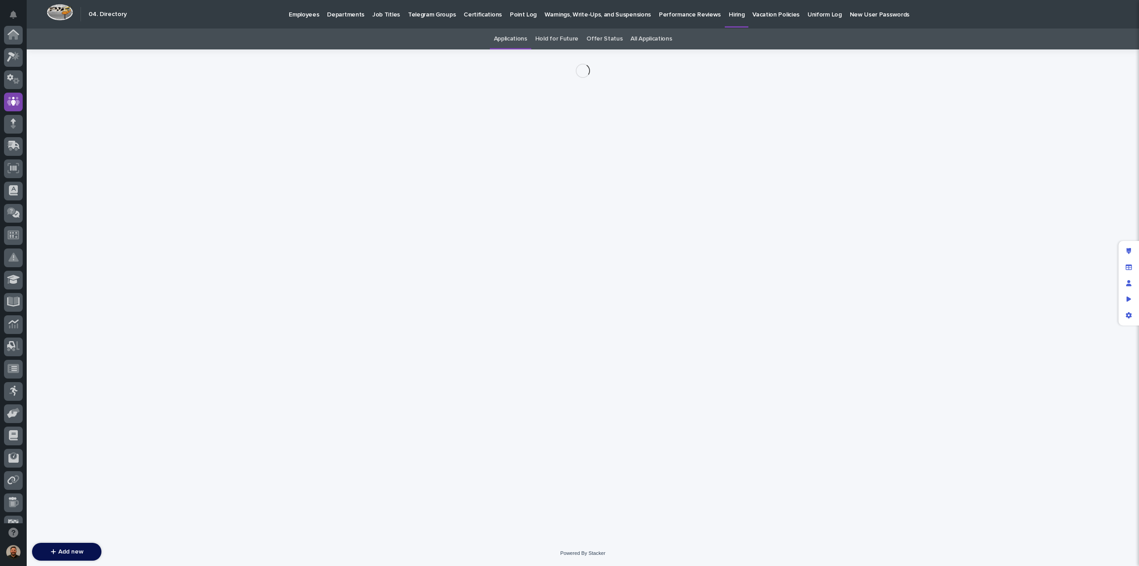
scroll to position [67, 0]
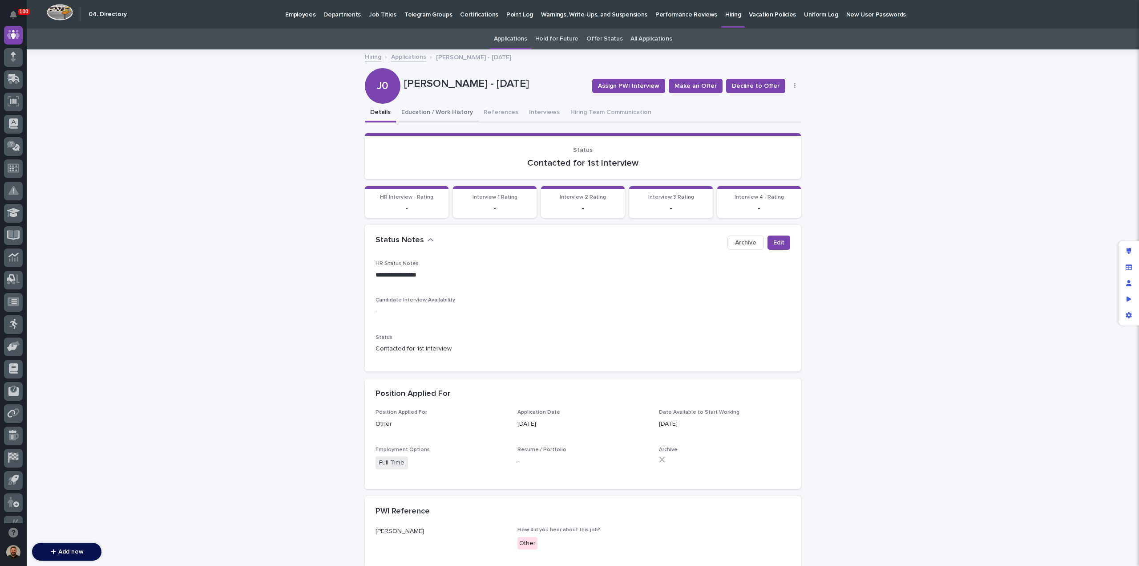
click at [450, 110] on button "Education / Work History" at bounding box center [437, 113] width 82 height 19
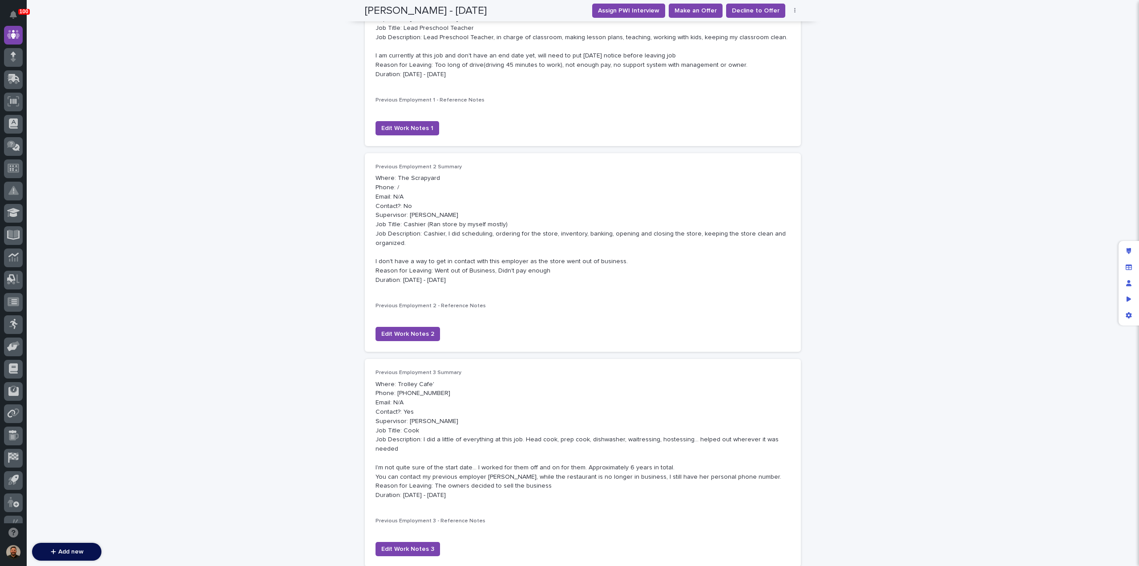
scroll to position [434, 0]
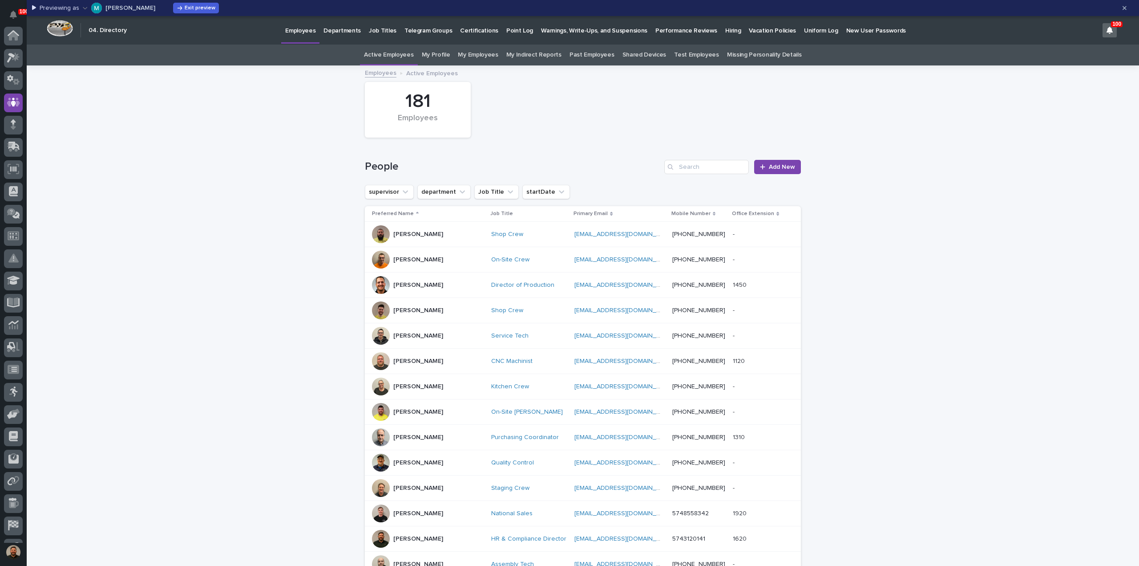
scroll to position [62, 0]
click at [1120, 8] on button "button" at bounding box center [1125, 8] width 18 height 14
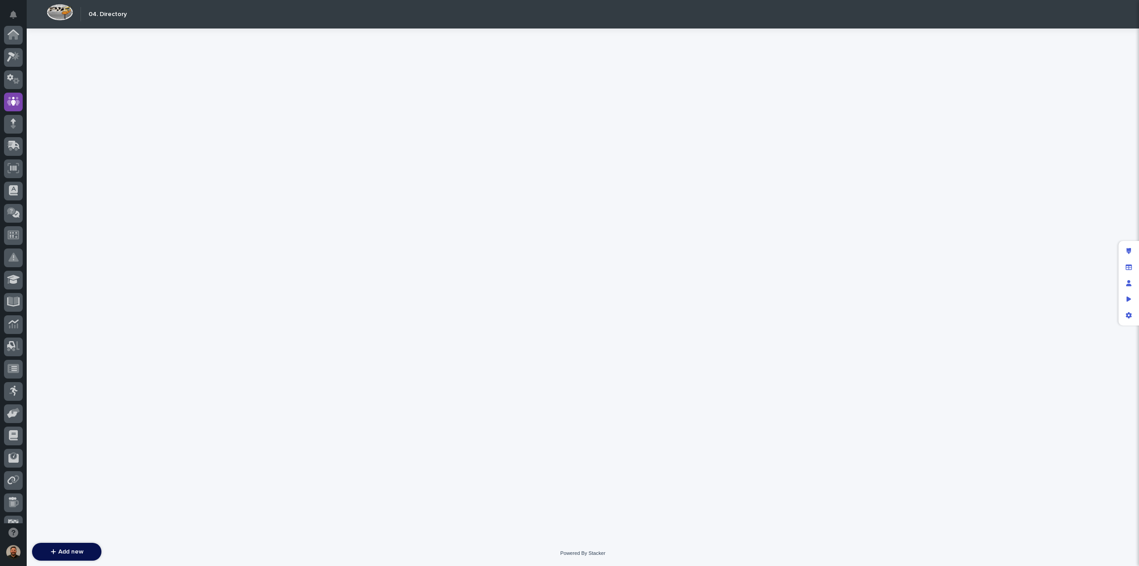
scroll to position [67, 0]
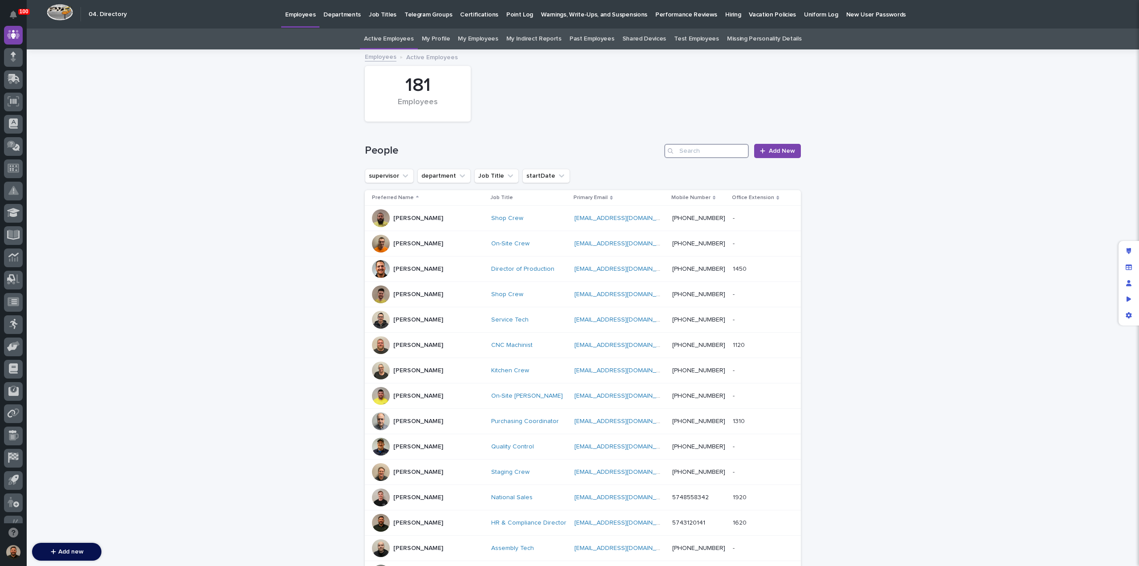
click at [708, 150] on input "Search" at bounding box center [706, 151] width 85 height 14
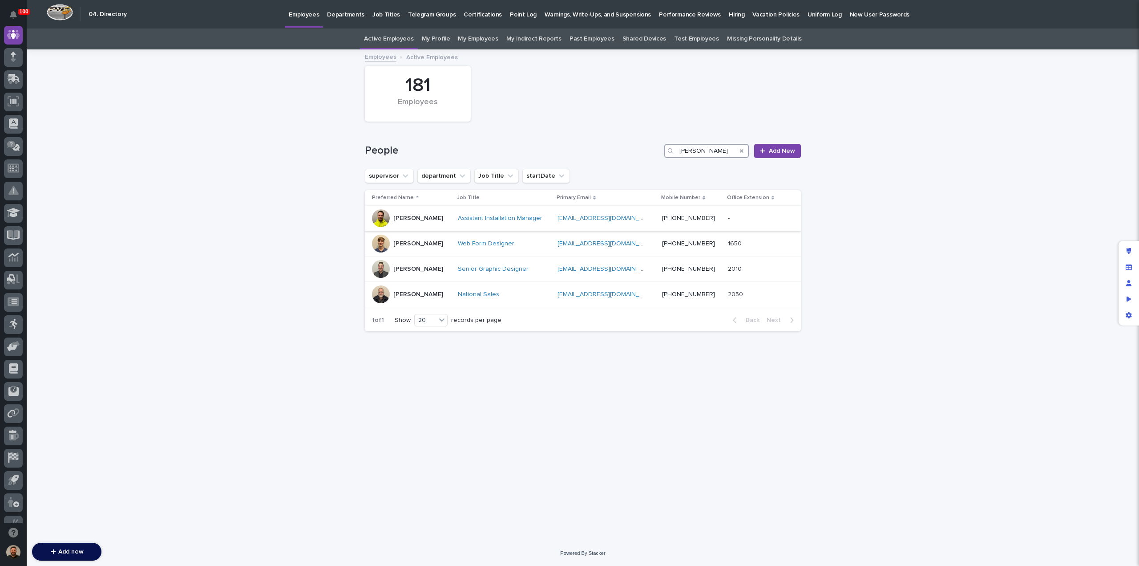
type input "[PERSON_NAME]"
click at [436, 219] on div "[PERSON_NAME]" at bounding box center [411, 218] width 79 height 18
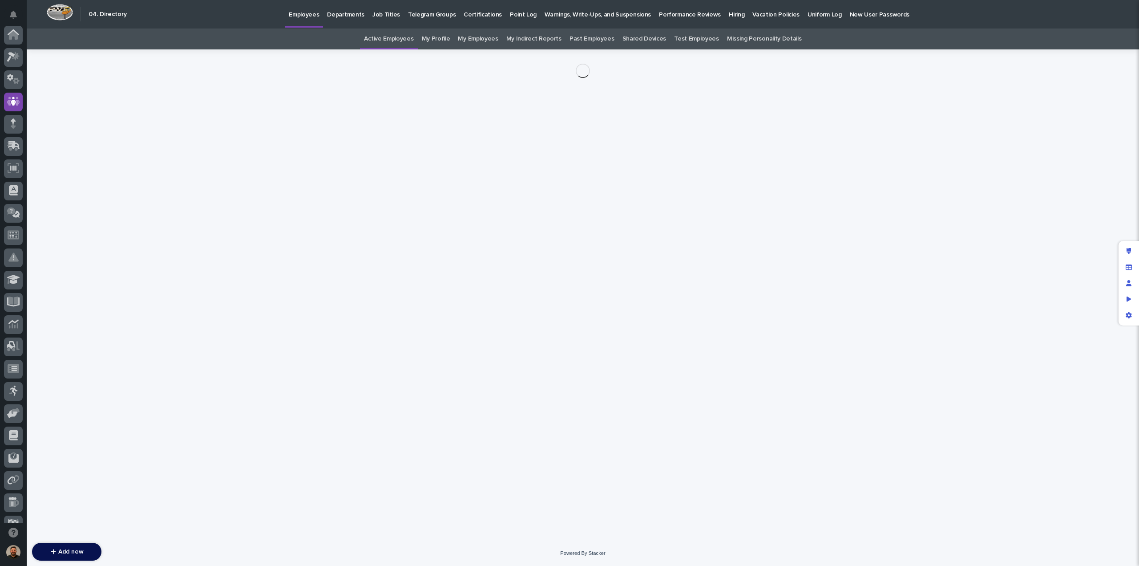
scroll to position [67, 0]
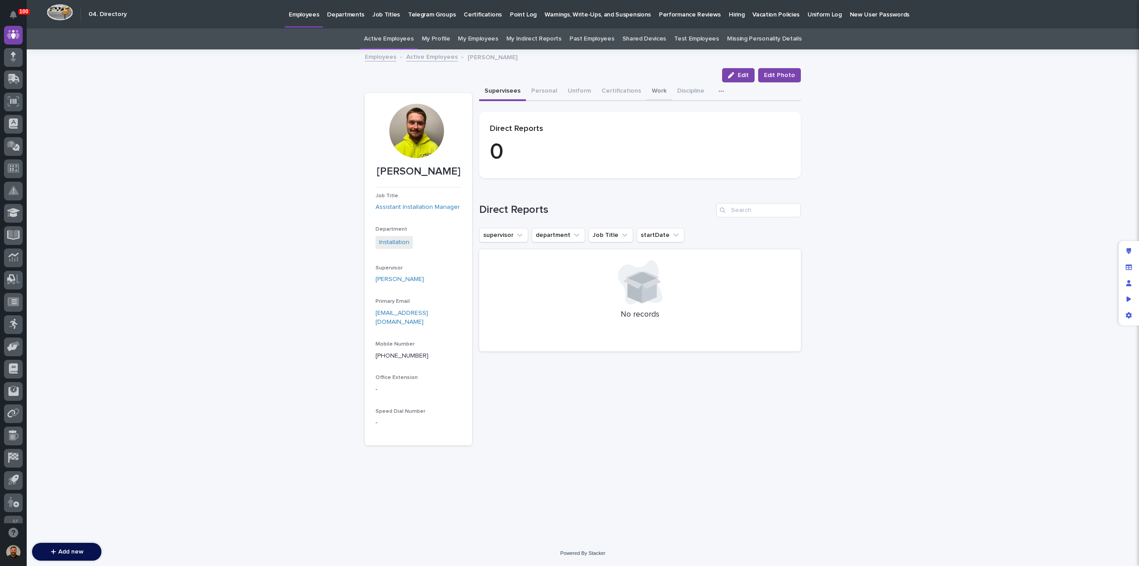
click at [647, 90] on button "Work" at bounding box center [659, 91] width 25 height 19
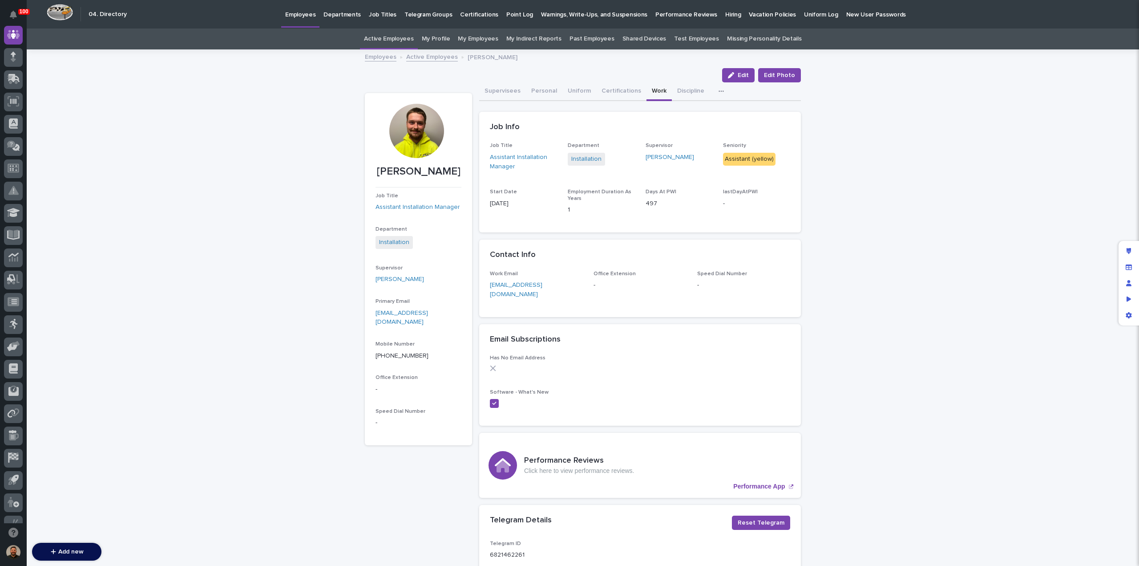
click at [409, 57] on link "Active Employees" at bounding box center [432, 56] width 52 height 10
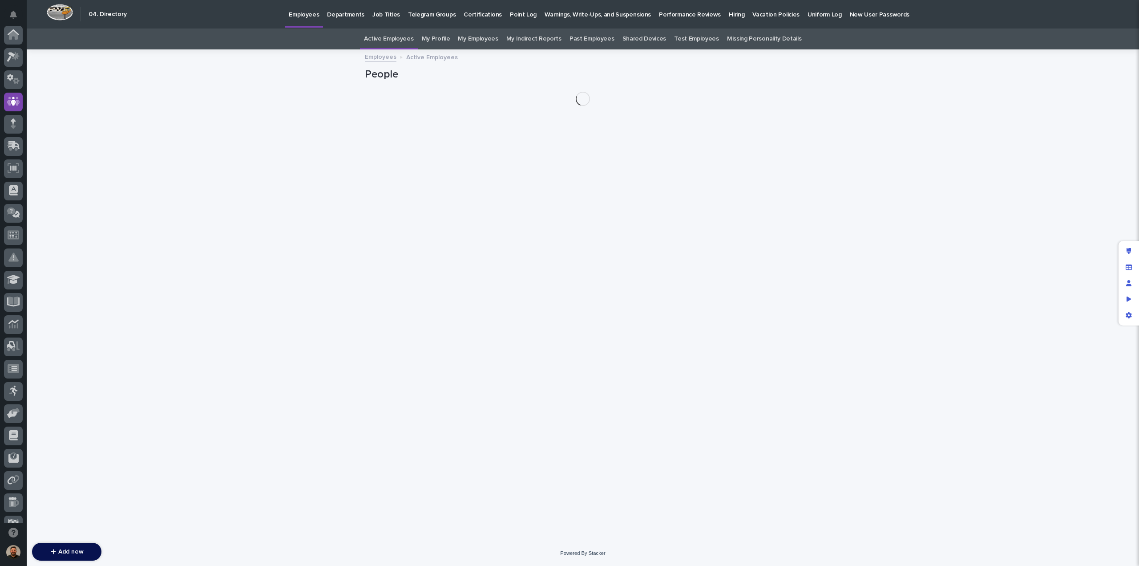
scroll to position [67, 0]
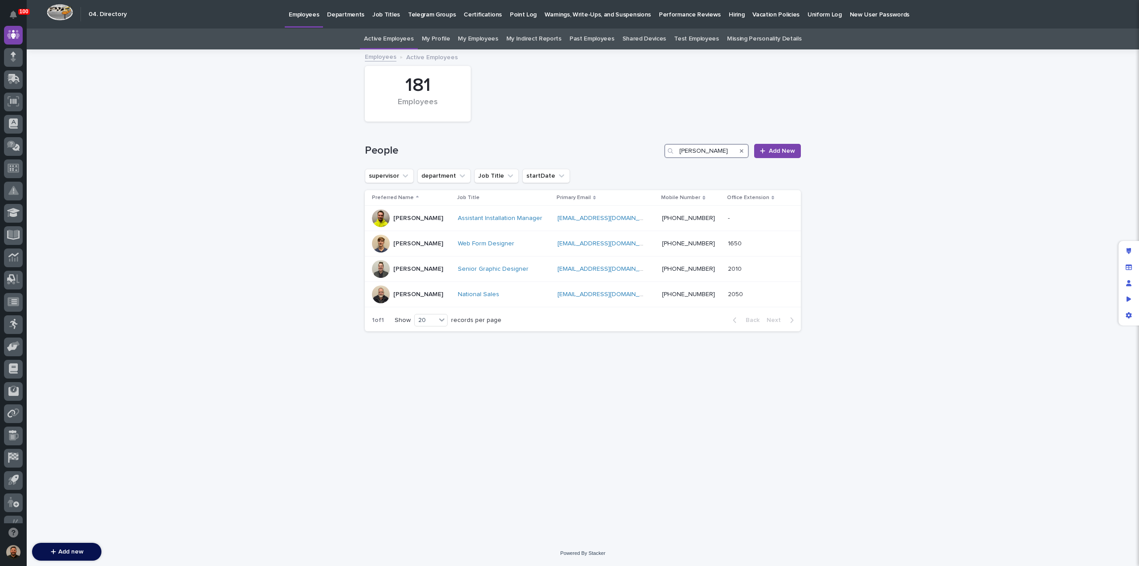
click at [710, 154] on input "[PERSON_NAME]" at bounding box center [706, 151] width 85 height 14
type input "pat"
